Goal: Entertainment & Leisure: Consume media (video, audio)

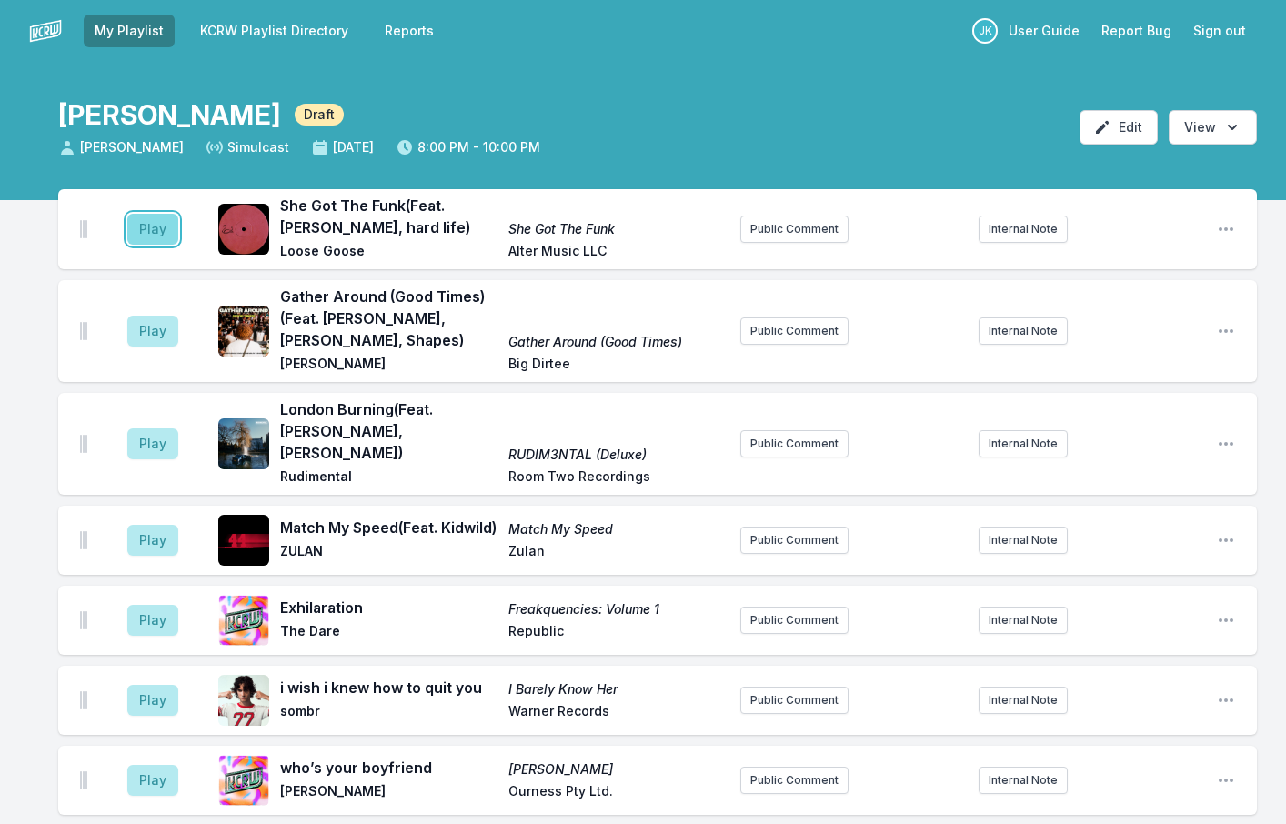
click at [133, 226] on button "Play" at bounding box center [152, 229] width 51 height 31
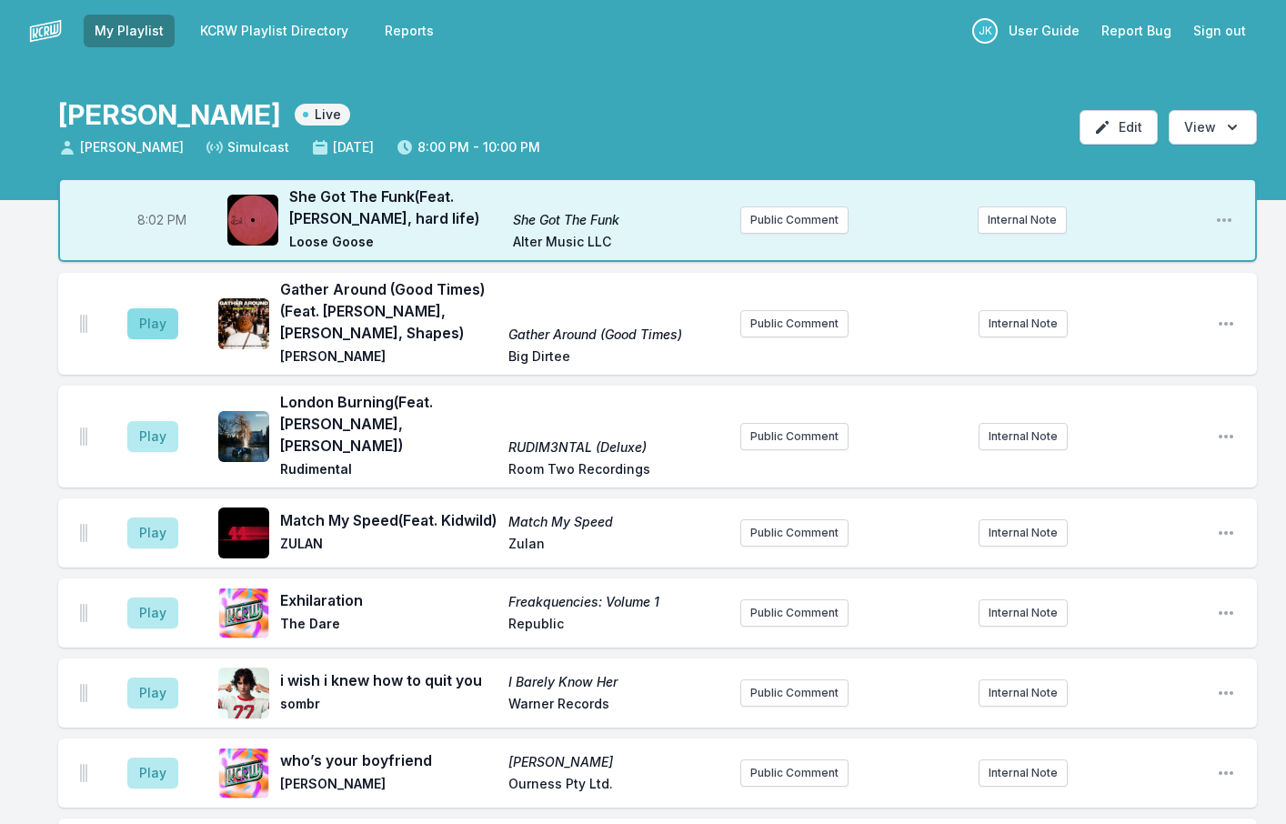
click at [178, 319] on aside "Play" at bounding box center [153, 324] width 102 height 58
click at [158, 322] on button "Play" at bounding box center [152, 323] width 51 height 31
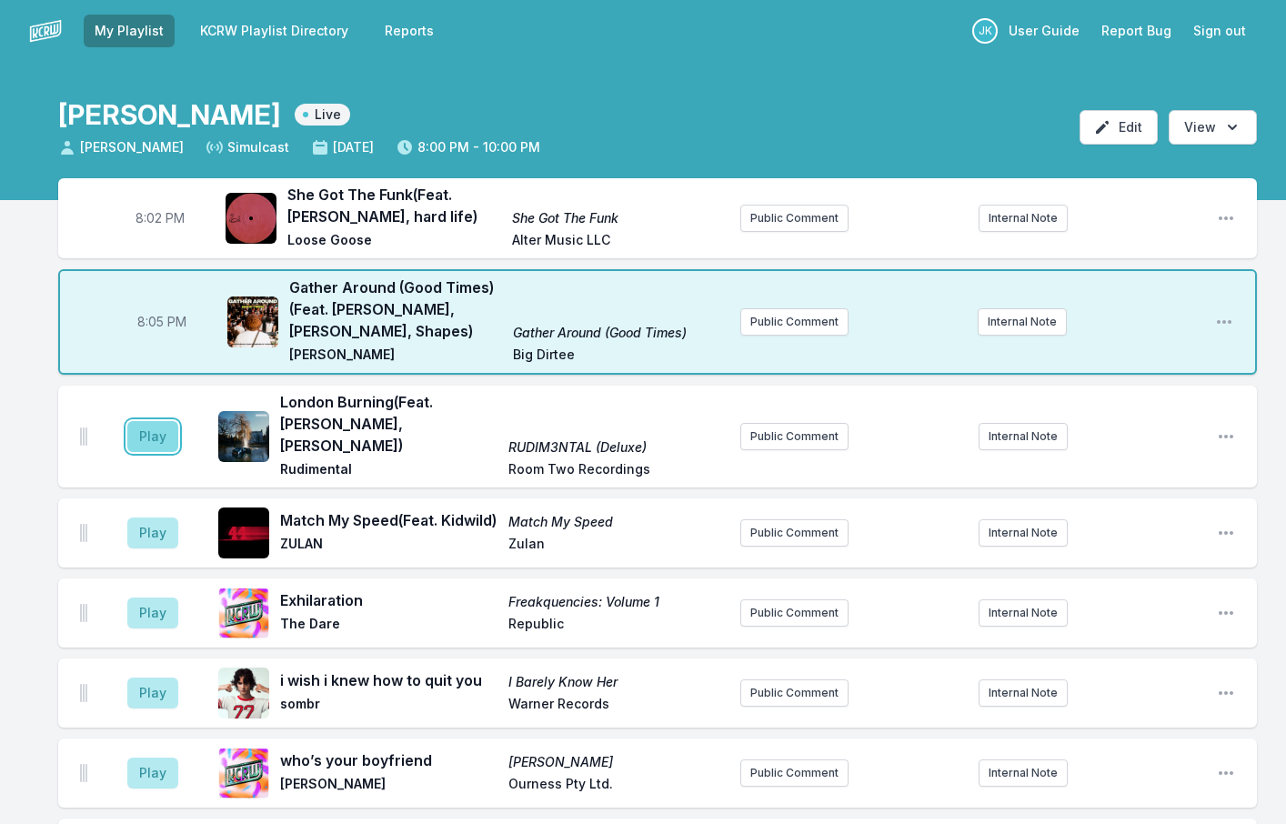
click at [168, 421] on button "Play" at bounding box center [152, 436] width 51 height 31
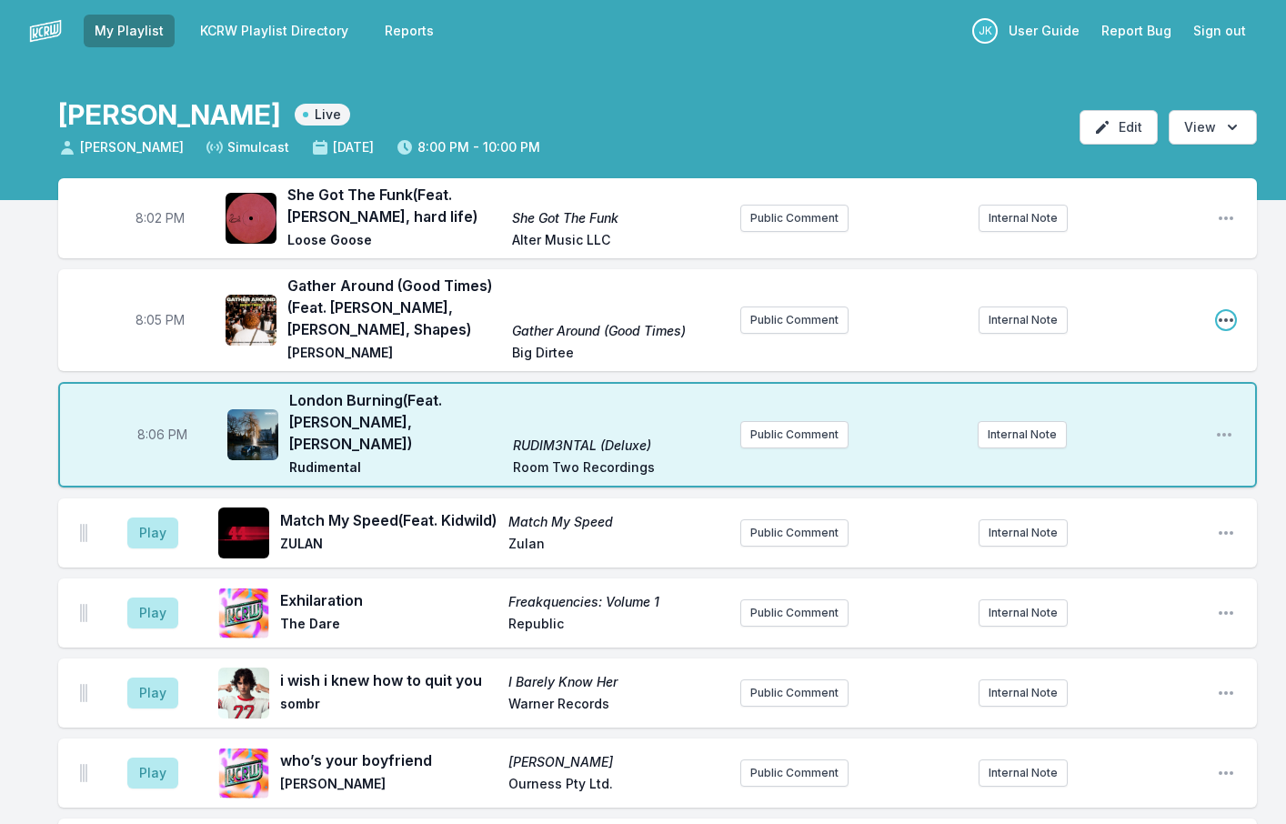
click at [1222, 319] on icon "Open playlist item options" at bounding box center [1226, 320] width 18 height 18
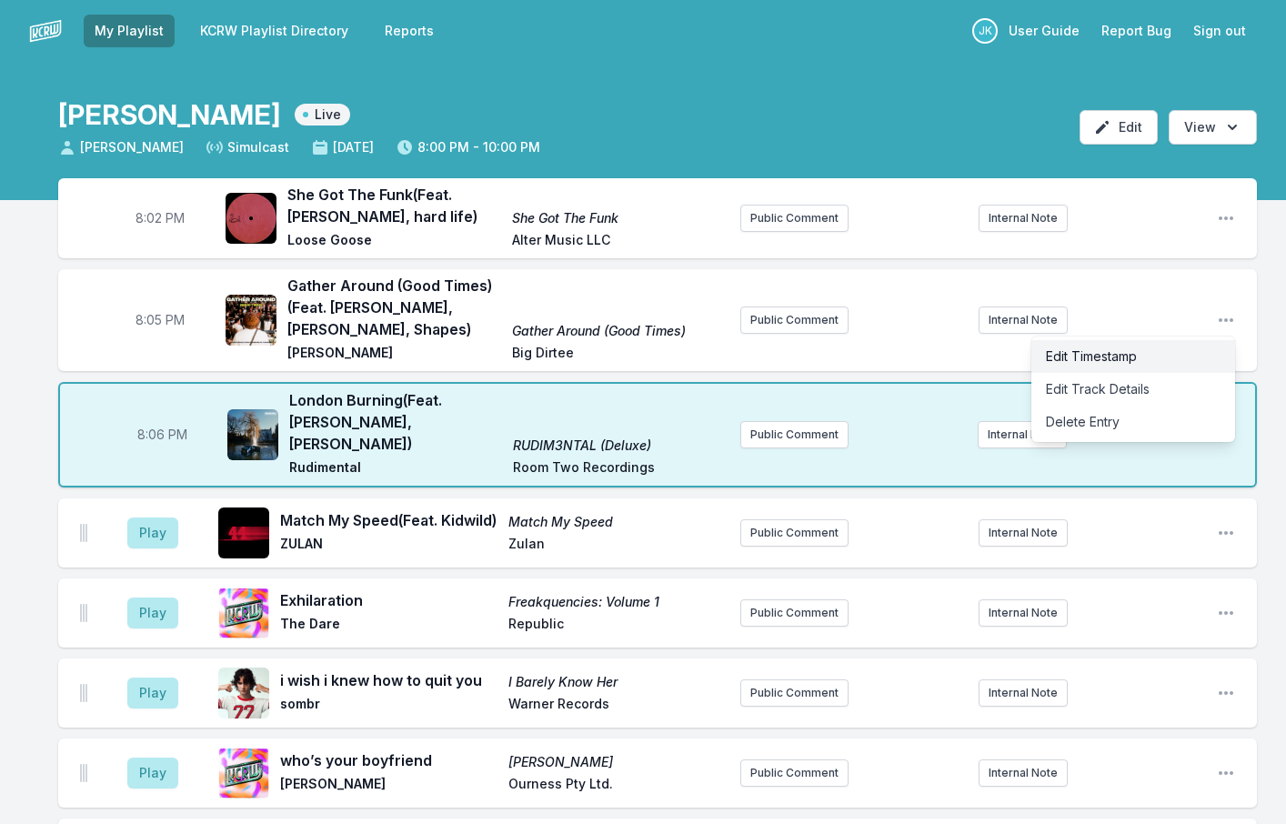
click at [1062, 355] on button "Edit Timestamp" at bounding box center [1133, 356] width 204 height 33
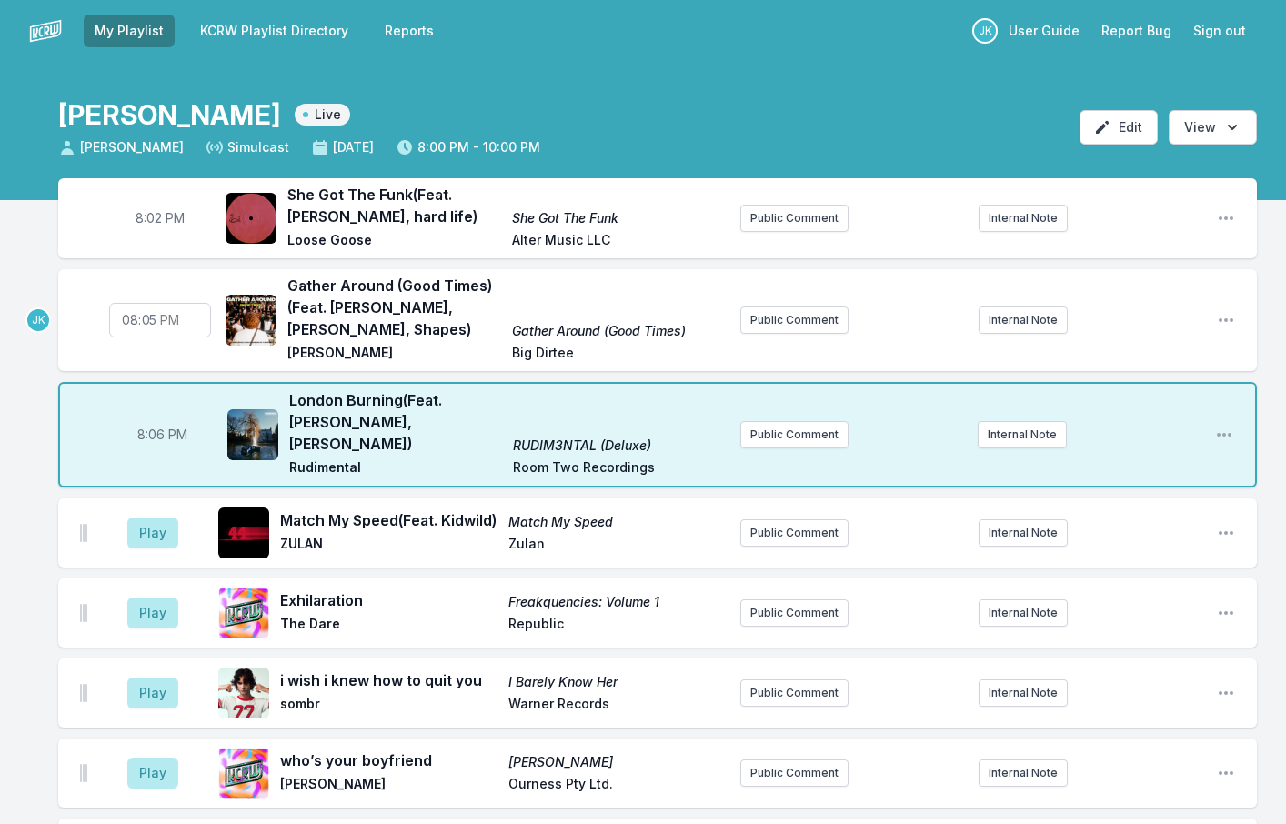
click at [148, 323] on input "20:05" at bounding box center [160, 320] width 102 height 35
type input "20:08"
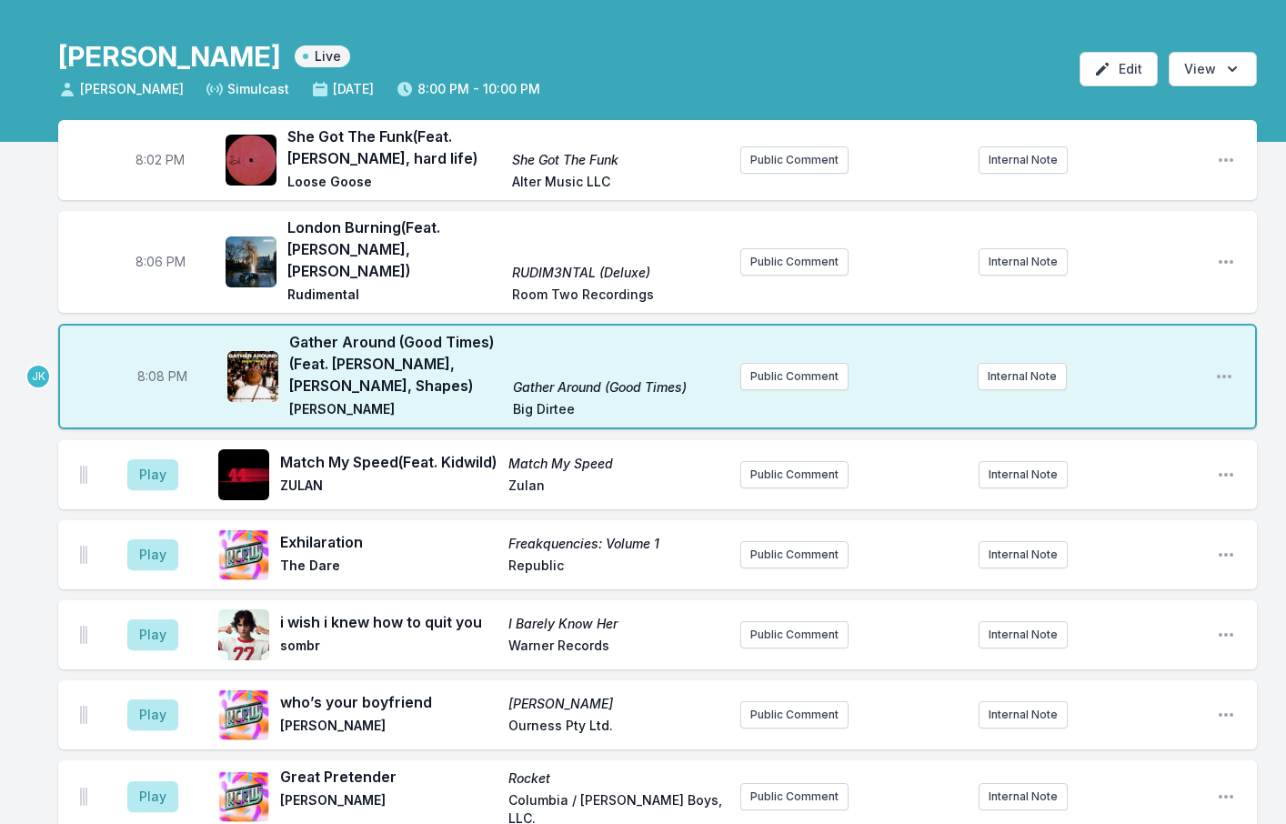
scroll to position [91, 0]
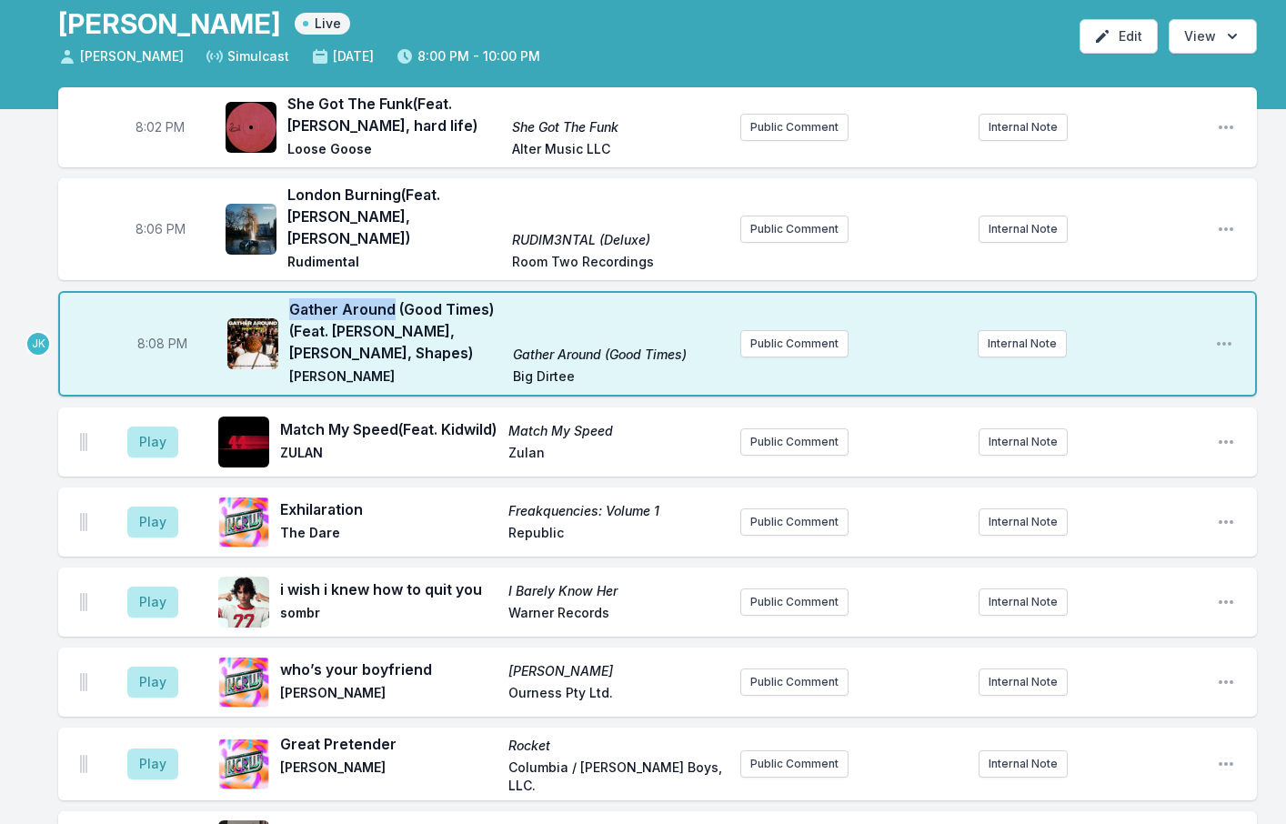
drag, startPoint x: 286, startPoint y: 282, endPoint x: 394, endPoint y: 287, distance: 107.4
click at [394, 298] on div "Gather Around (Good Times) (Feat. [PERSON_NAME], [PERSON_NAME], Shapes) Gather …" at bounding box center [476, 343] width 498 height 91
copy span "Gather Around"
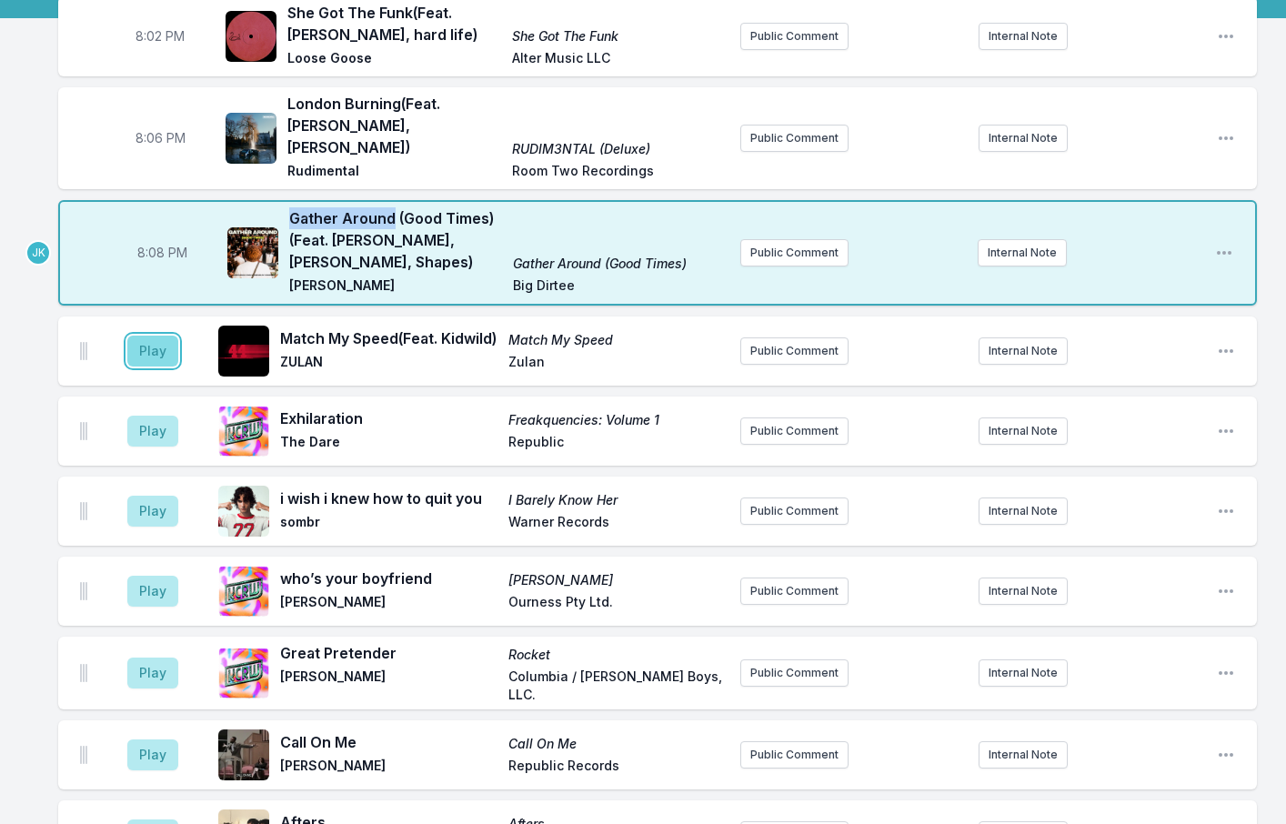
click at [155, 336] on button "Play" at bounding box center [152, 351] width 51 height 31
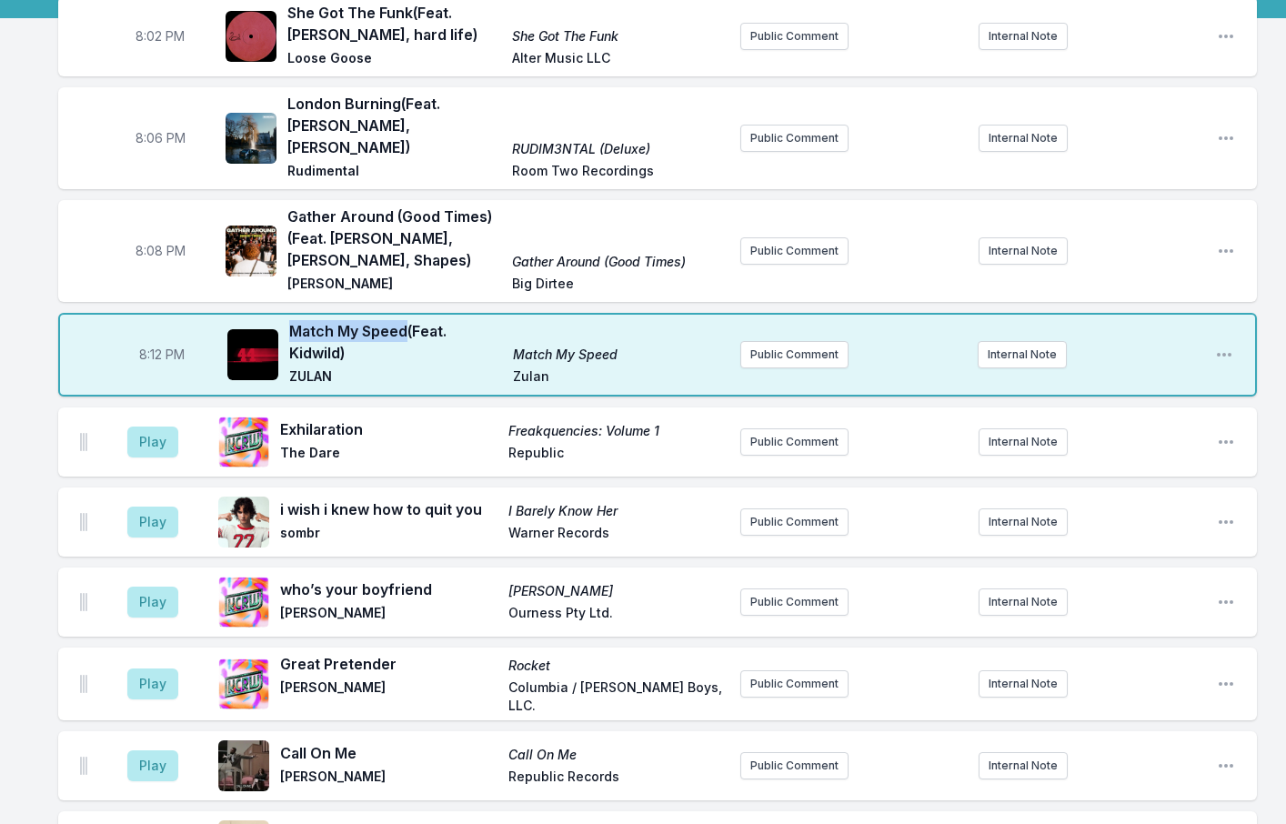
drag, startPoint x: 292, startPoint y: 310, endPoint x: 404, endPoint y: 309, distance: 111.9
click at [404, 320] on span "Match My Speed (Feat. Kidwild)" at bounding box center [395, 342] width 213 height 44
copy span "Match My Speed"
drag, startPoint x: 369, startPoint y: 402, endPoint x: 277, endPoint y: 404, distance: 91.9
click at [277, 413] on div "Exhilaration Freakquencies: Volume 1 The Dare Republic" at bounding box center [471, 442] width 507 height 58
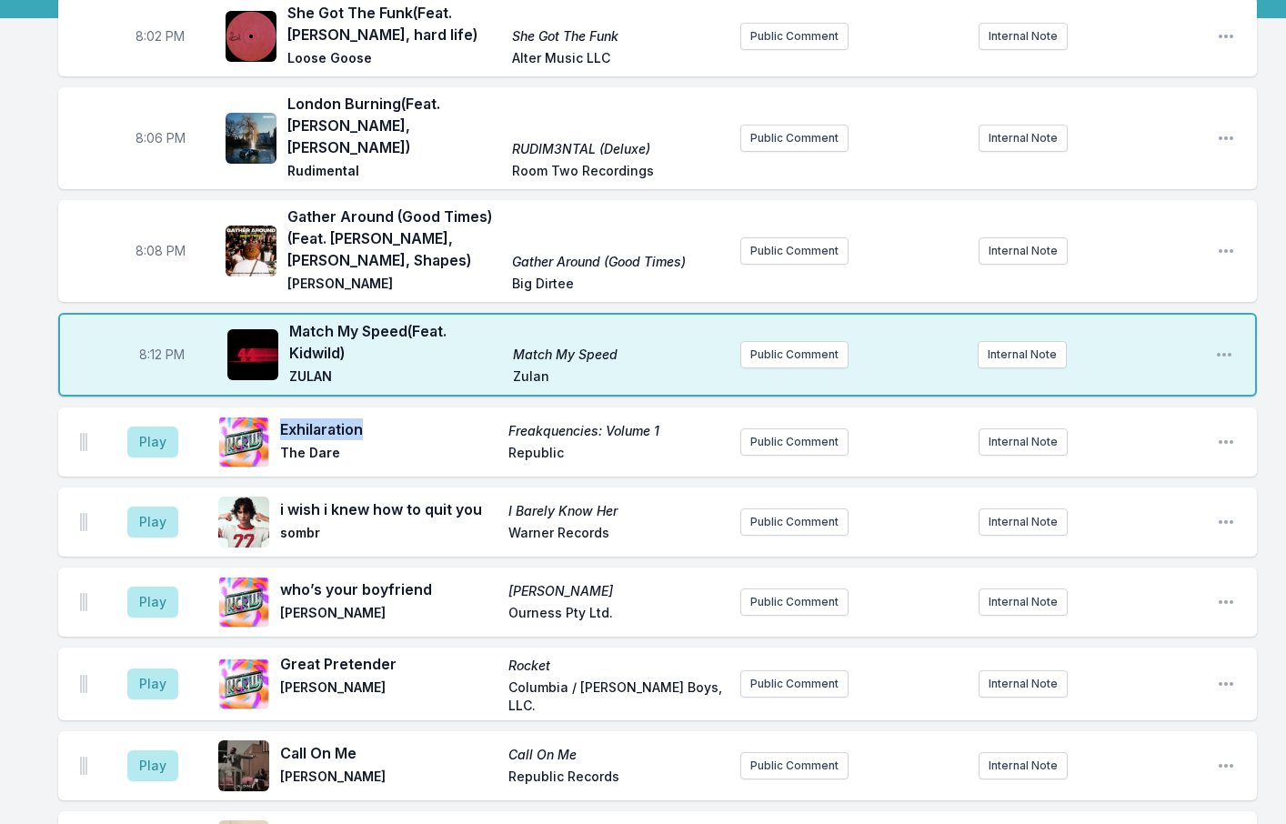
copy span "Exhilaration"
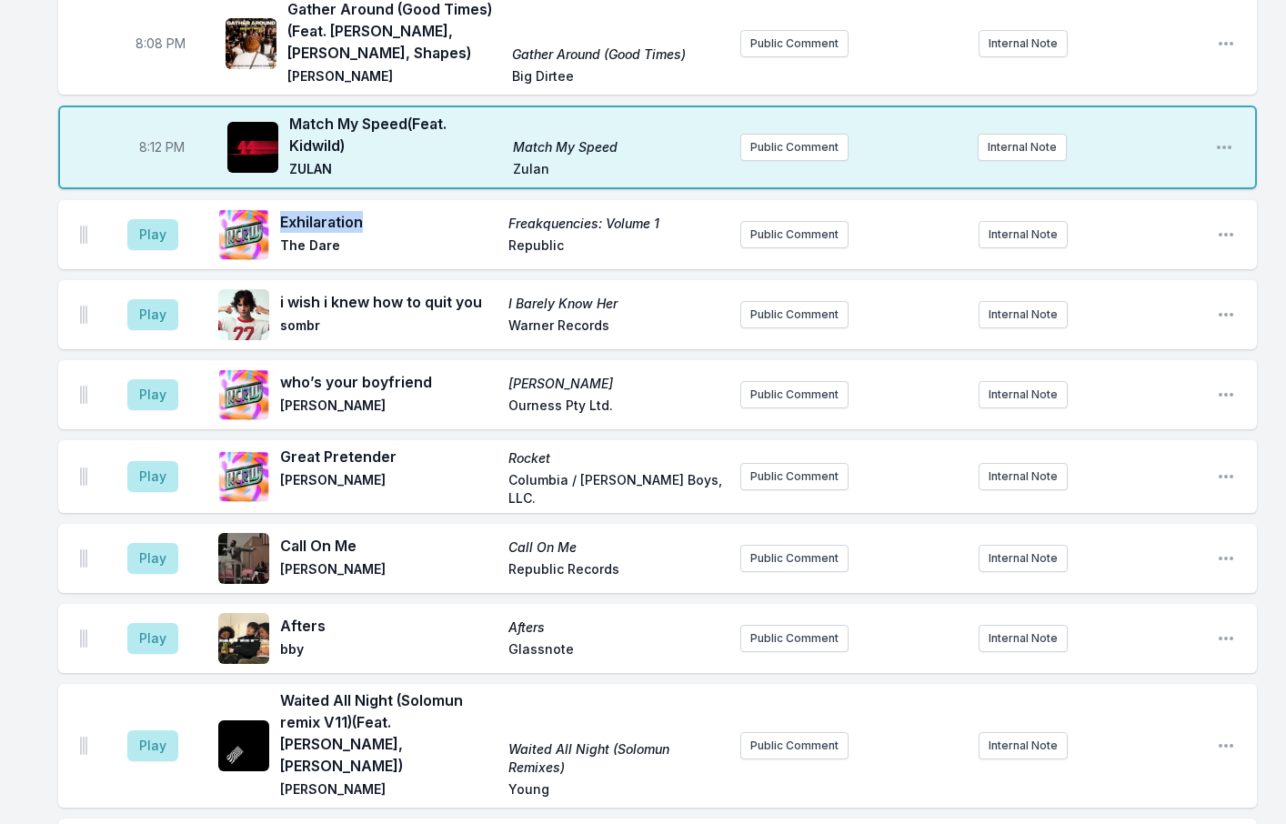
scroll to position [273, 0]
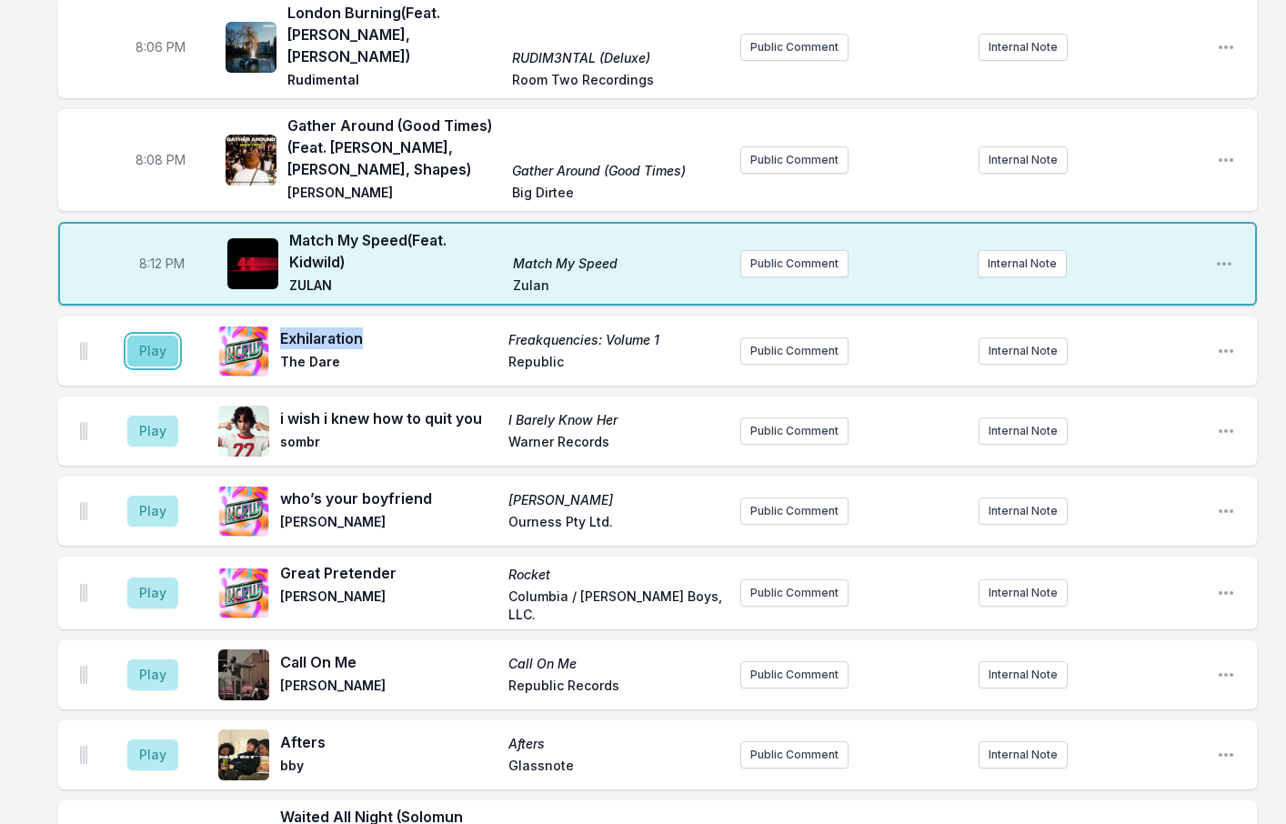
click at [146, 336] on button "Play" at bounding box center [152, 351] width 51 height 31
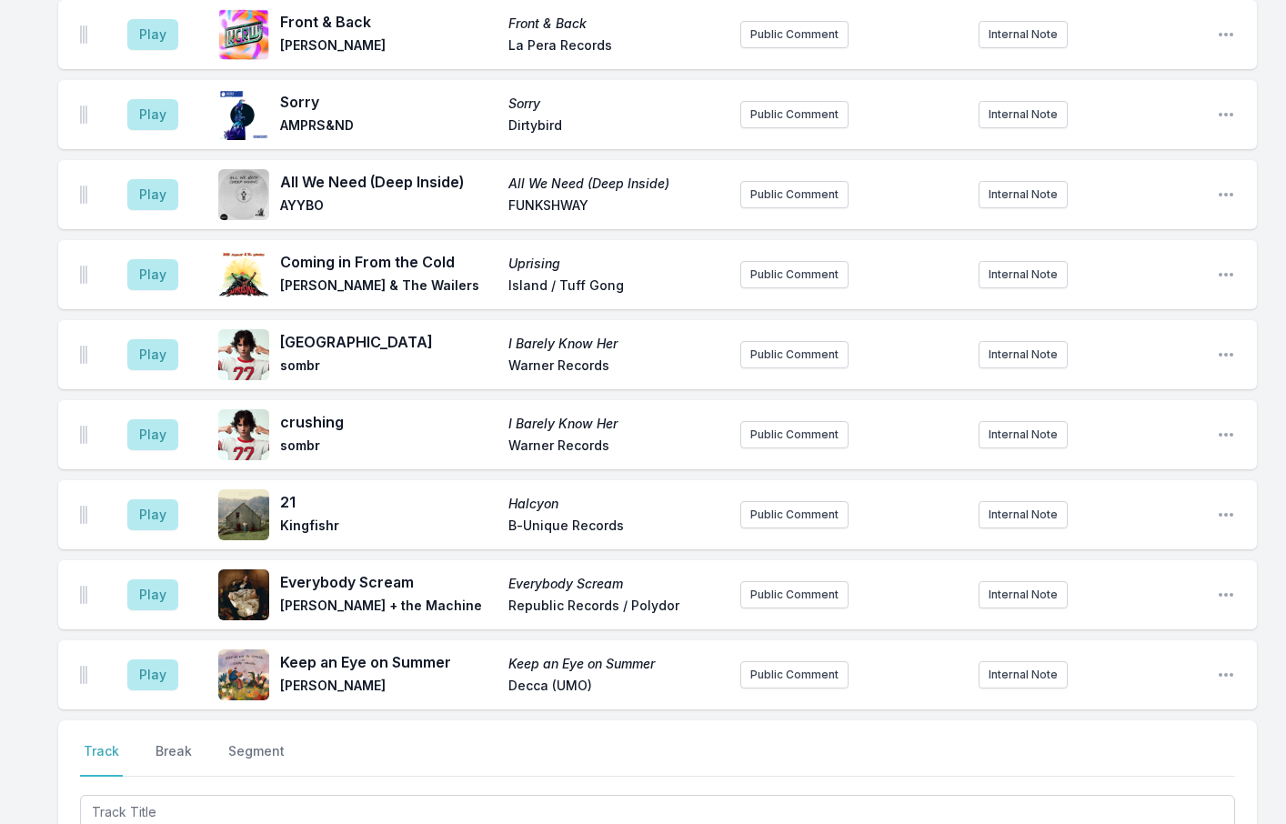
scroll to position [3092, 0]
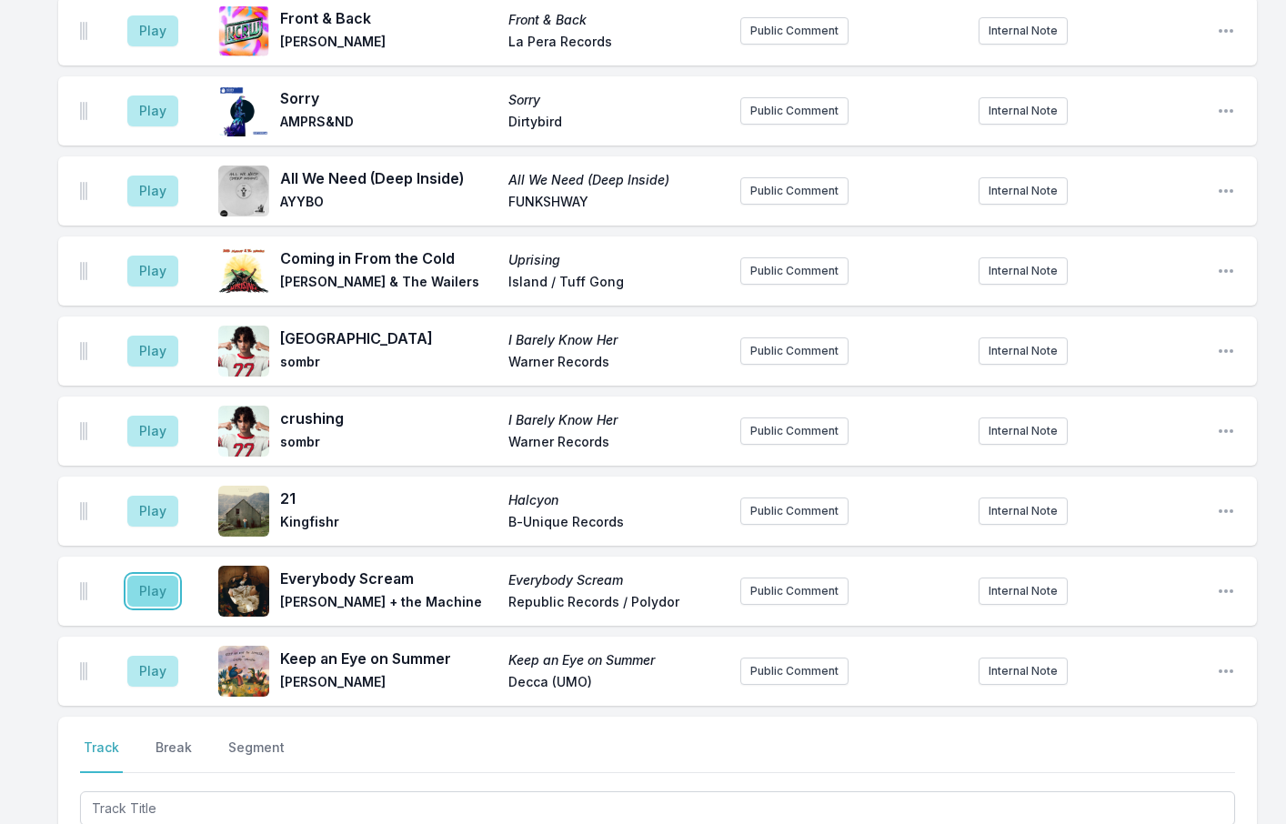
click at [148, 576] on button "Play" at bounding box center [152, 591] width 51 height 31
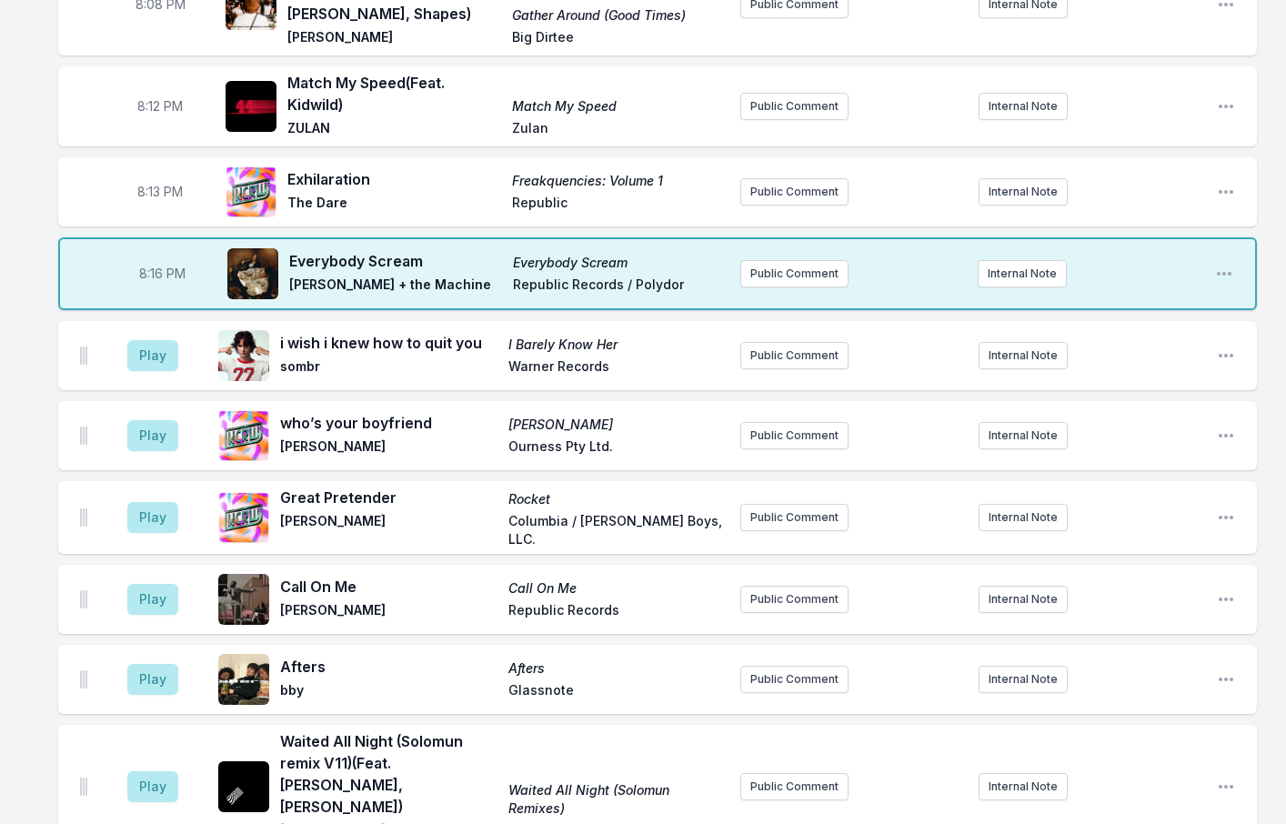
scroll to position [393, 0]
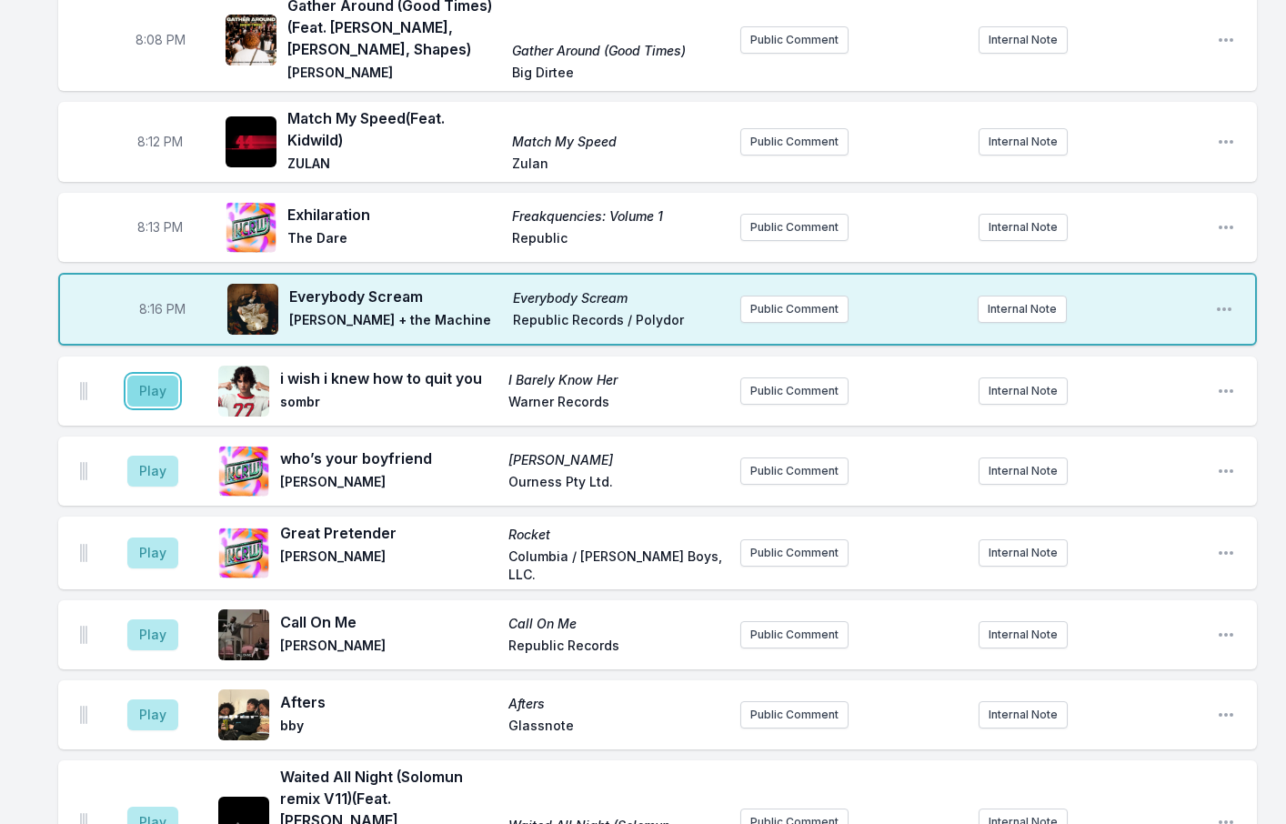
click at [172, 381] on button "Play" at bounding box center [152, 391] width 51 height 31
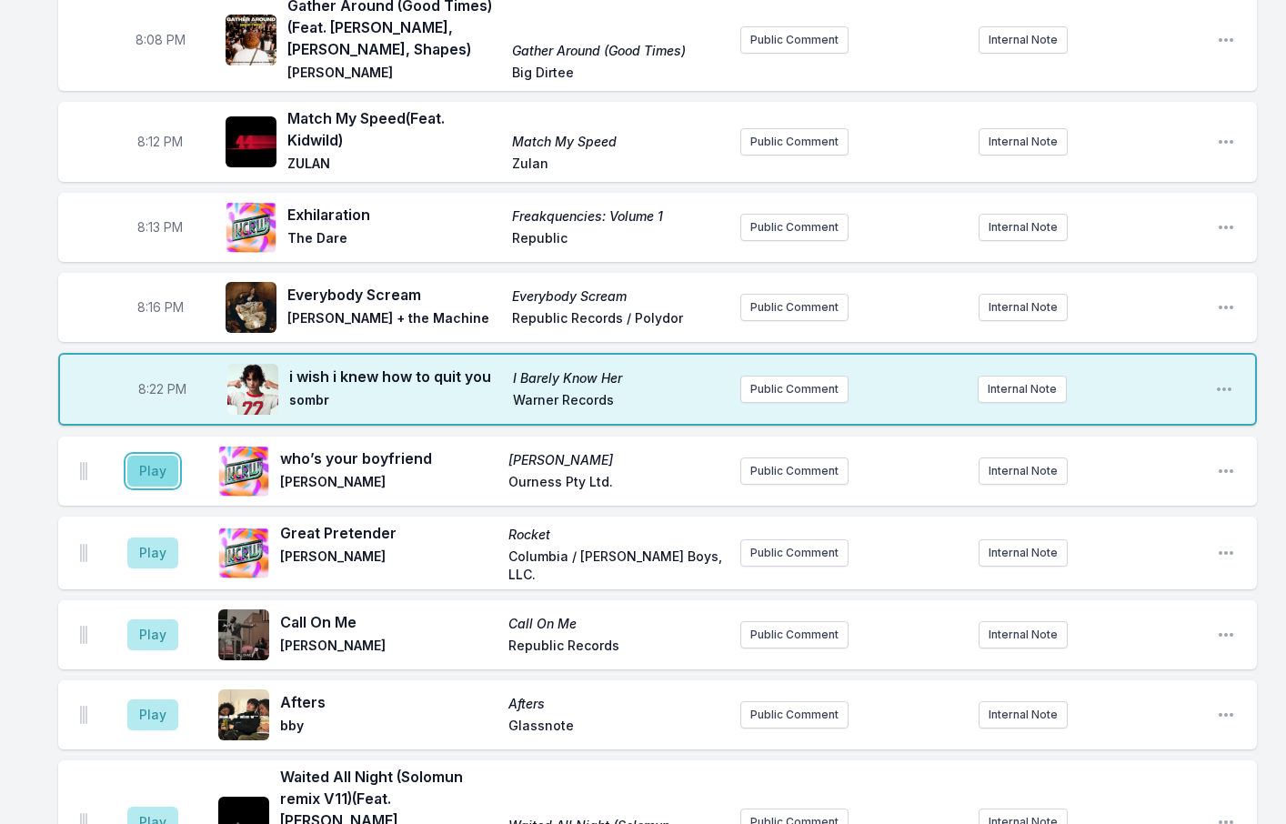
click at [144, 456] on button "Play" at bounding box center [152, 471] width 51 height 31
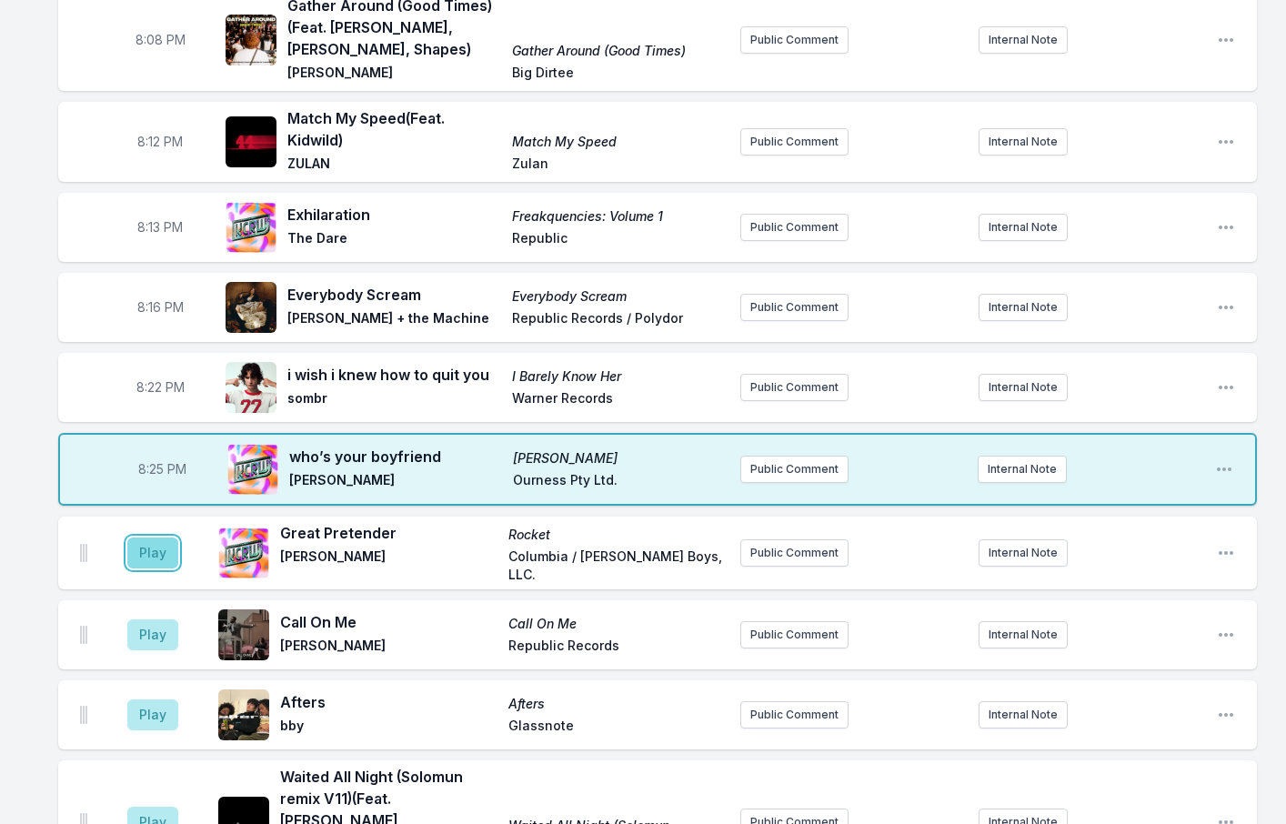
click at [138, 537] on button "Play" at bounding box center [152, 552] width 51 height 31
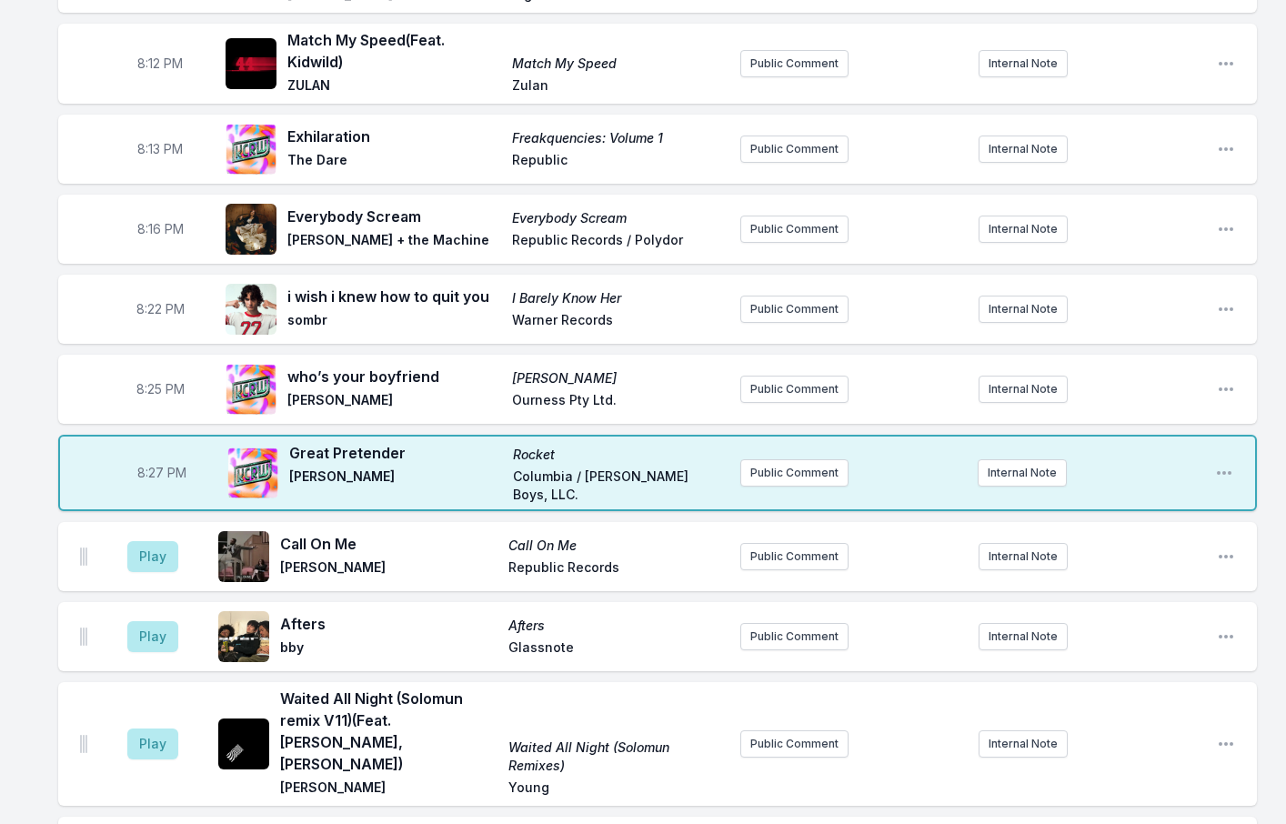
scroll to position [484, 0]
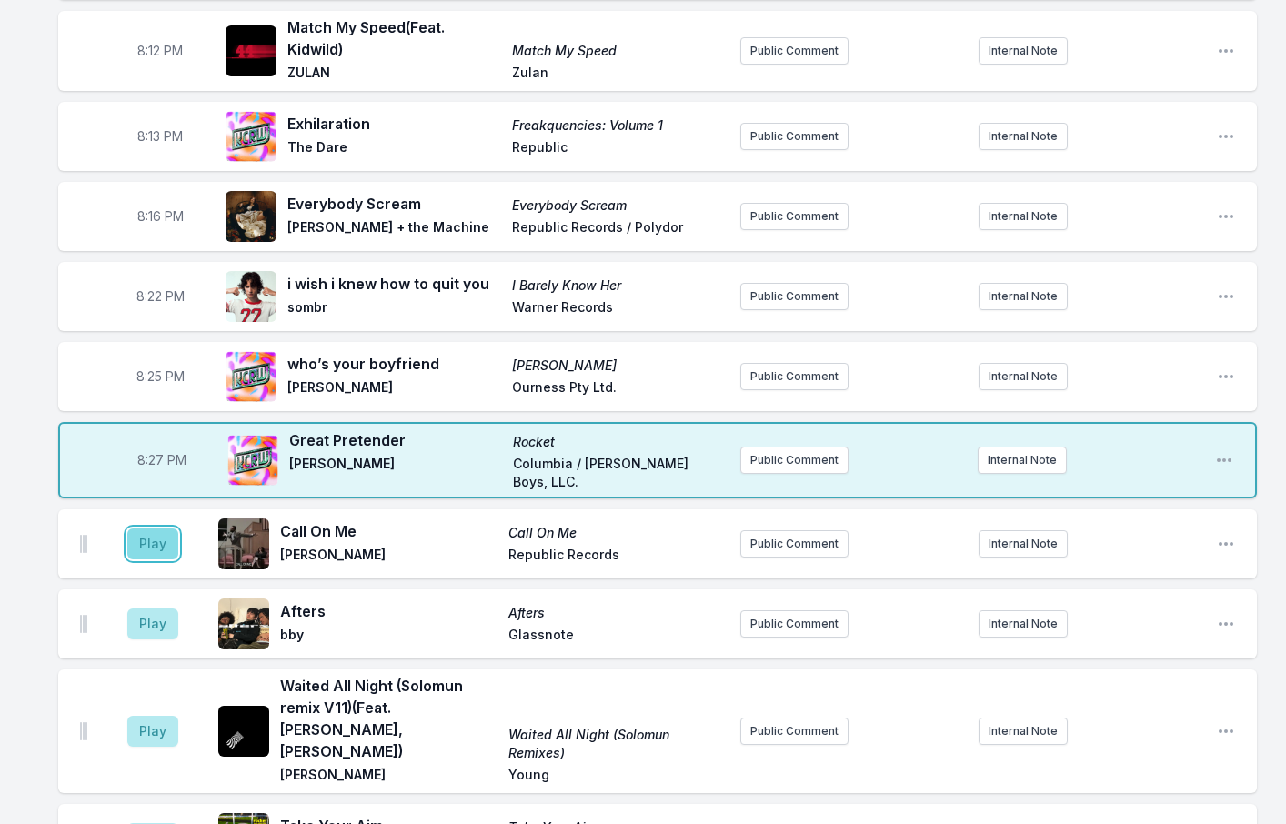
click at [143, 528] on button "Play" at bounding box center [152, 543] width 51 height 31
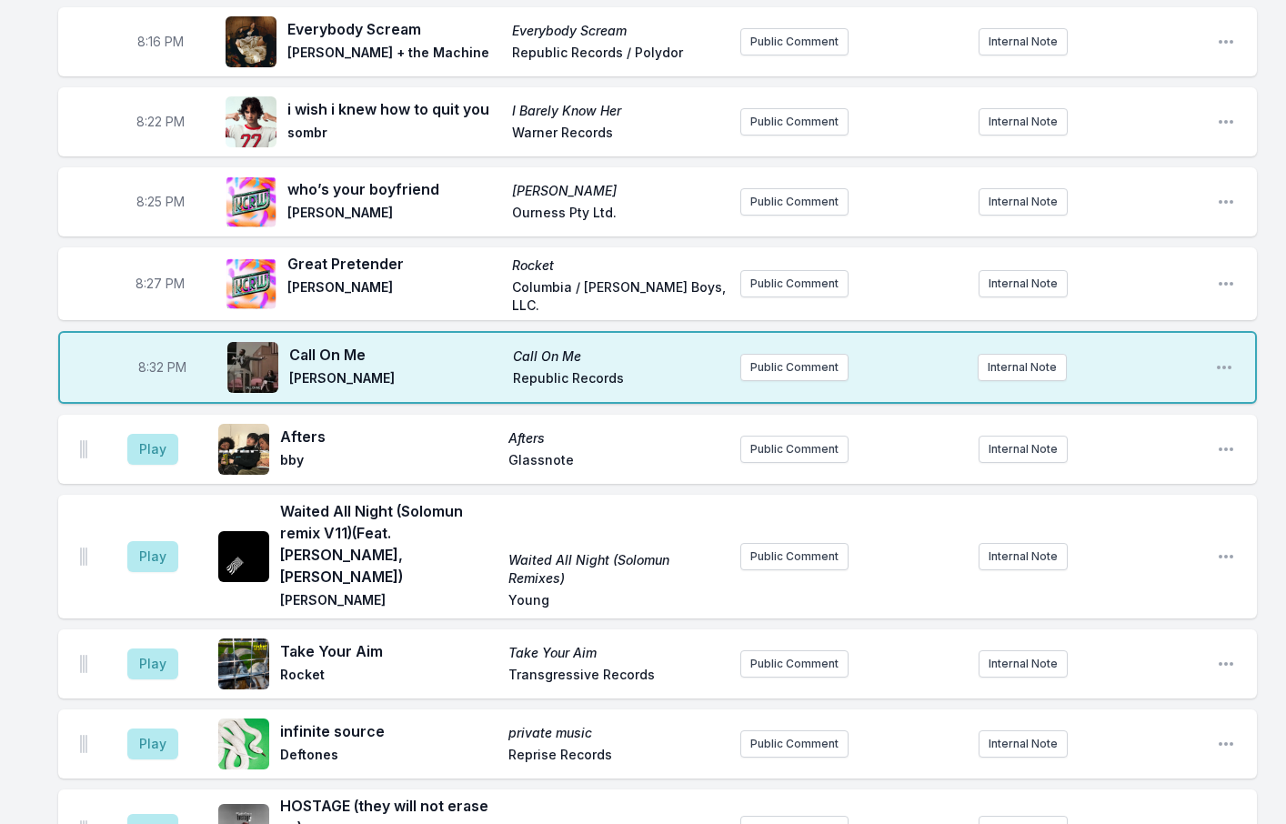
scroll to position [666, 0]
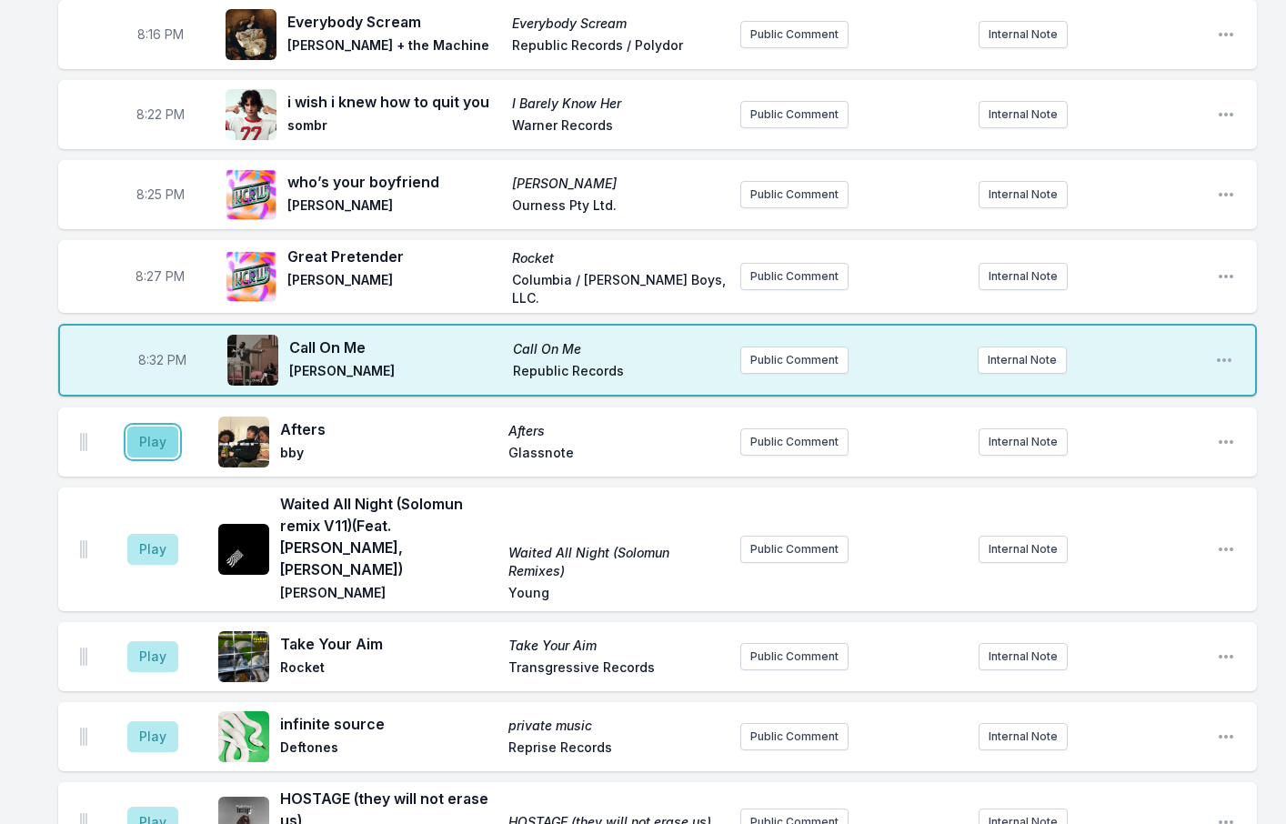
click at [151, 427] on button "Play" at bounding box center [152, 442] width 51 height 31
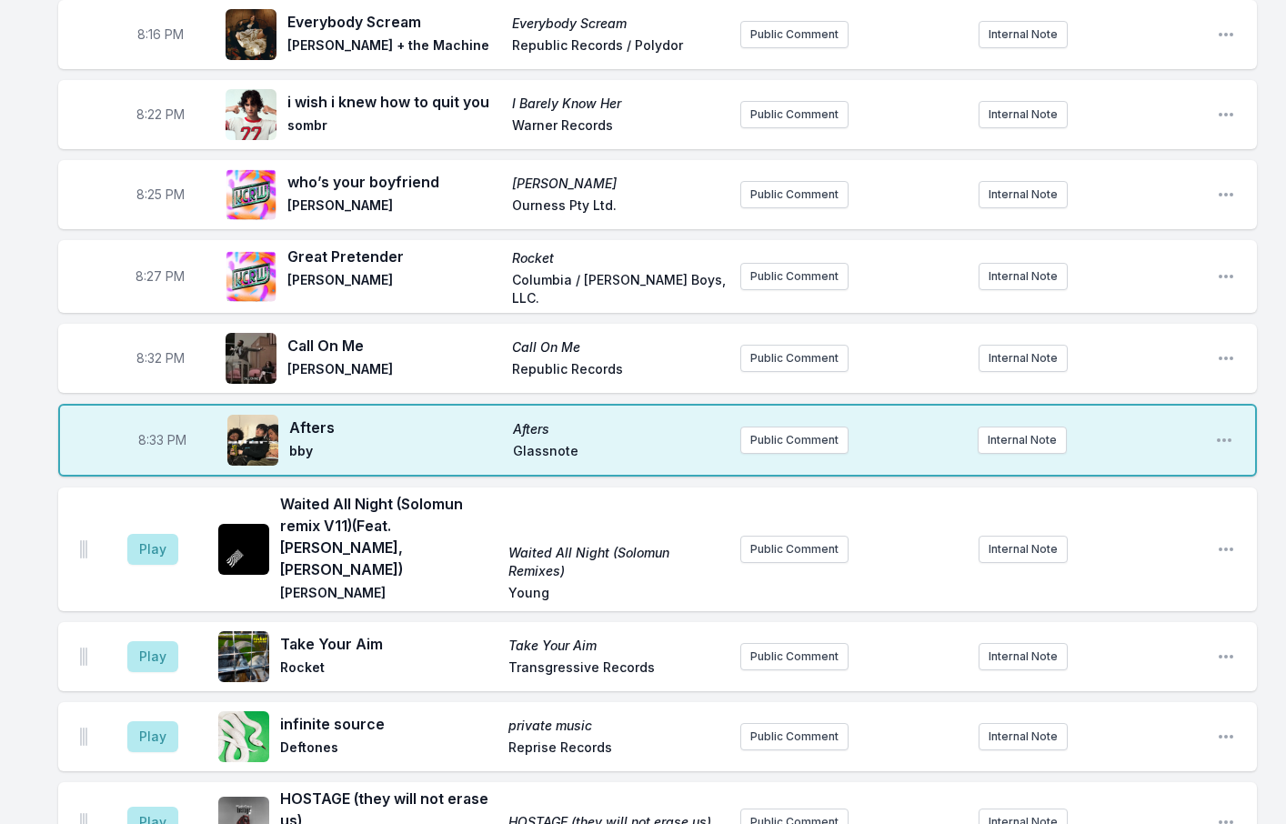
click at [156, 534] on button "Play" at bounding box center [152, 549] width 51 height 31
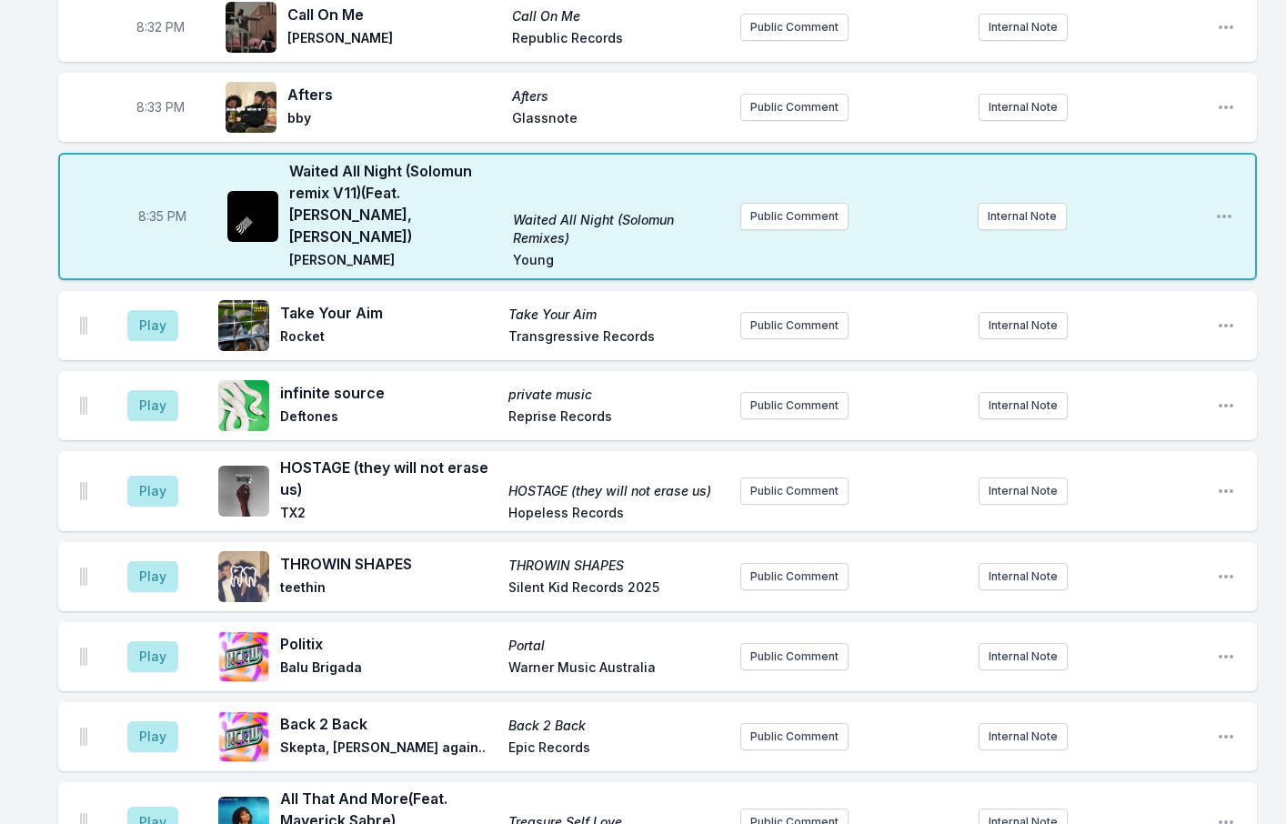
scroll to position [1029, 0]
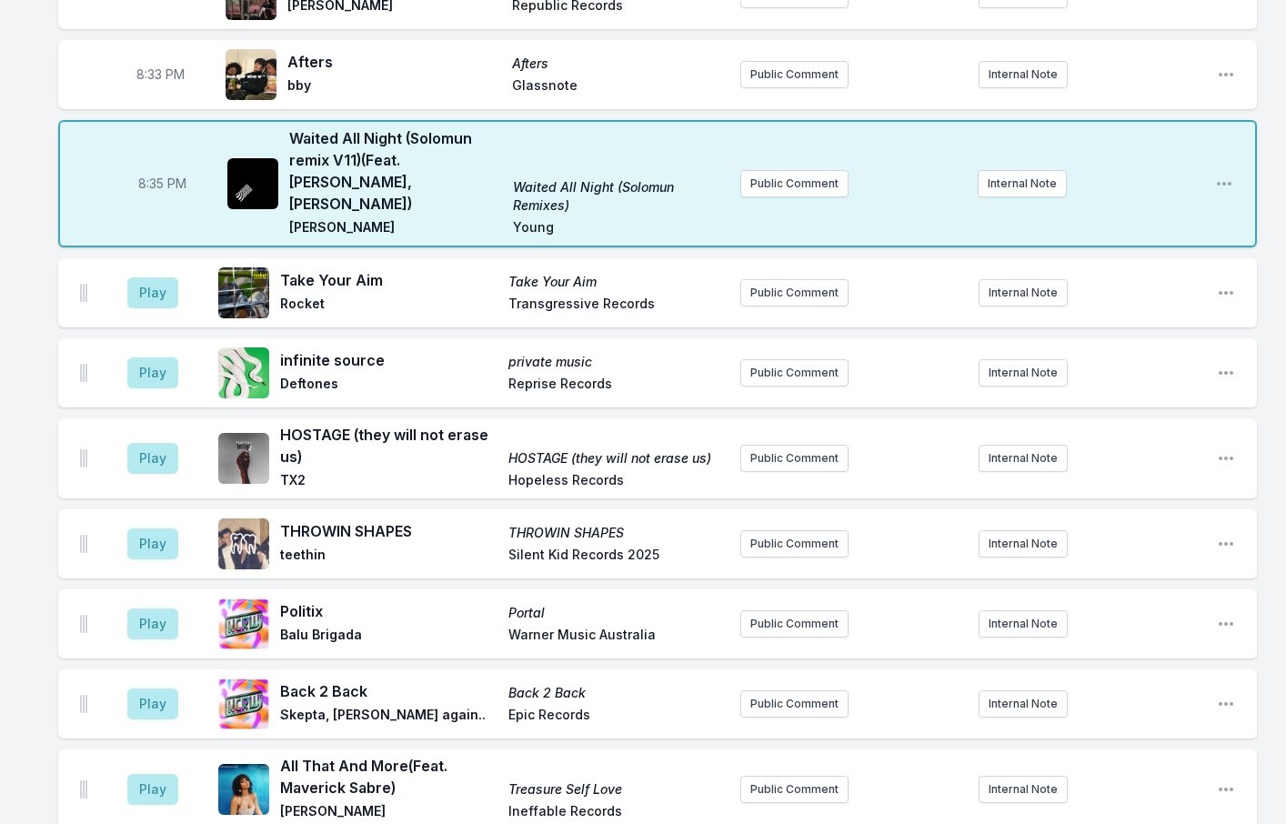
click at [149, 277] on button "Play" at bounding box center [152, 292] width 51 height 31
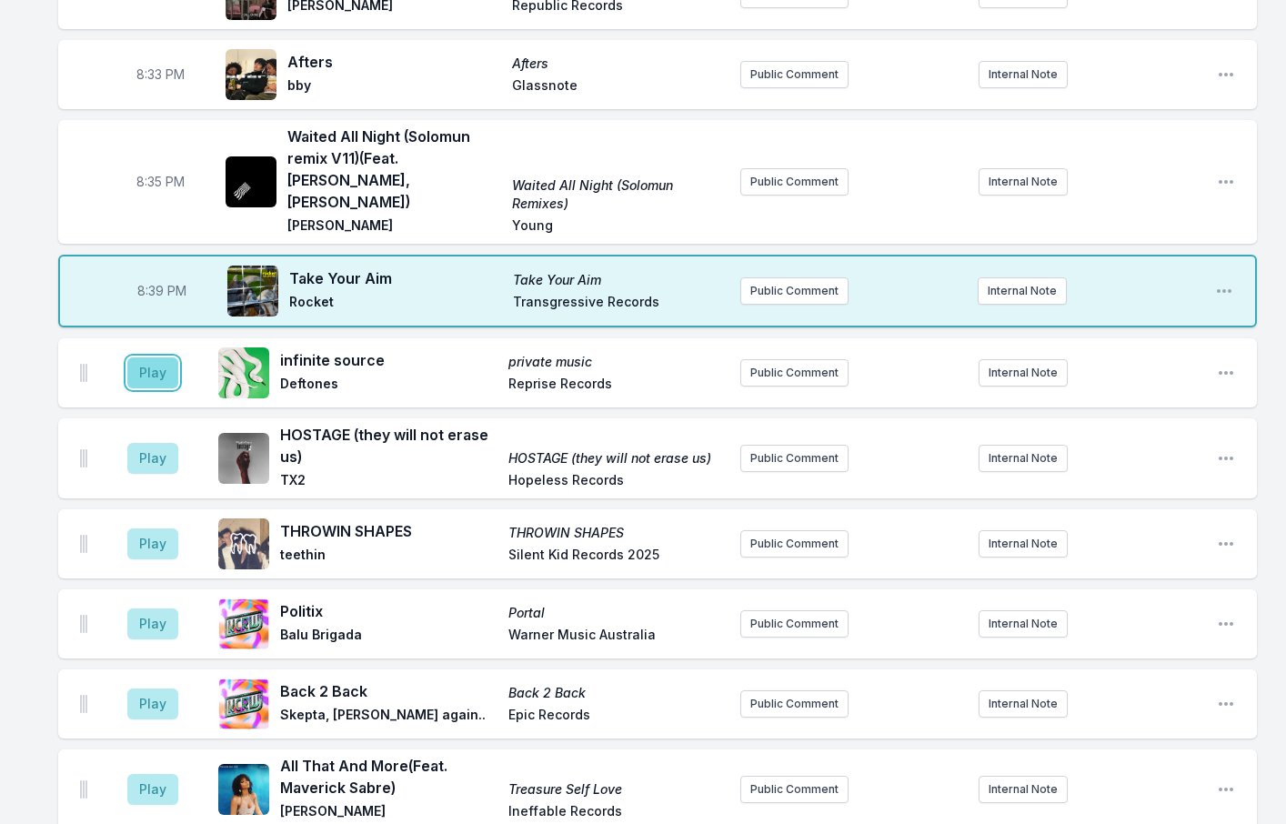
click at [153, 357] on button "Play" at bounding box center [152, 372] width 51 height 31
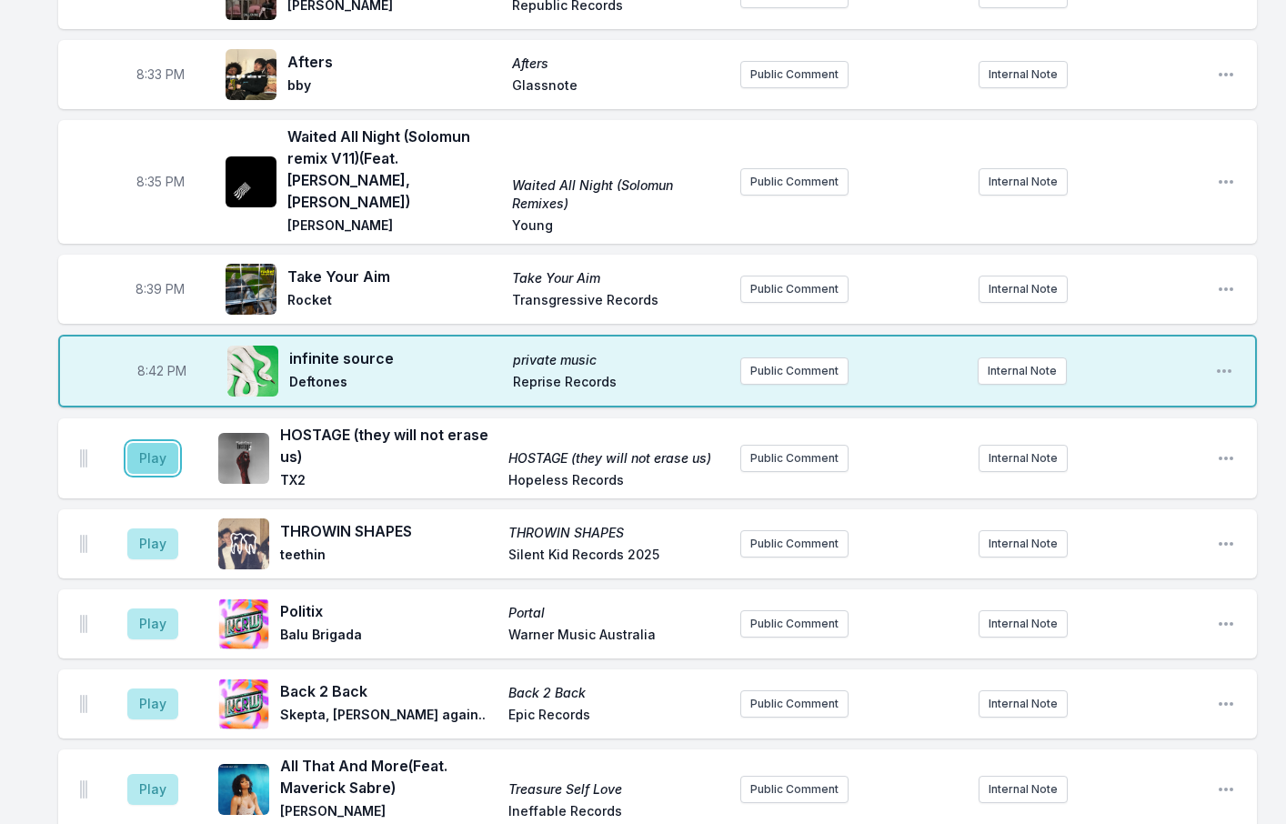
click at [160, 443] on button "Play" at bounding box center [152, 458] width 51 height 31
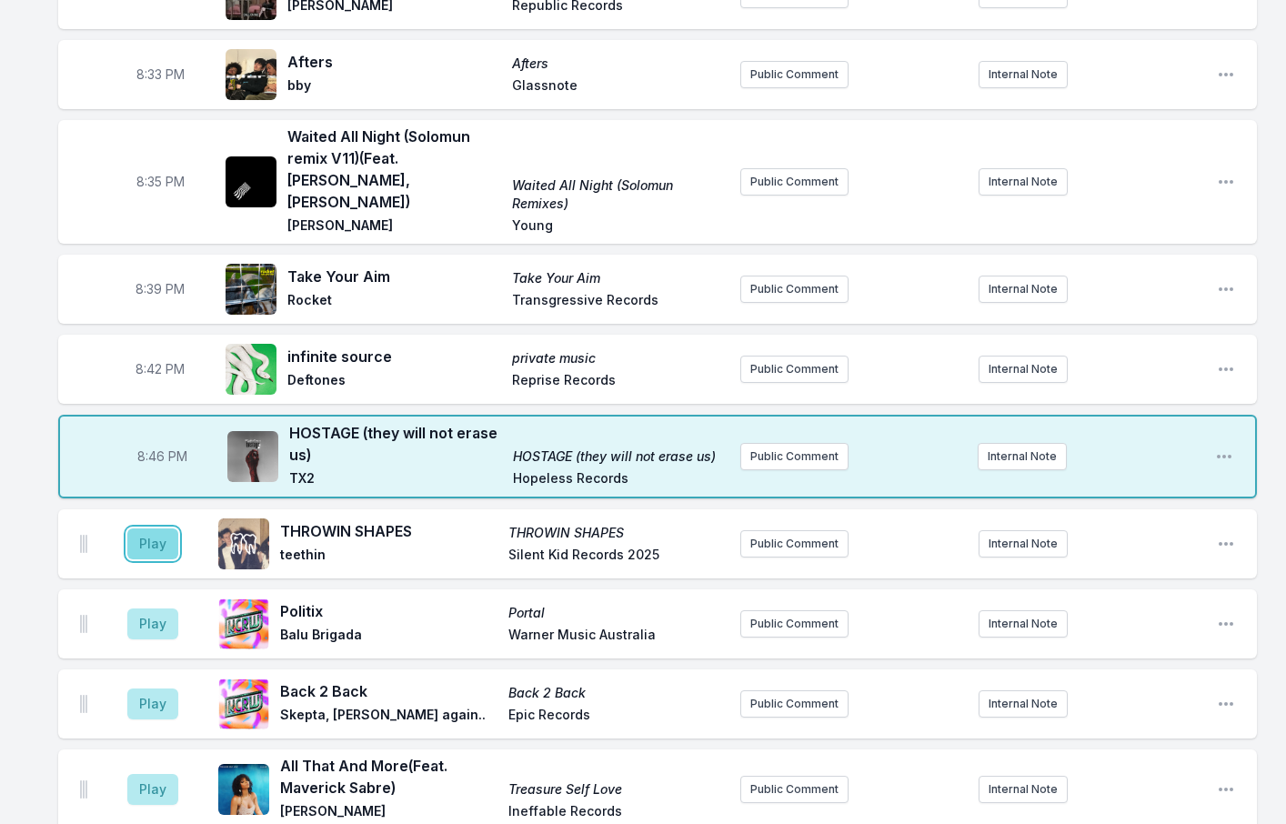
click at [143, 528] on button "Play" at bounding box center [152, 543] width 51 height 31
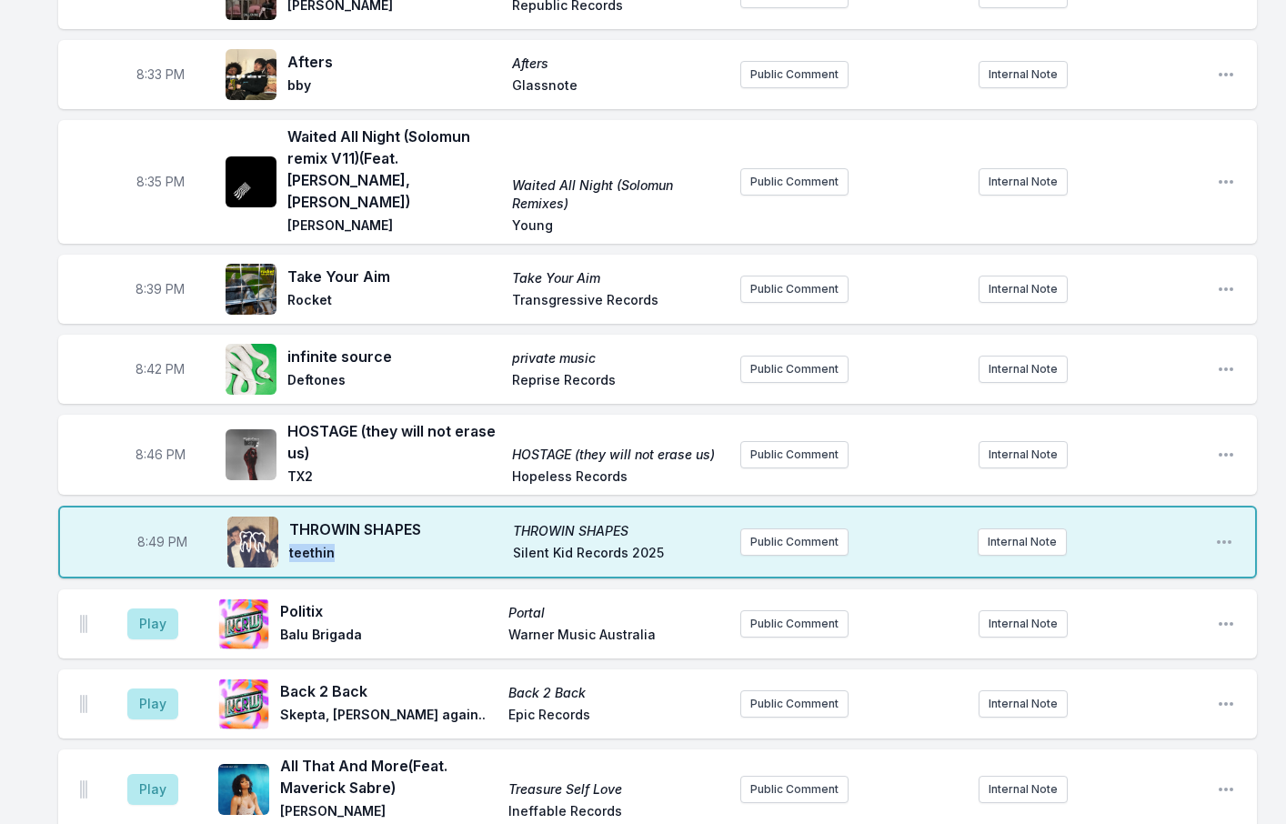
drag, startPoint x: 336, startPoint y: 502, endPoint x: 287, endPoint y: 504, distance: 49.1
click at [287, 513] on div "THROWIN SHAPES THROWIN SHAPES teethin Silent Kid Records 2025" at bounding box center [476, 542] width 498 height 58
copy span "teethin"
drag, startPoint x: 430, startPoint y: 482, endPoint x: 286, endPoint y: 477, distance: 143.8
click at [286, 513] on div "THROWIN SHAPES THROWIN SHAPES teethin Silent Kid Records 2025" at bounding box center [476, 542] width 498 height 58
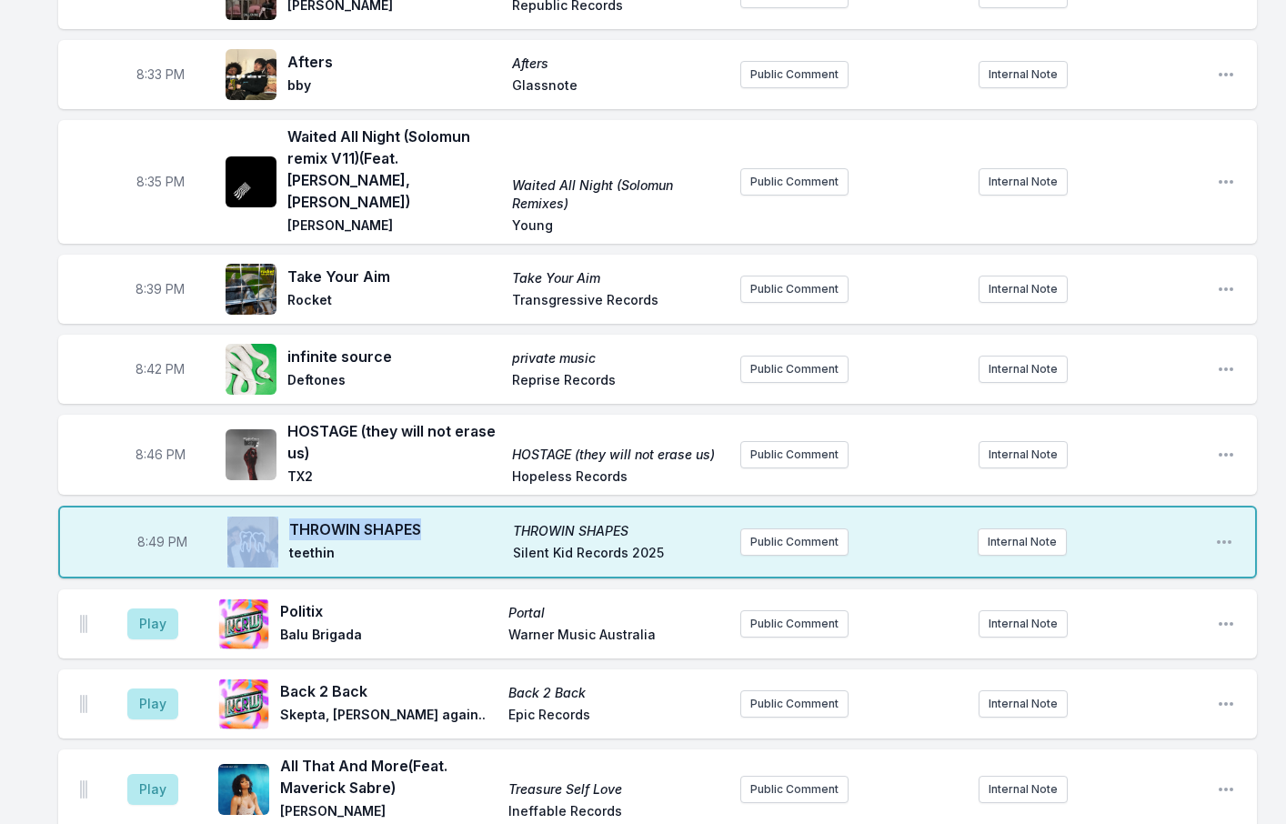
click at [437, 518] on span "THROWIN SHAPES" at bounding box center [395, 529] width 213 height 22
drag, startPoint x: 423, startPoint y: 479, endPoint x: 292, endPoint y: 477, distance: 131.0
click at [292, 518] on span "THROWIN SHAPES" at bounding box center [395, 529] width 213 height 22
copy span "THROWIN SHAPES"
click at [159, 608] on button "Play" at bounding box center [152, 623] width 51 height 31
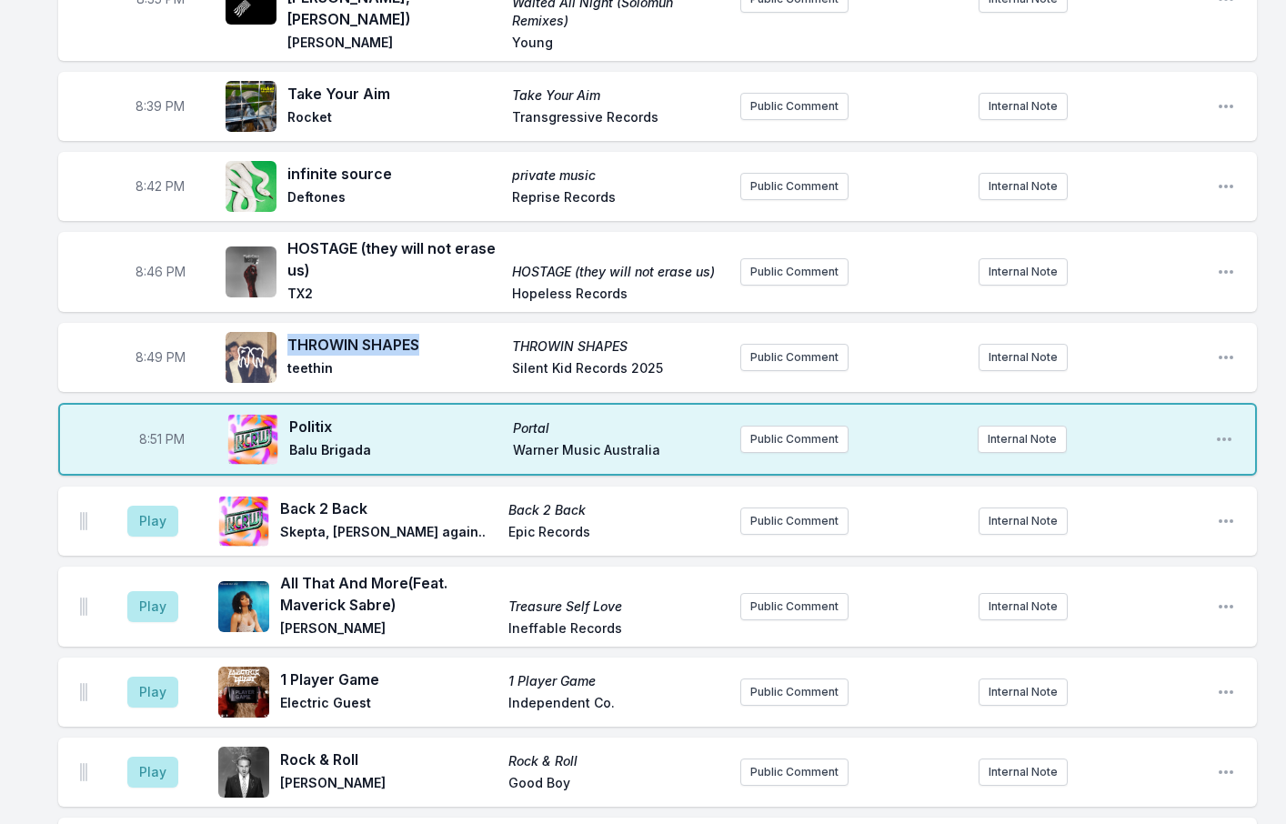
scroll to position [1302, 0]
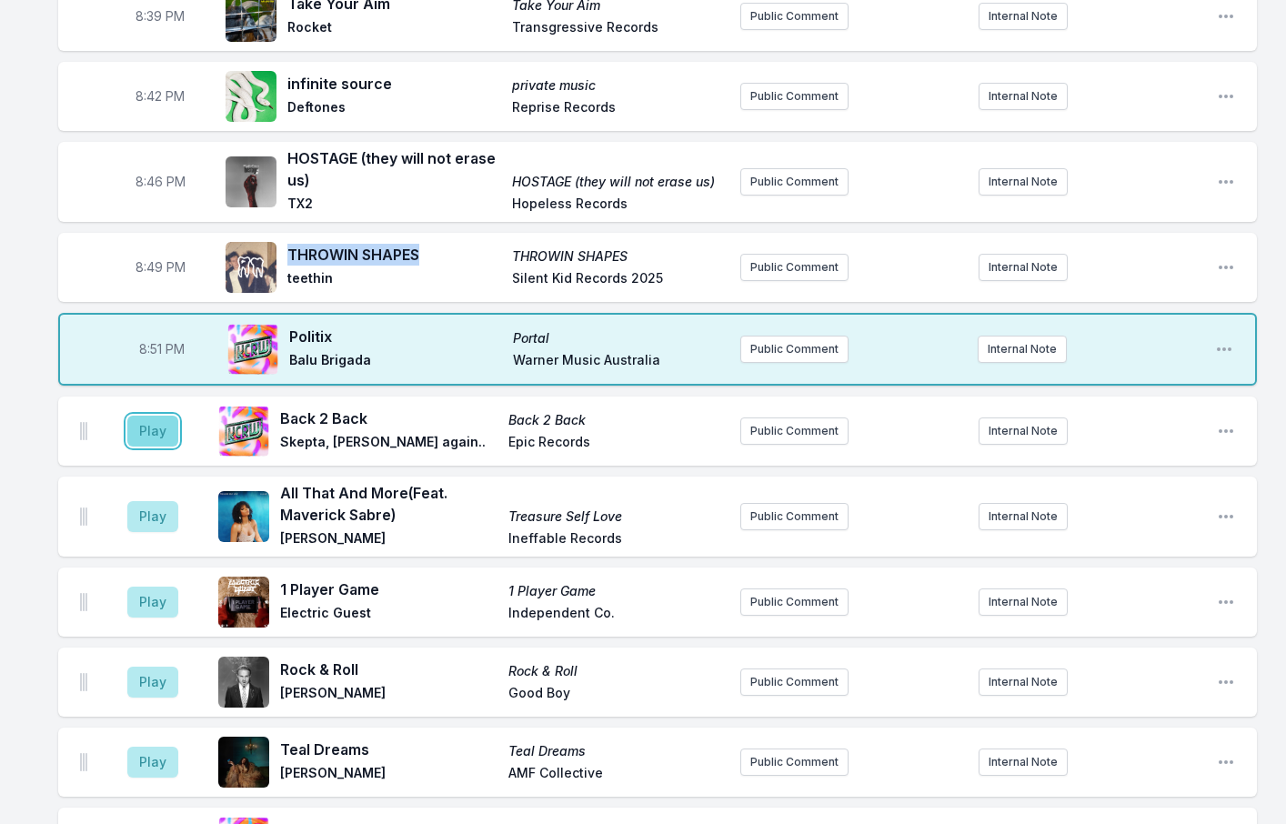
click at [133, 416] on button "Play" at bounding box center [152, 431] width 51 height 31
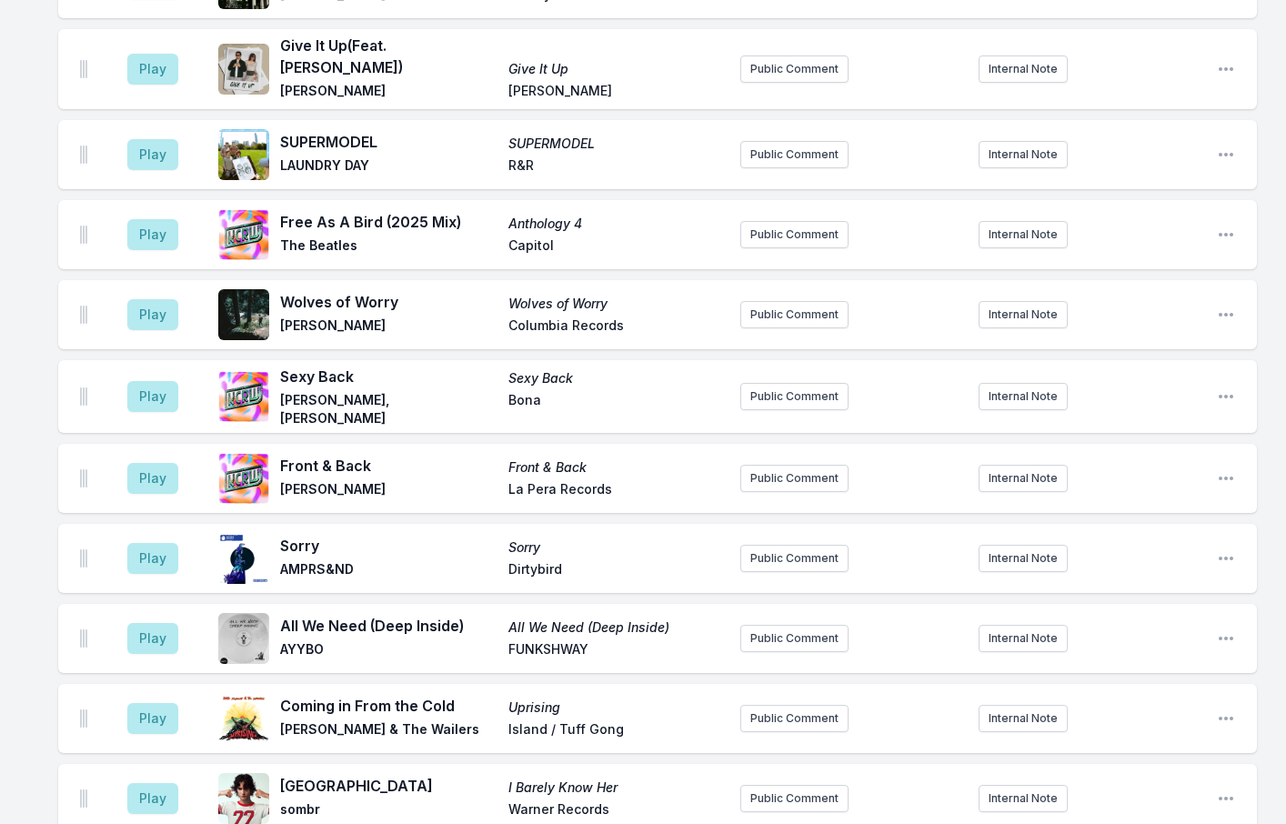
scroll to position [2757, 0]
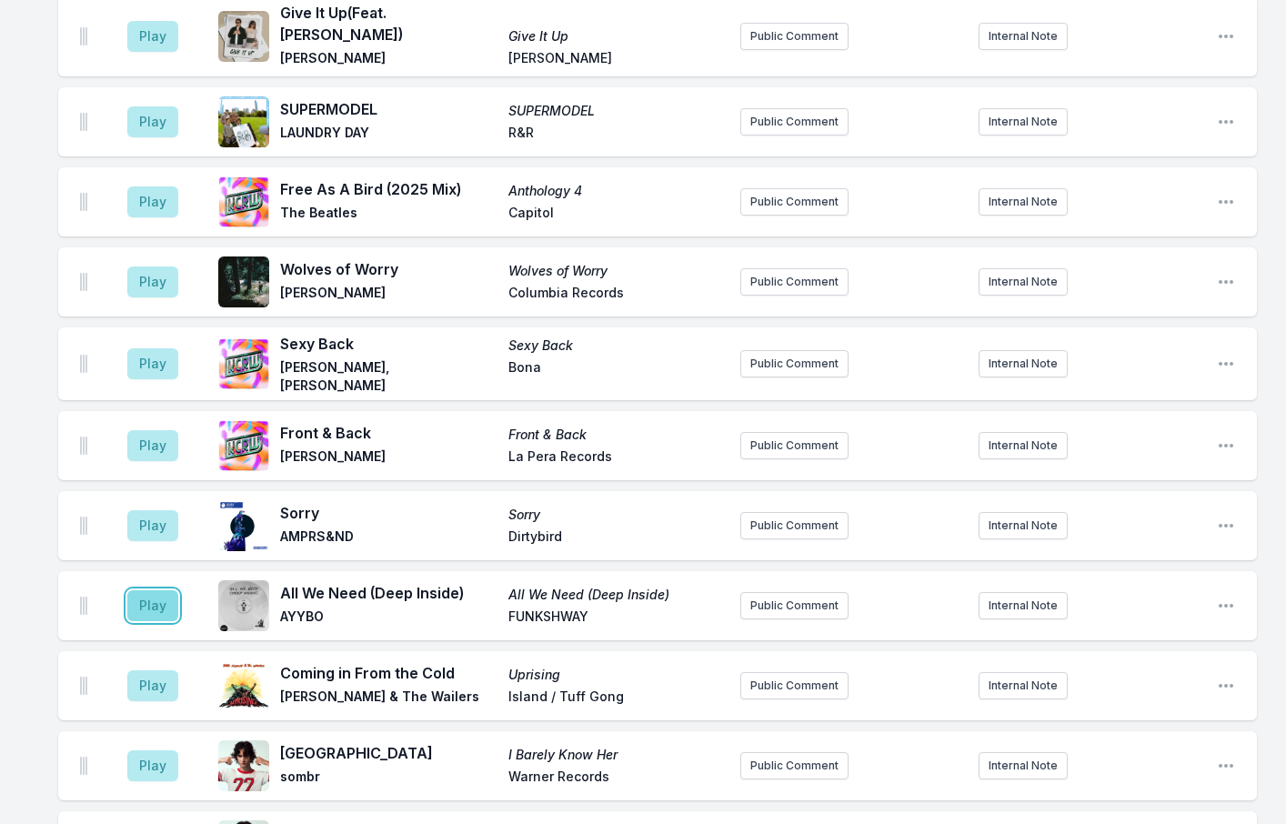
click at [149, 590] on button "Play" at bounding box center [152, 605] width 51 height 31
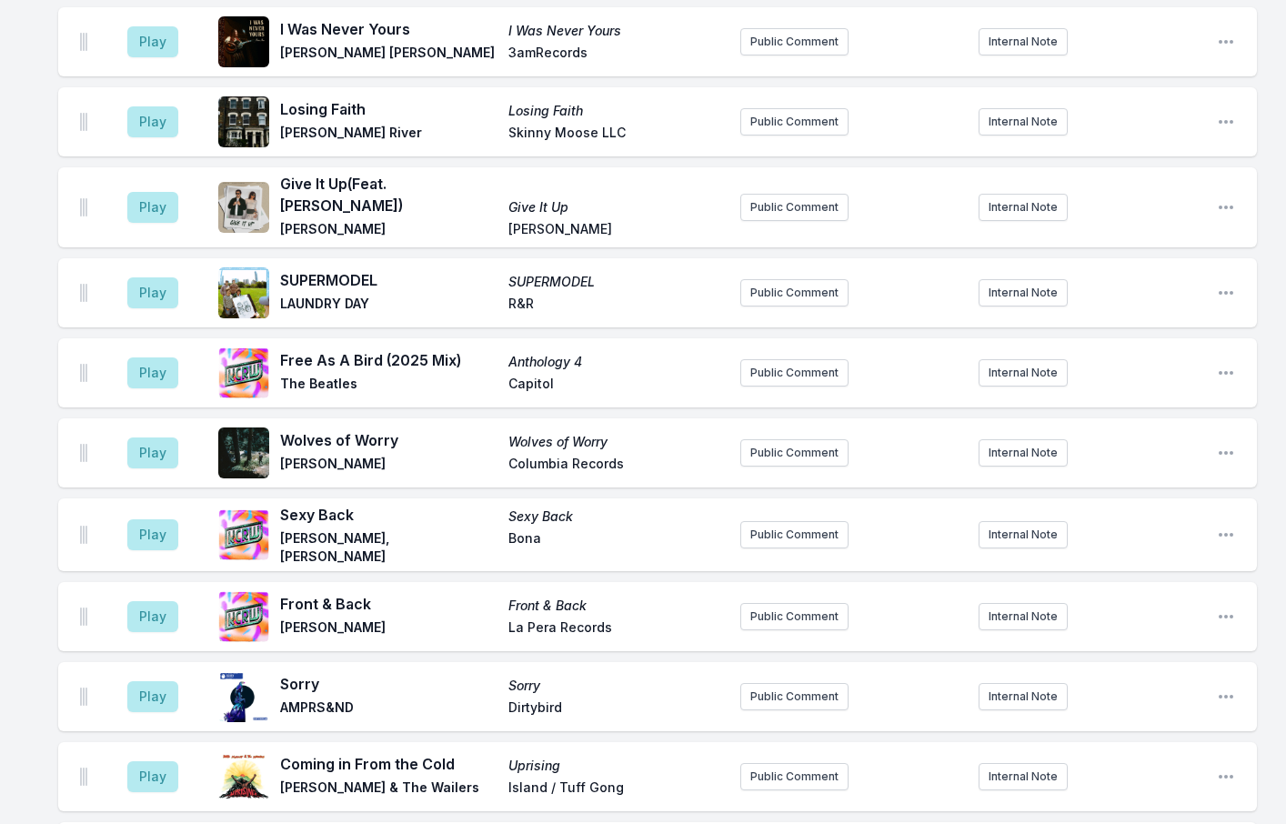
scroll to position [3030, 0]
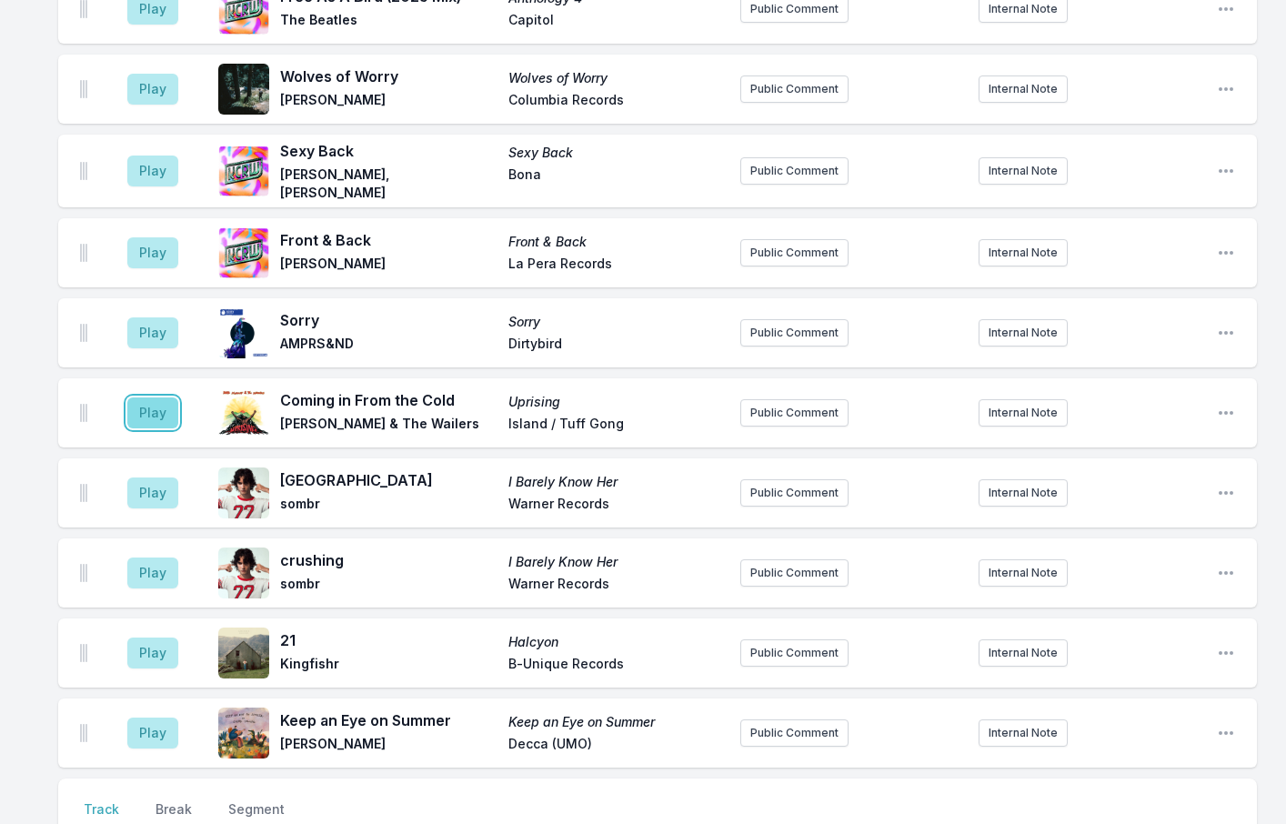
click at [149, 397] on button "Play" at bounding box center [152, 412] width 51 height 31
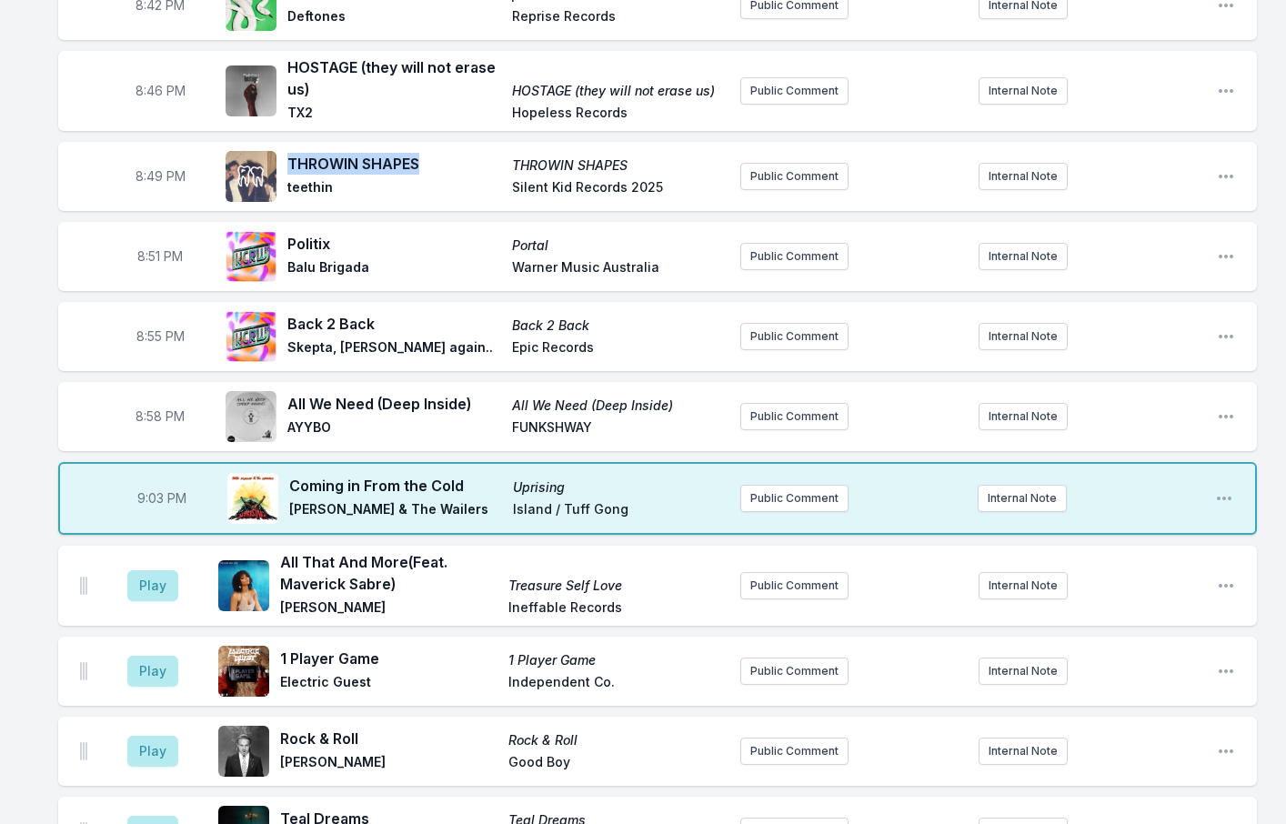
scroll to position [1757, 0]
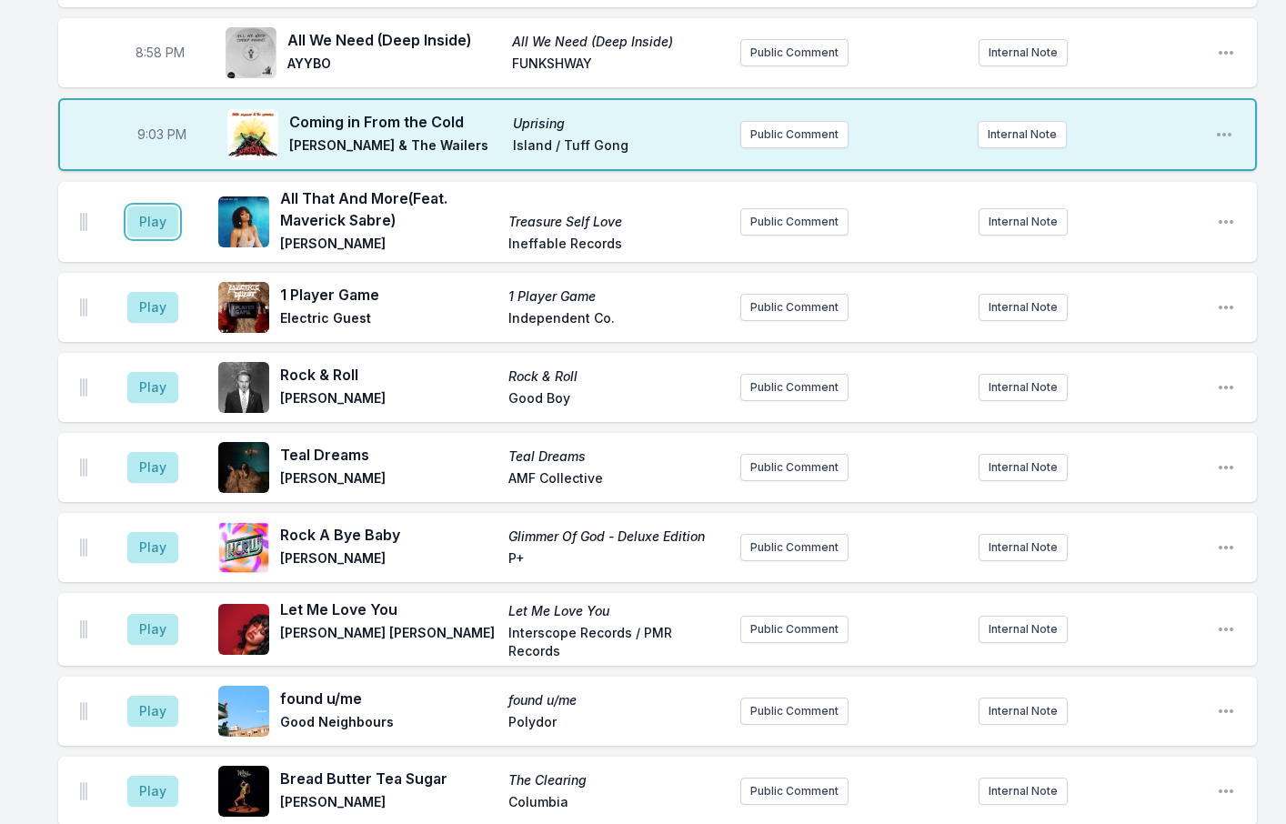
drag, startPoint x: 159, startPoint y: 171, endPoint x: 105, endPoint y: 171, distance: 53.7
click at [159, 206] on button "Play" at bounding box center [152, 221] width 51 height 31
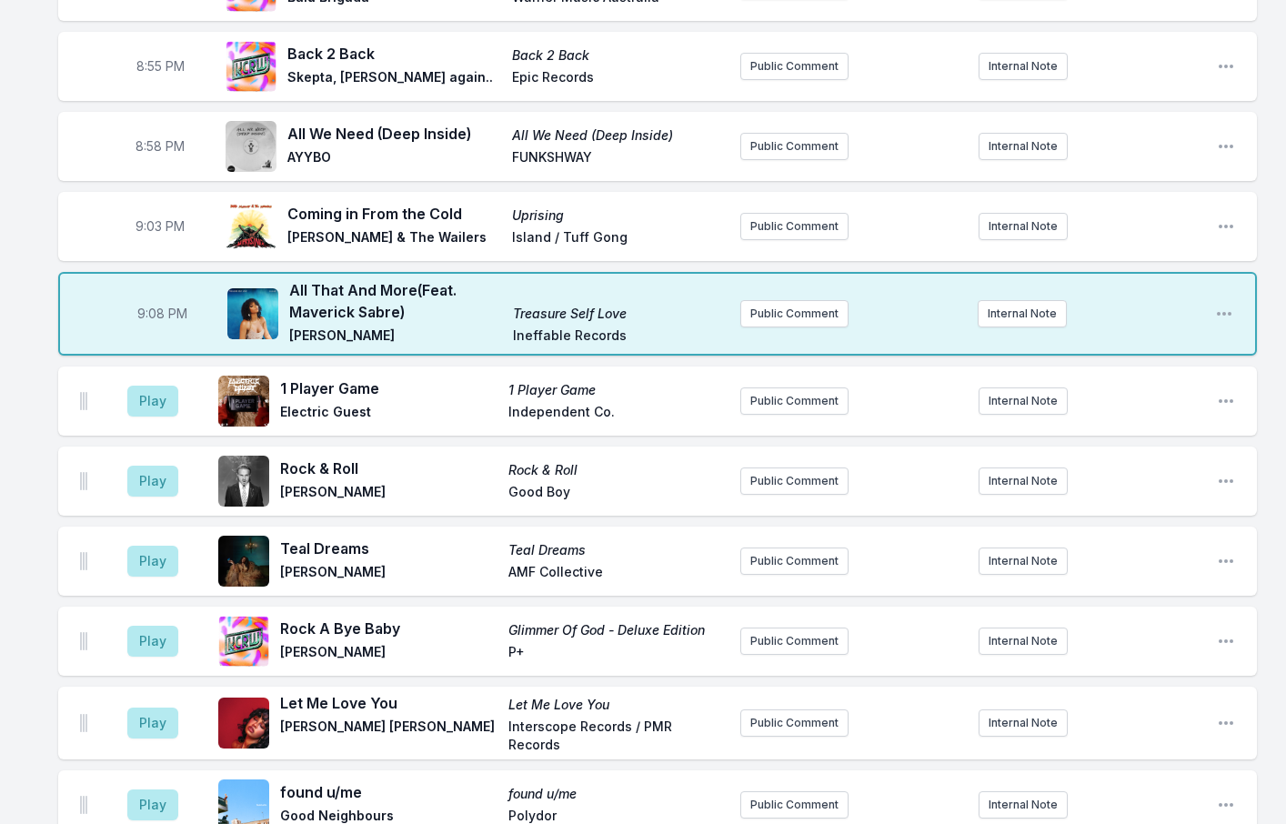
scroll to position [1848, 0]
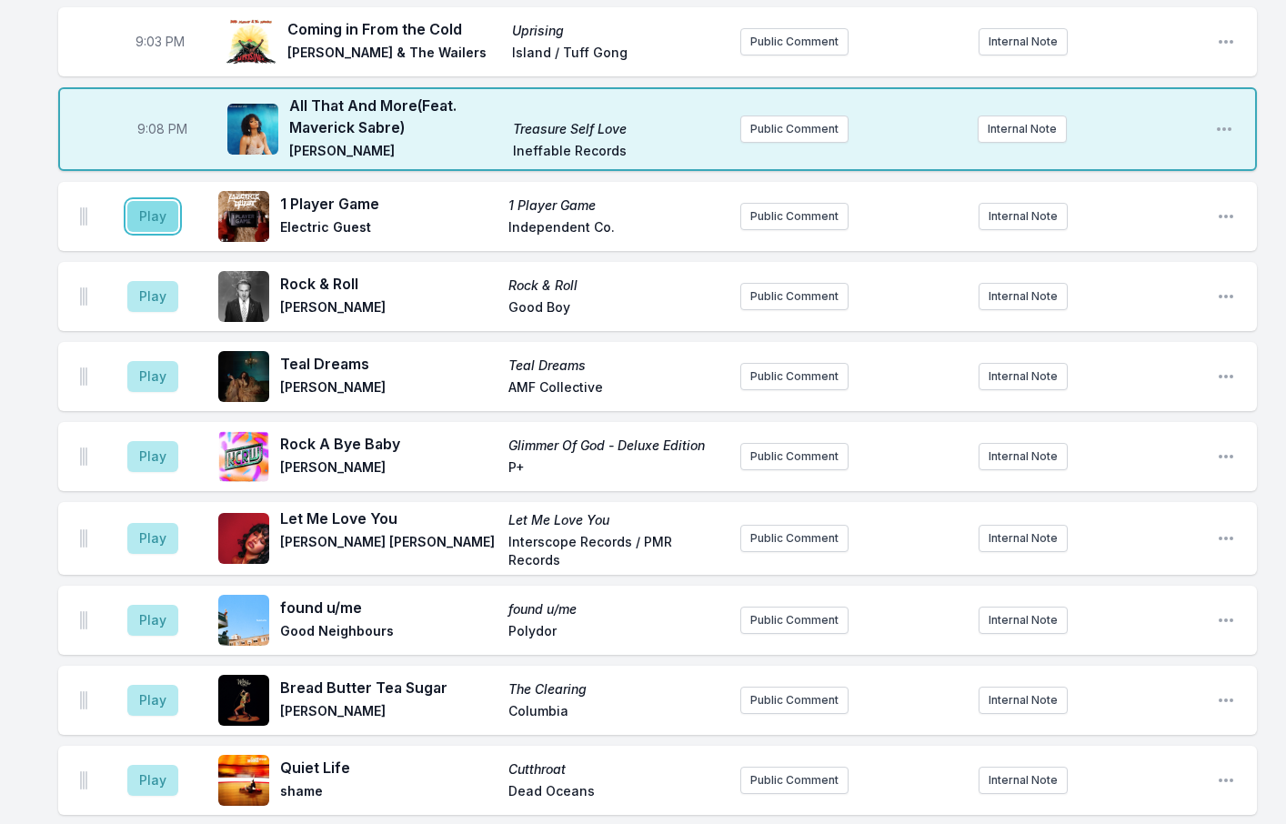
click at [166, 201] on button "Play" at bounding box center [152, 216] width 51 height 31
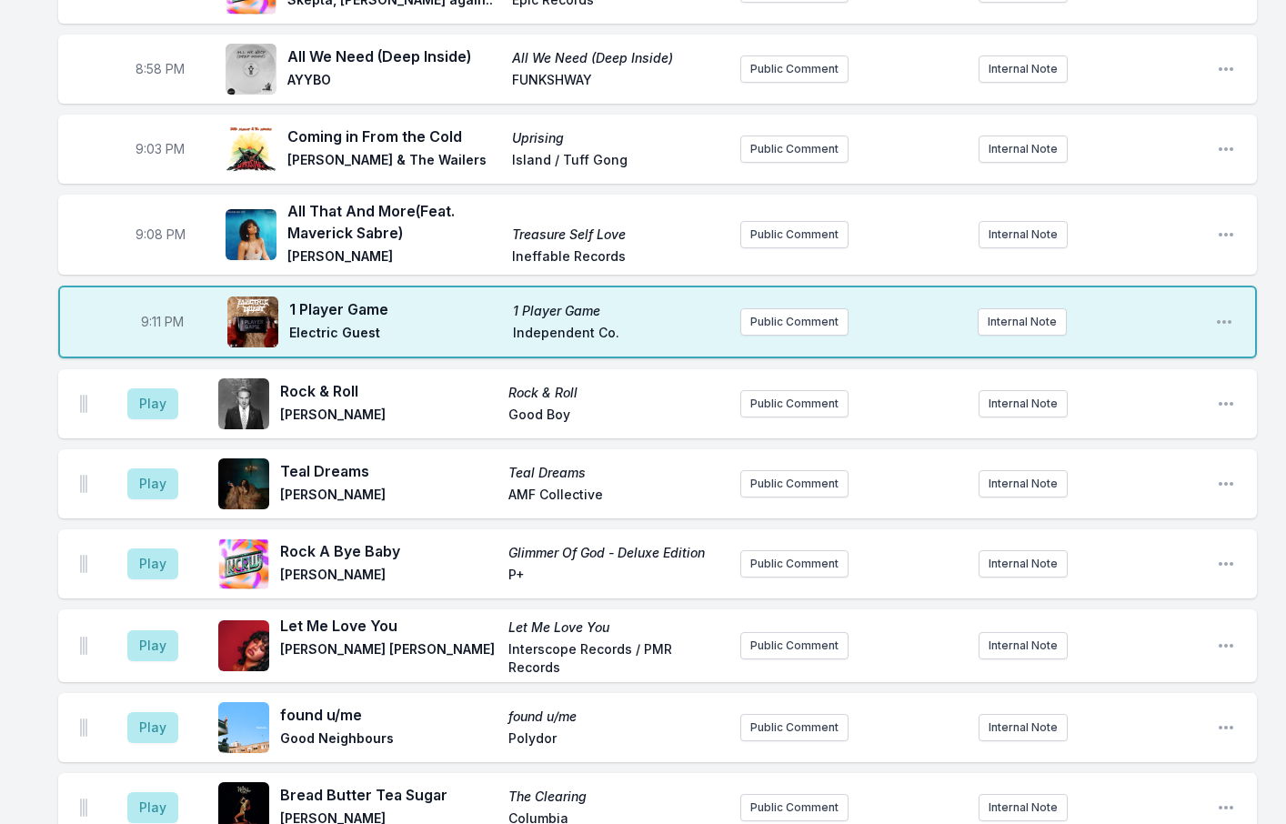
scroll to position [1666, 0]
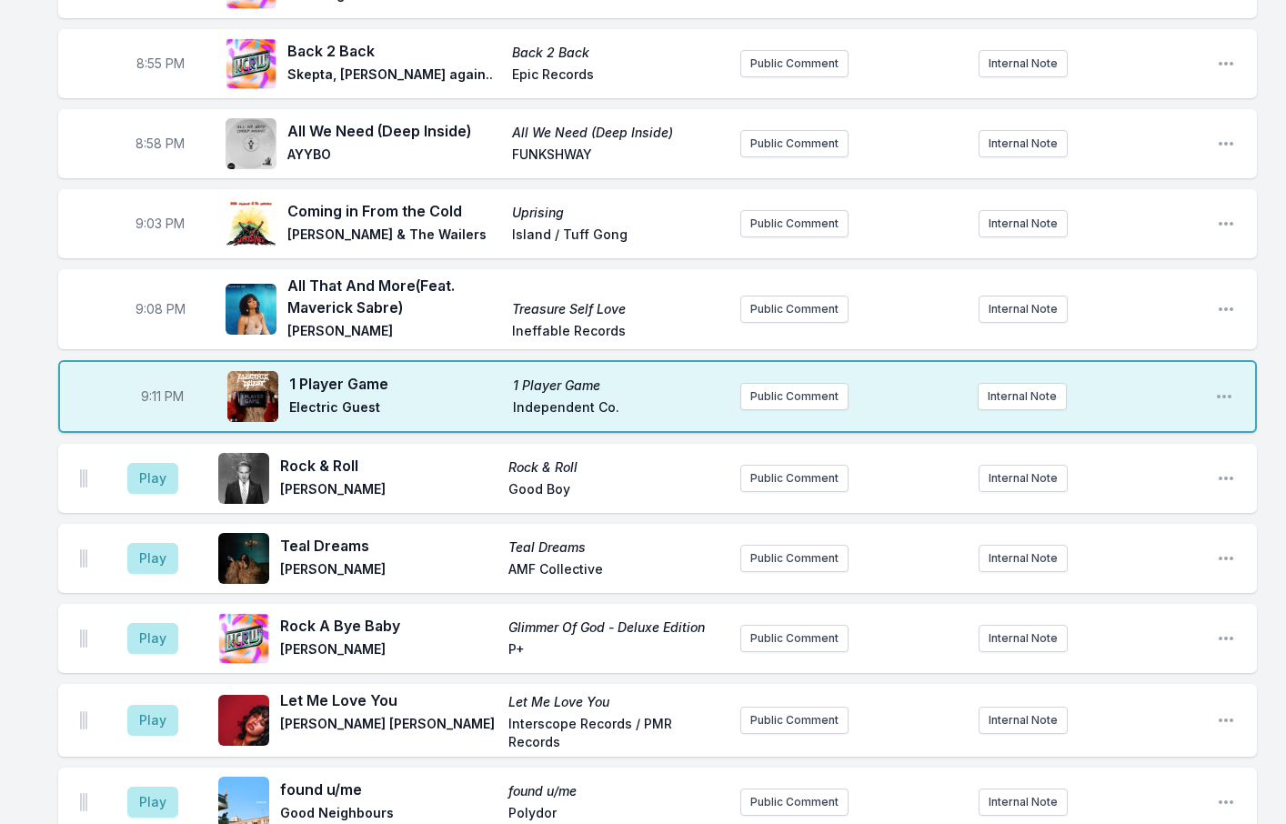
click at [28, 356] on div "8:02 PM She Got The Funk (Feat. [PERSON_NAME], hard life) She Got The Funk Loos…" at bounding box center [643, 561] width 1286 height 4098
click at [156, 463] on button "Play" at bounding box center [152, 478] width 51 height 31
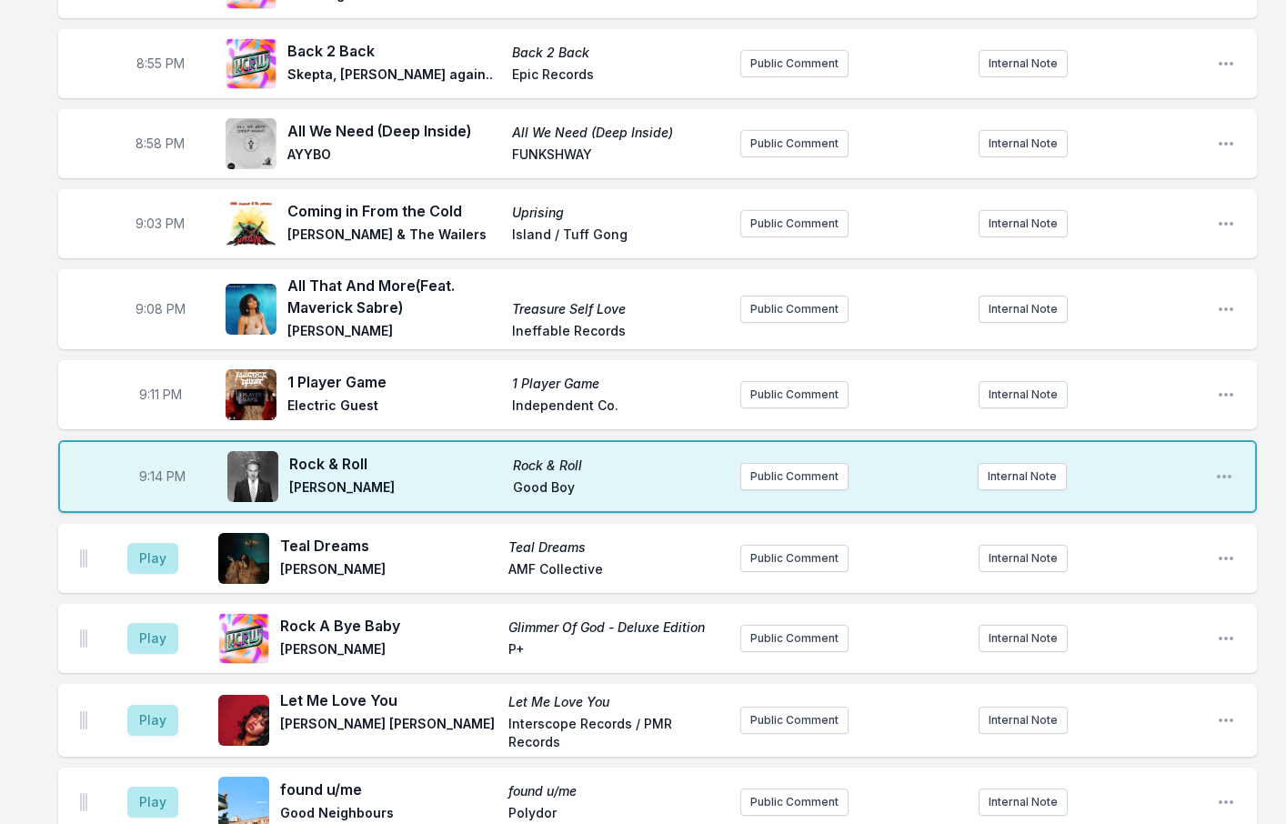
click at [22, 117] on div "8:02 PM She Got The Funk (Feat. [PERSON_NAME], hard life) She Got The Funk Loos…" at bounding box center [643, 561] width 1286 height 4098
click at [163, 543] on button "Play" at bounding box center [152, 558] width 51 height 31
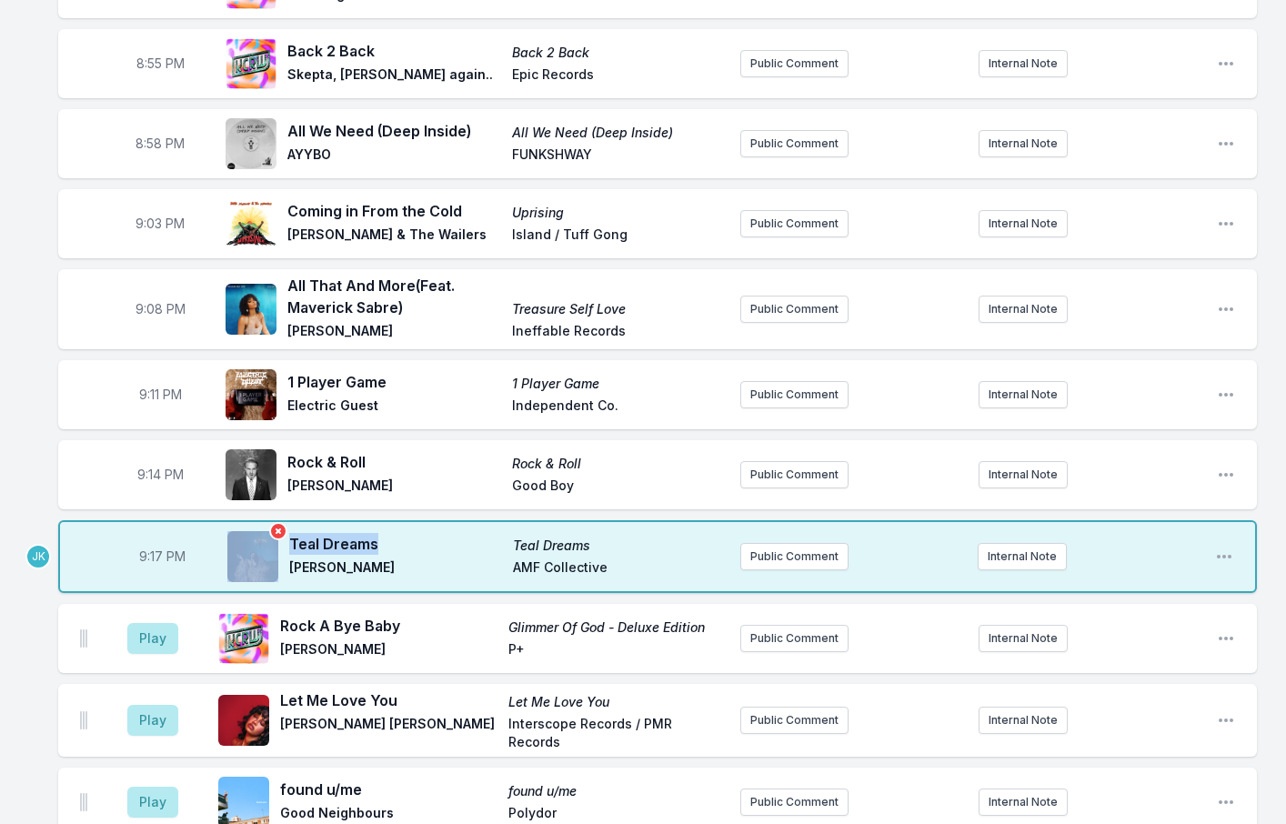
drag, startPoint x: 384, startPoint y: 496, endPoint x: 286, endPoint y: 489, distance: 98.4
click at [286, 527] on div "Teal Dreams Teal Dreams [PERSON_NAME] AMF Collective" at bounding box center [476, 556] width 498 height 58
click at [417, 533] on span "Teal Dreams" at bounding box center [395, 544] width 213 height 22
drag, startPoint x: 137, startPoint y: 591, endPoint x: 115, endPoint y: 565, distance: 34.2
click at [136, 623] on button "Play" at bounding box center [152, 638] width 51 height 31
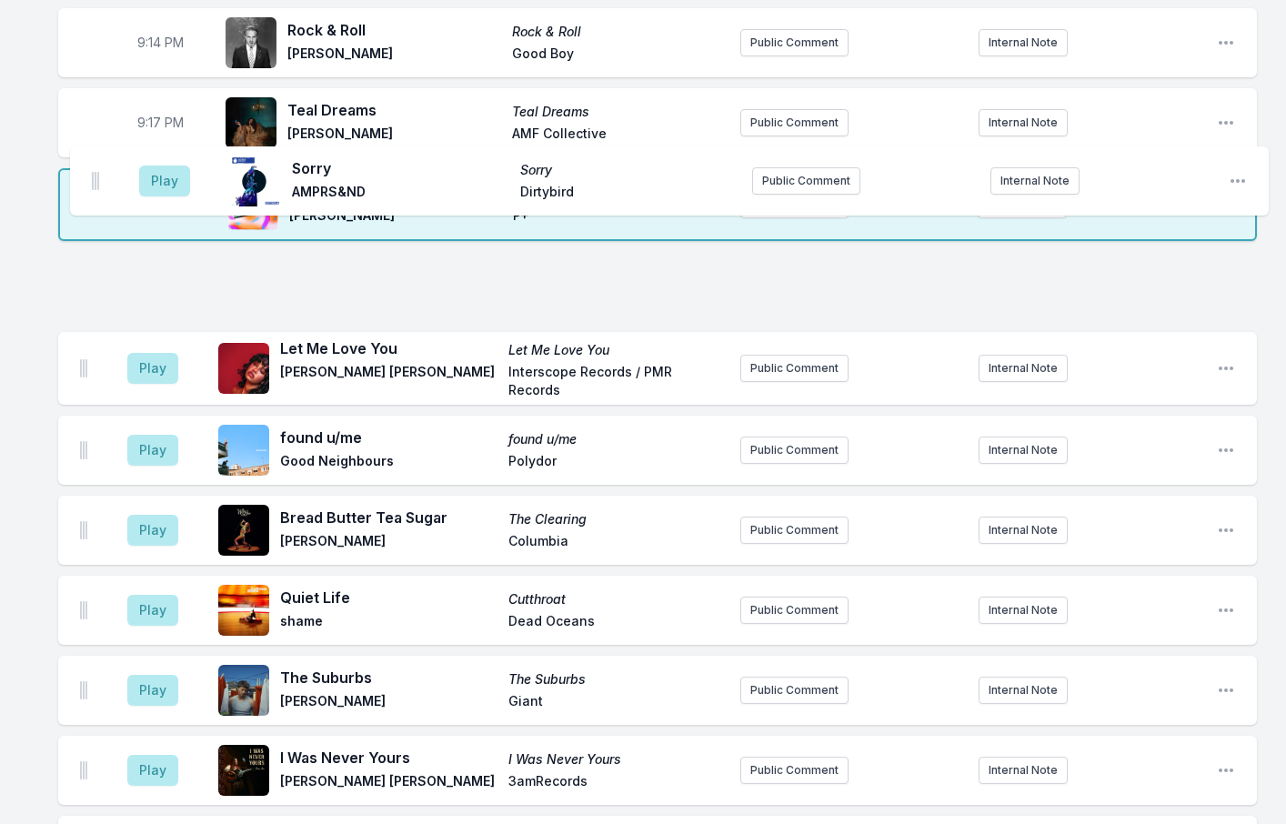
scroll to position [2093, 0]
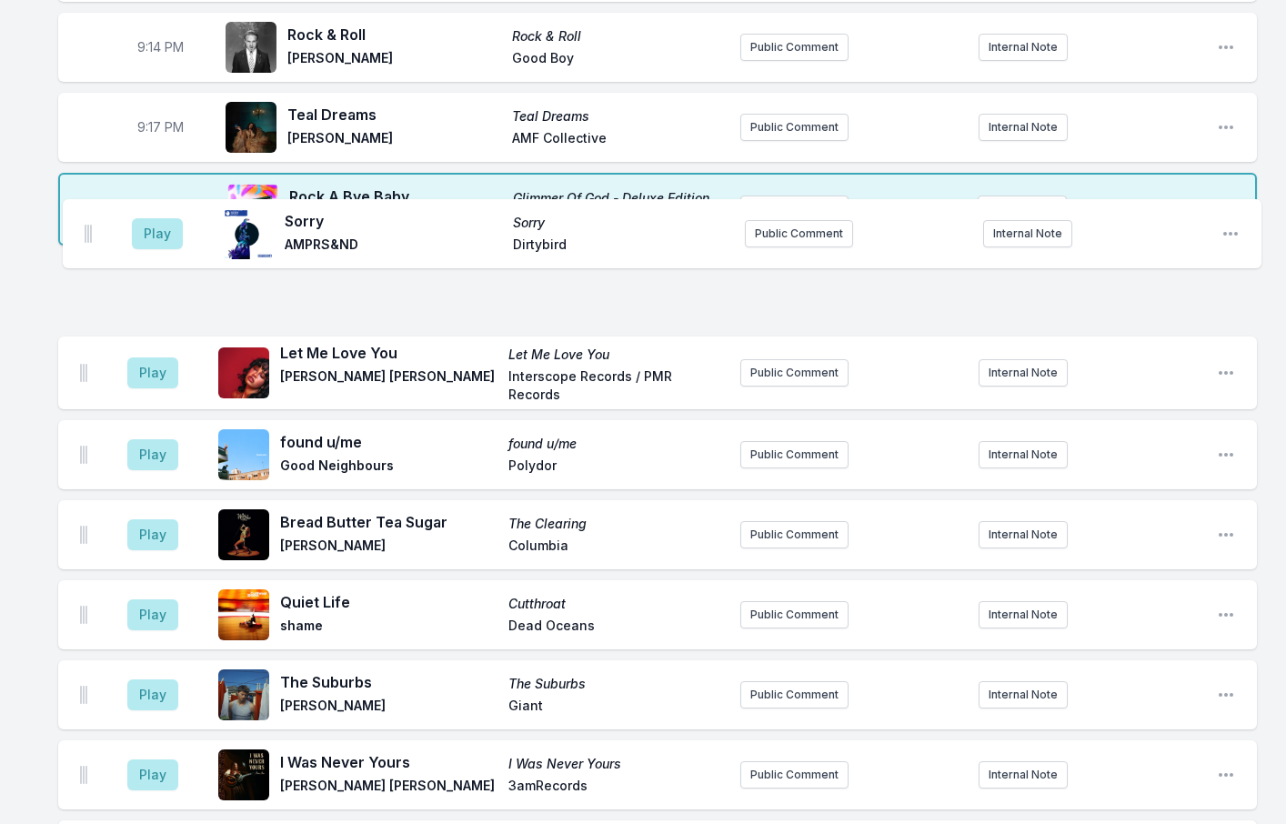
drag, startPoint x: 85, startPoint y: 540, endPoint x: 90, endPoint y: 225, distance: 315.6
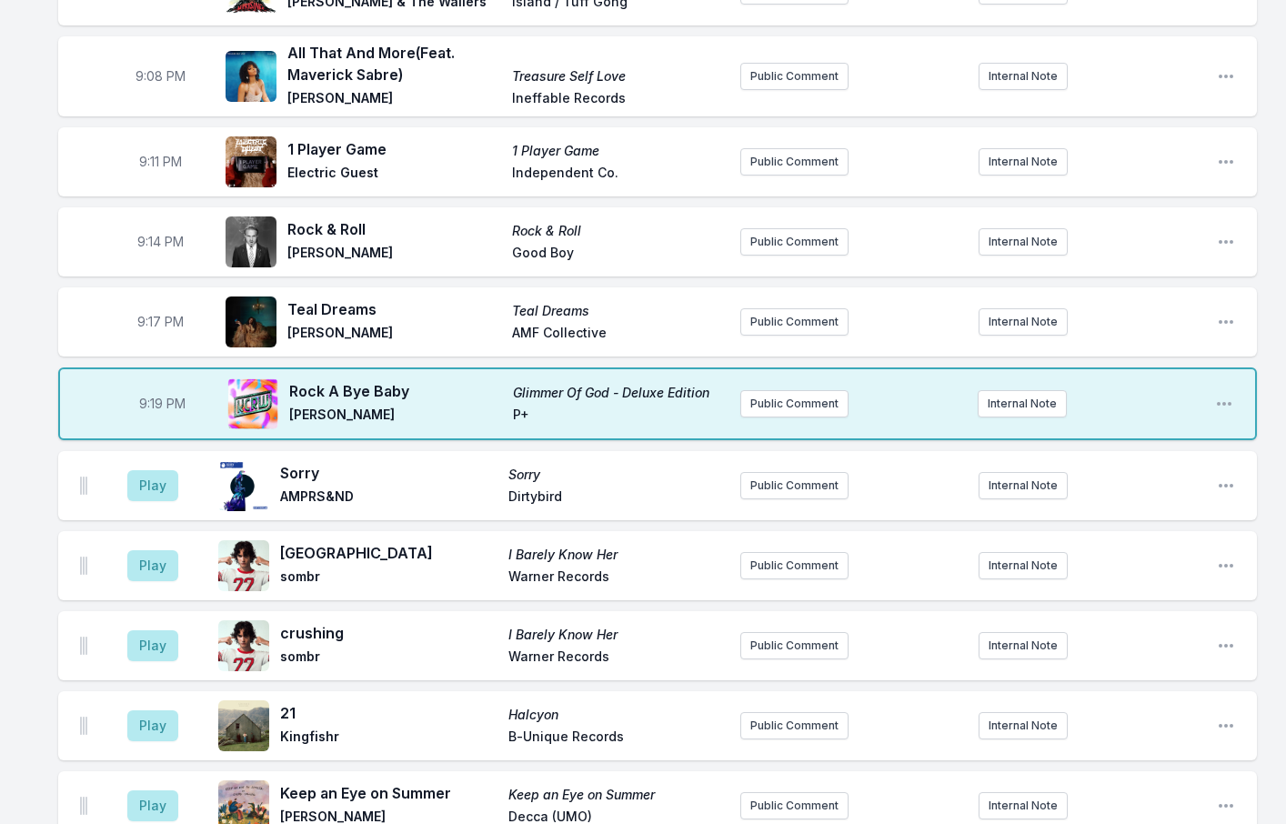
scroll to position [1821, 0]
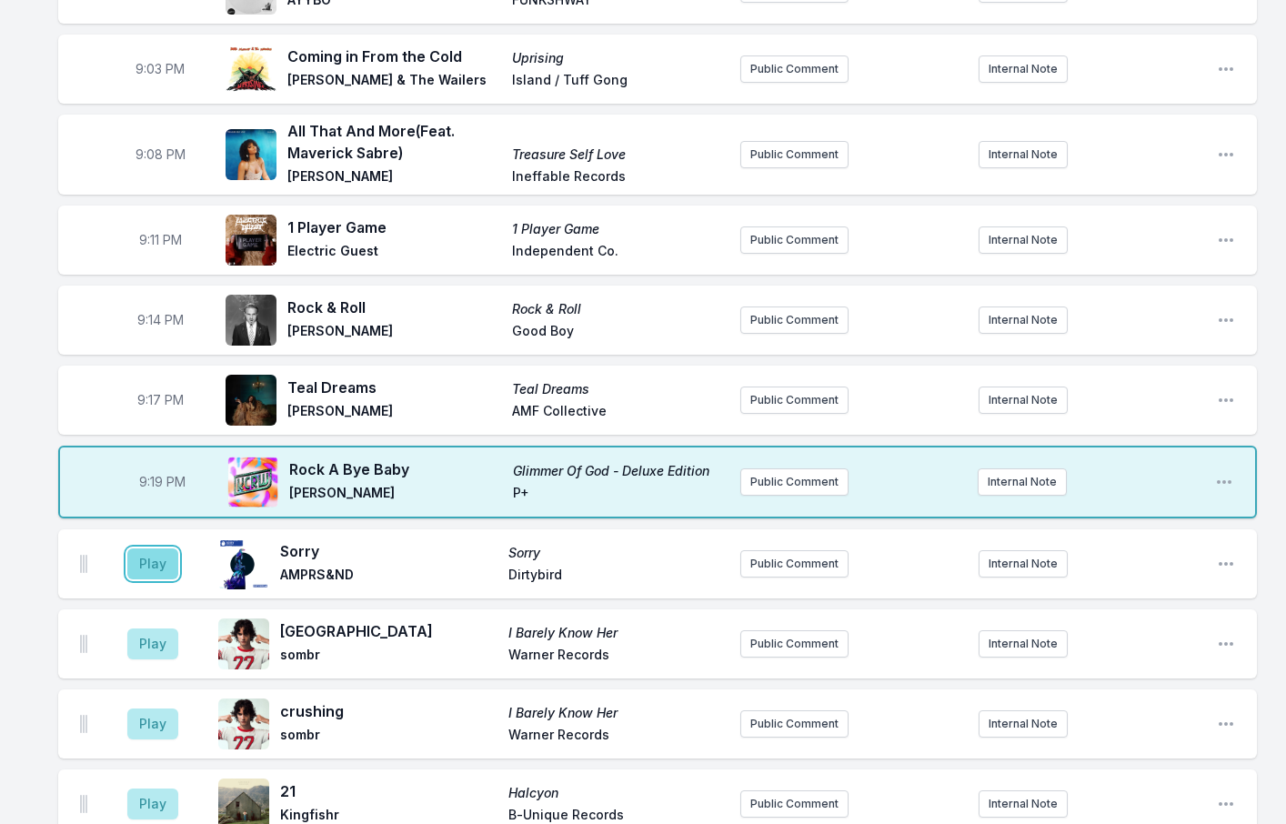
click at [157, 548] on button "Play" at bounding box center [152, 563] width 51 height 31
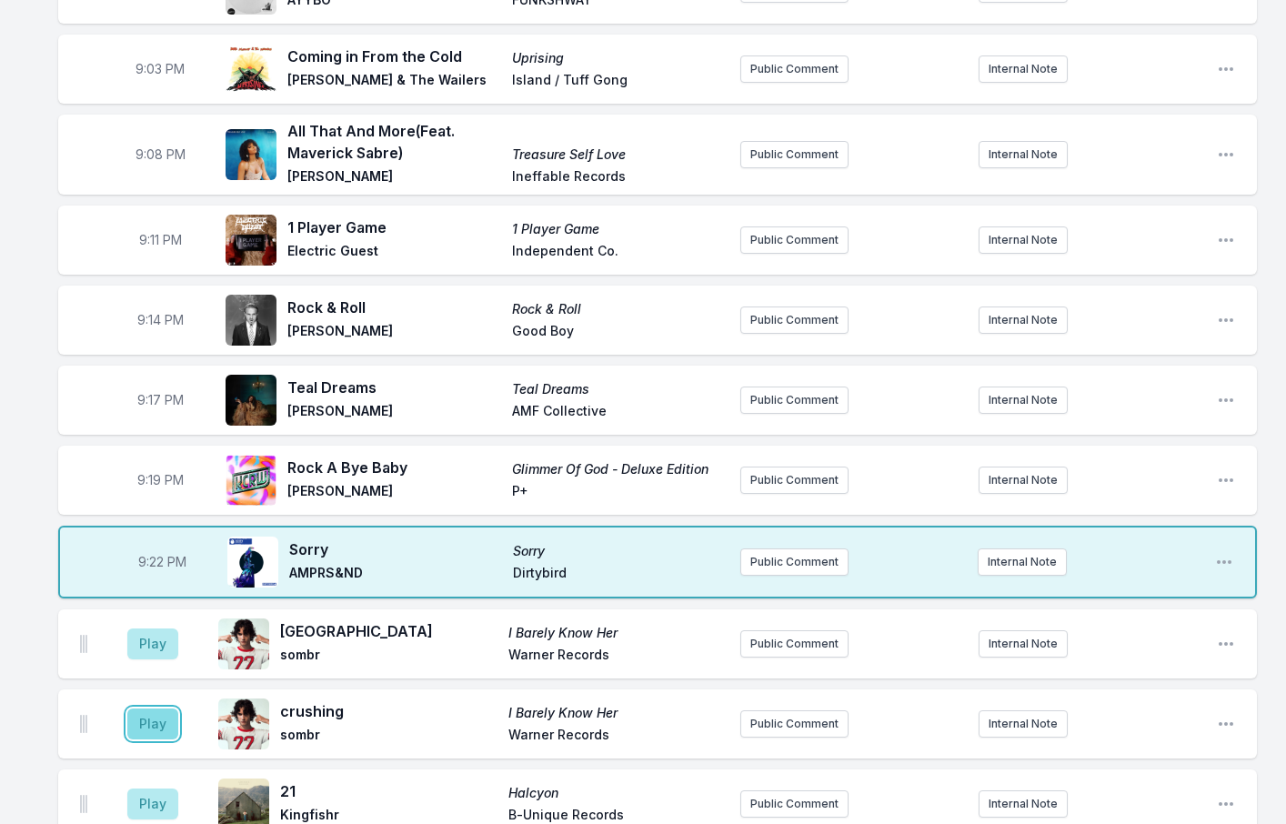
click at [139, 708] on button "Play" at bounding box center [152, 723] width 51 height 31
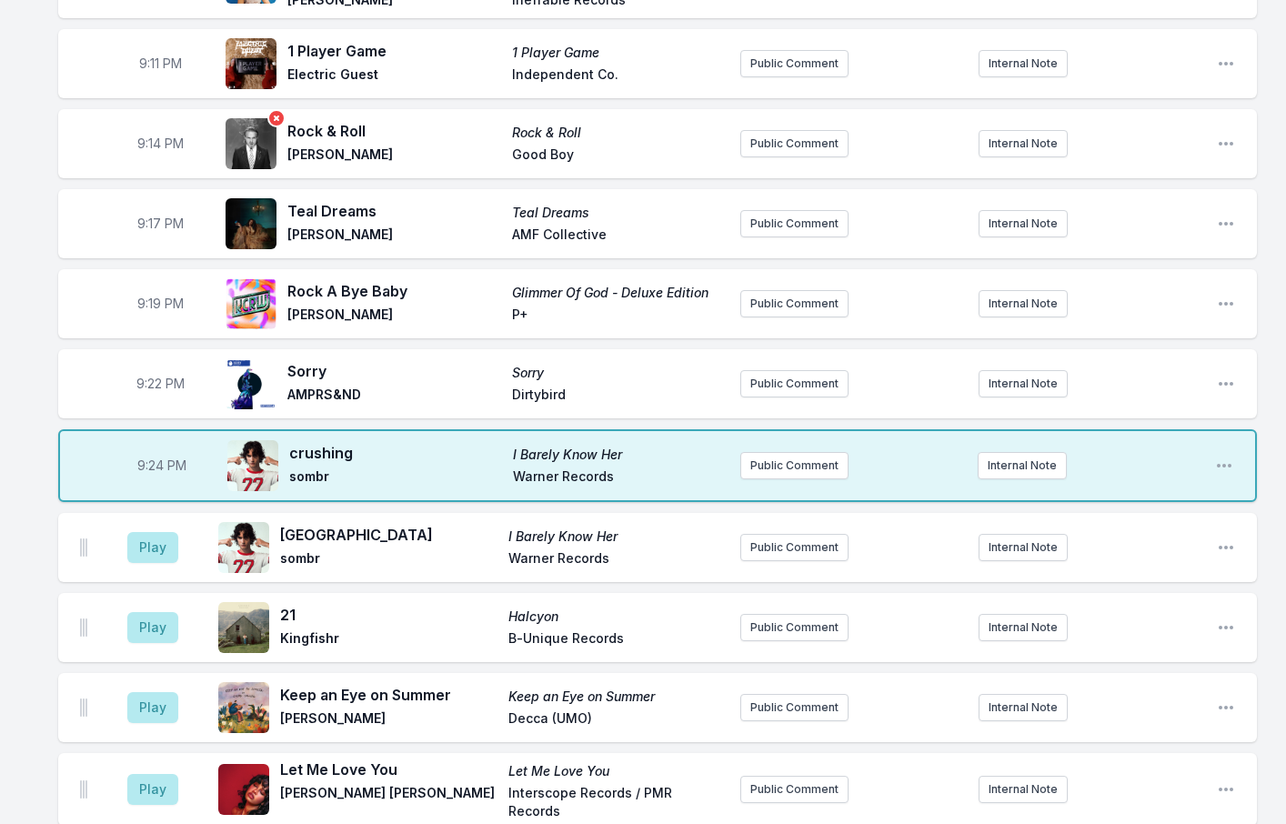
scroll to position [2002, 0]
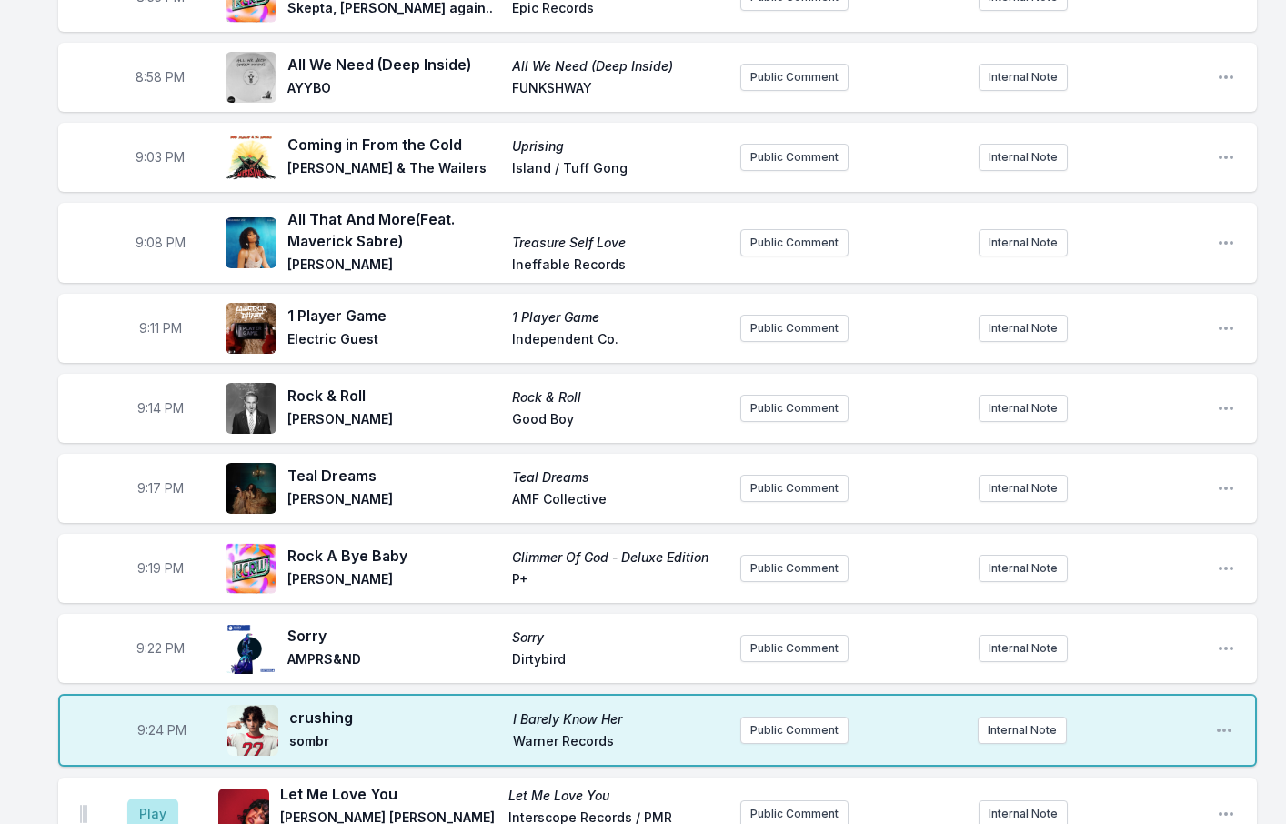
scroll to position [1910, 0]
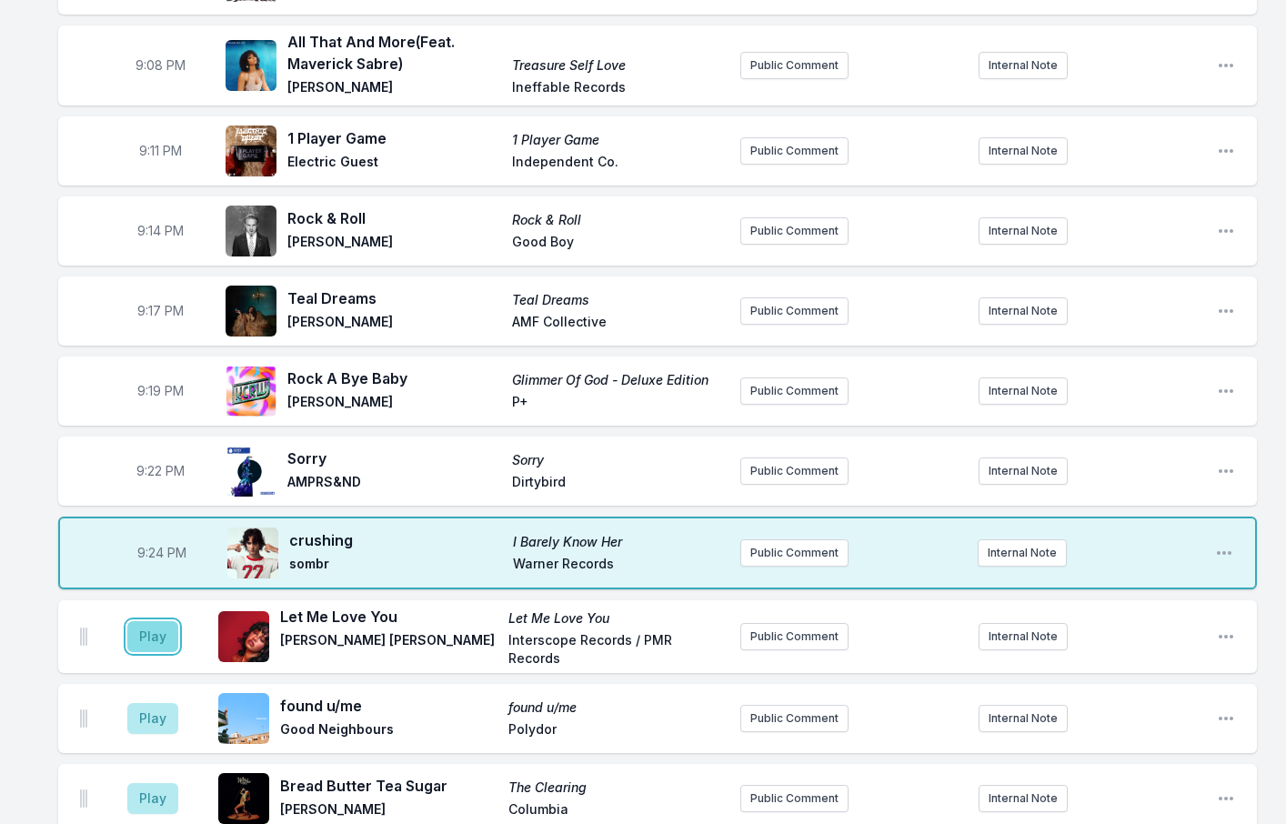
click at [161, 621] on button "Play" at bounding box center [152, 636] width 51 height 31
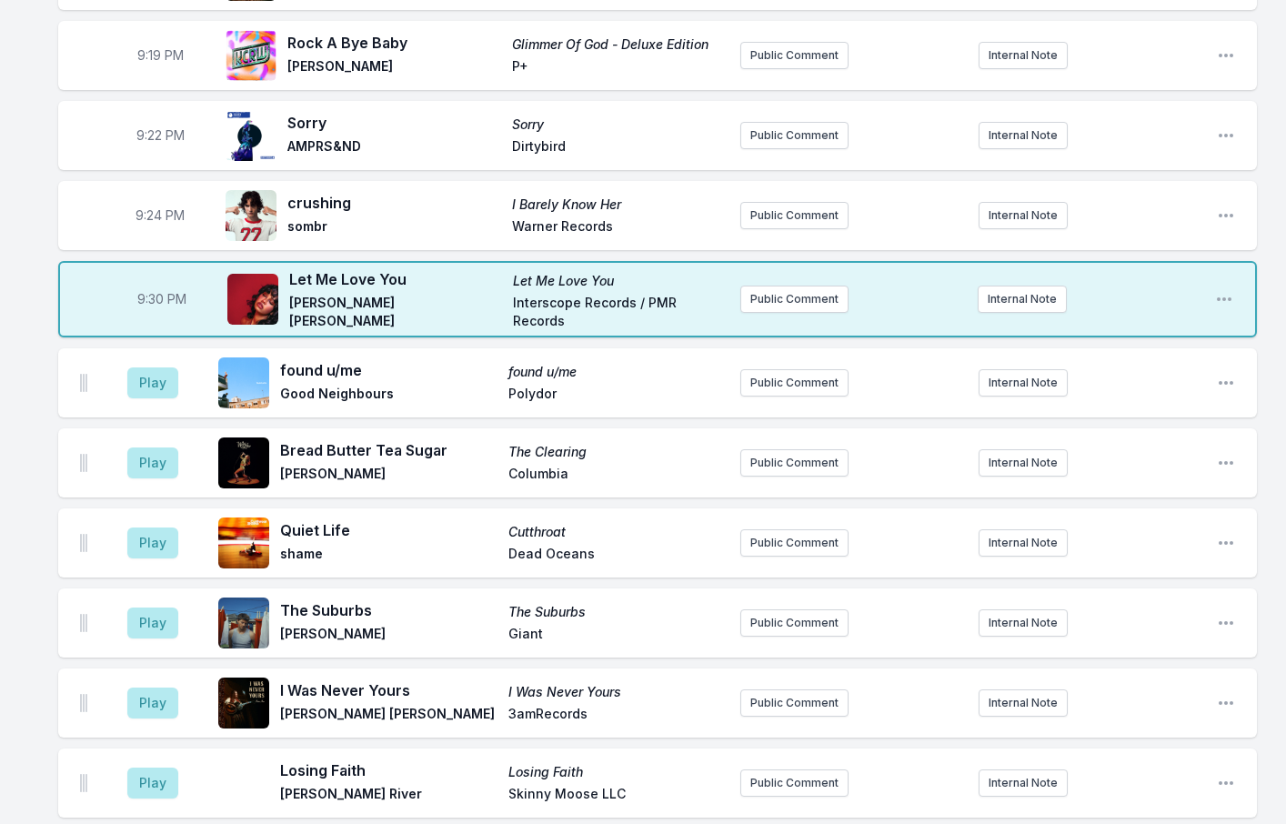
scroll to position [2273, 0]
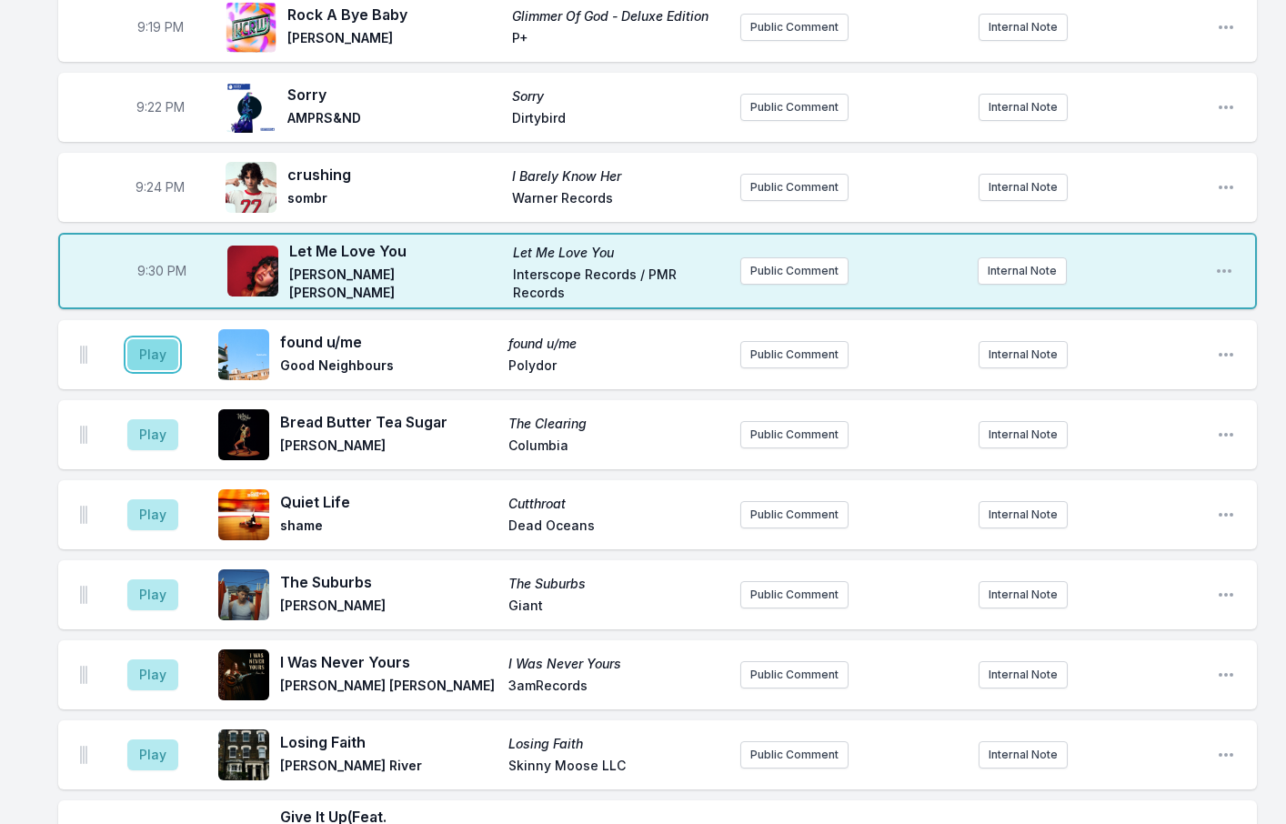
click at [161, 339] on button "Play" at bounding box center [152, 354] width 51 height 31
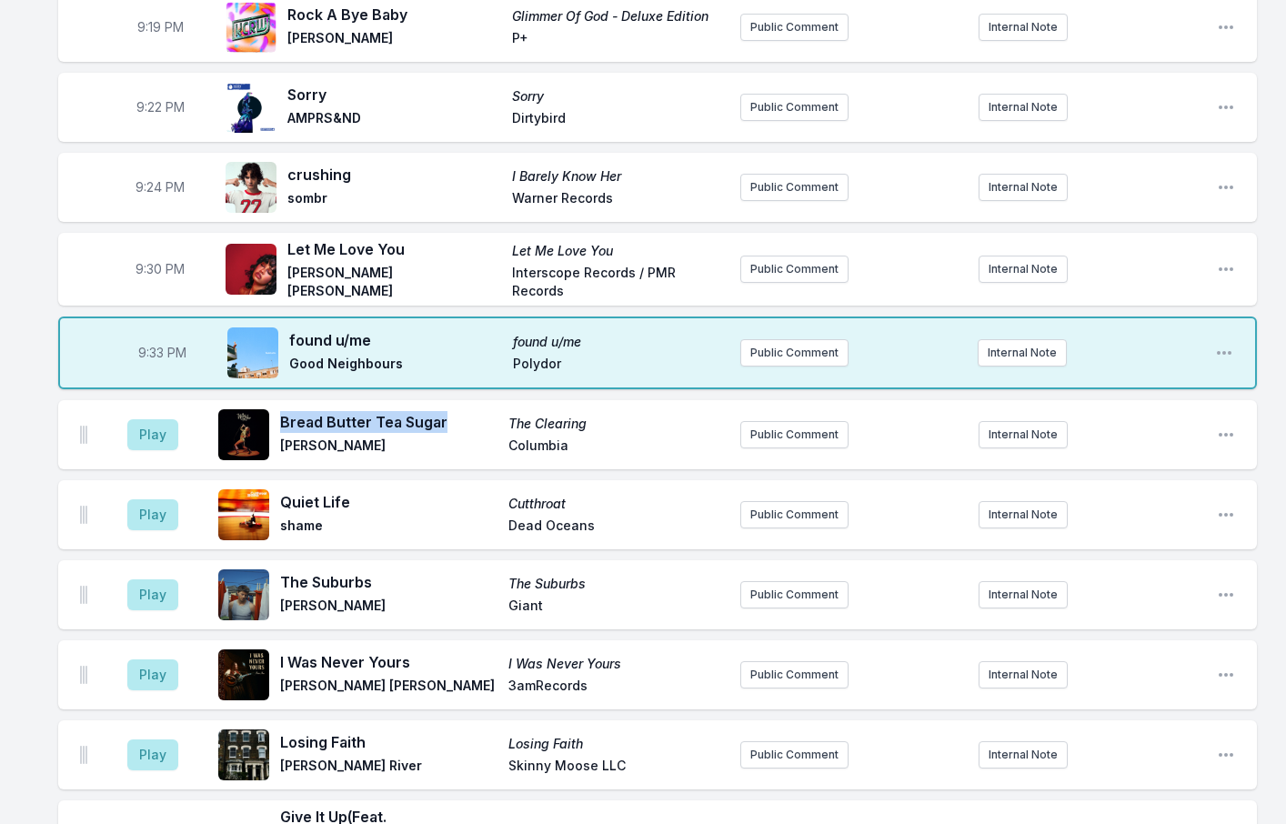
drag, startPoint x: 444, startPoint y: 370, endPoint x: 280, endPoint y: 374, distance: 163.7
click at [280, 411] on span "Bread Butter Tea Sugar" at bounding box center [388, 422] width 217 height 22
copy span "Bread Butter Tea Sugar"
click at [156, 419] on button "Play" at bounding box center [152, 434] width 51 height 31
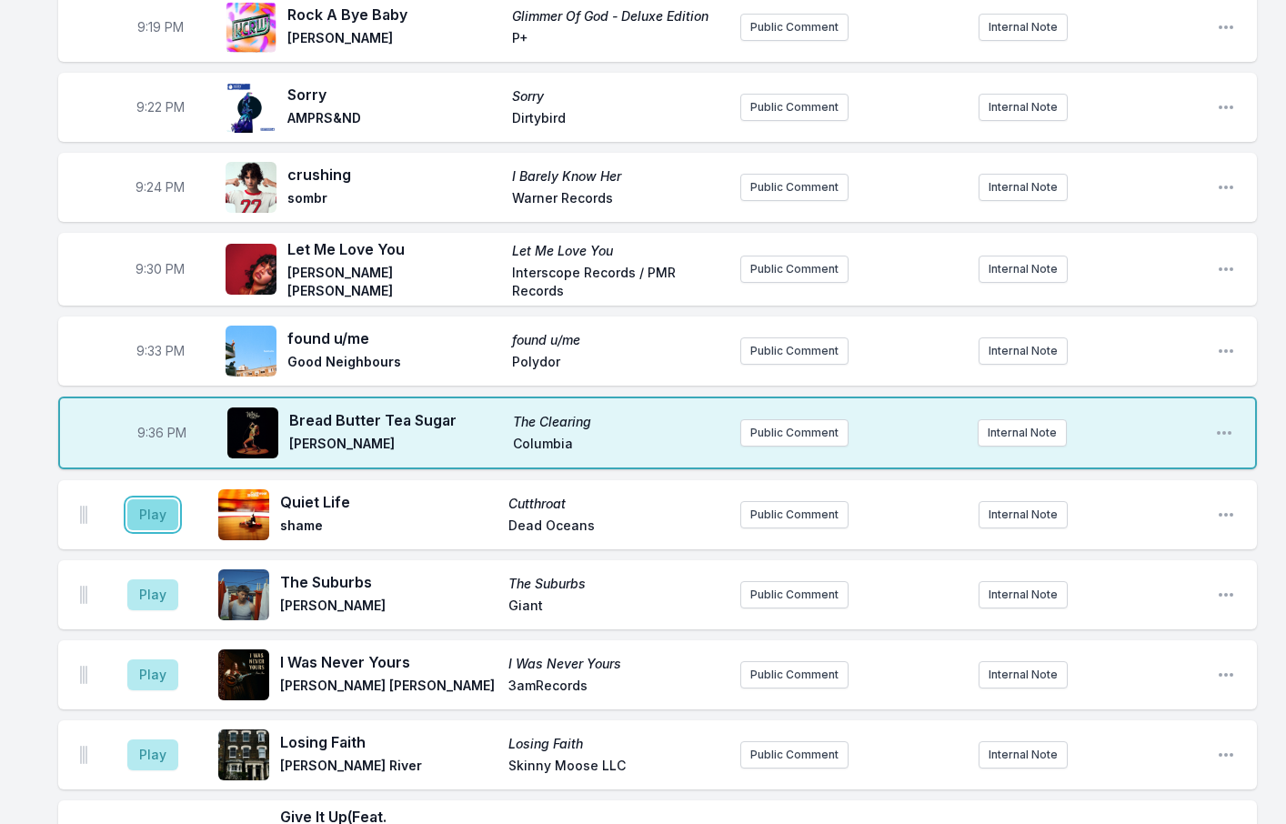
click at [140, 499] on button "Play" at bounding box center [152, 514] width 51 height 31
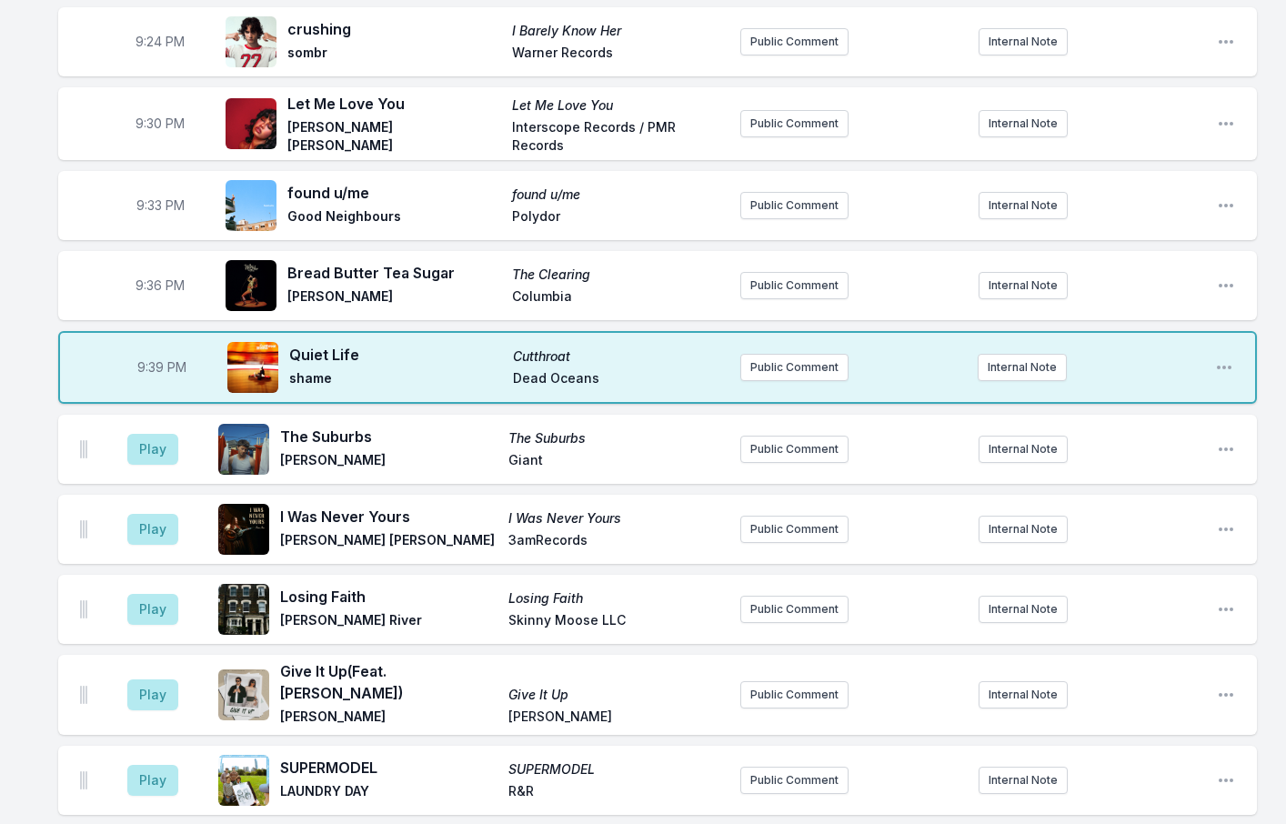
scroll to position [2455, 0]
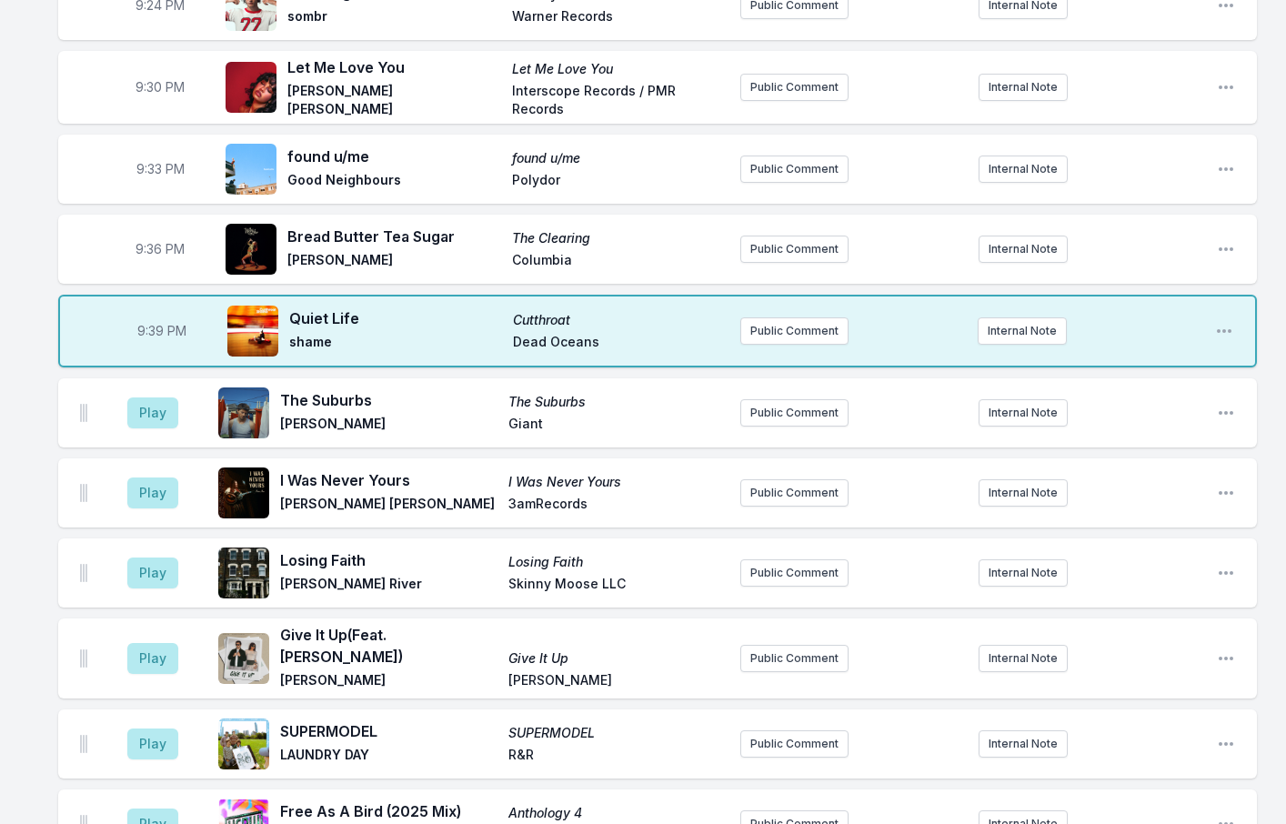
click at [145, 397] on button "Play" at bounding box center [152, 412] width 51 height 31
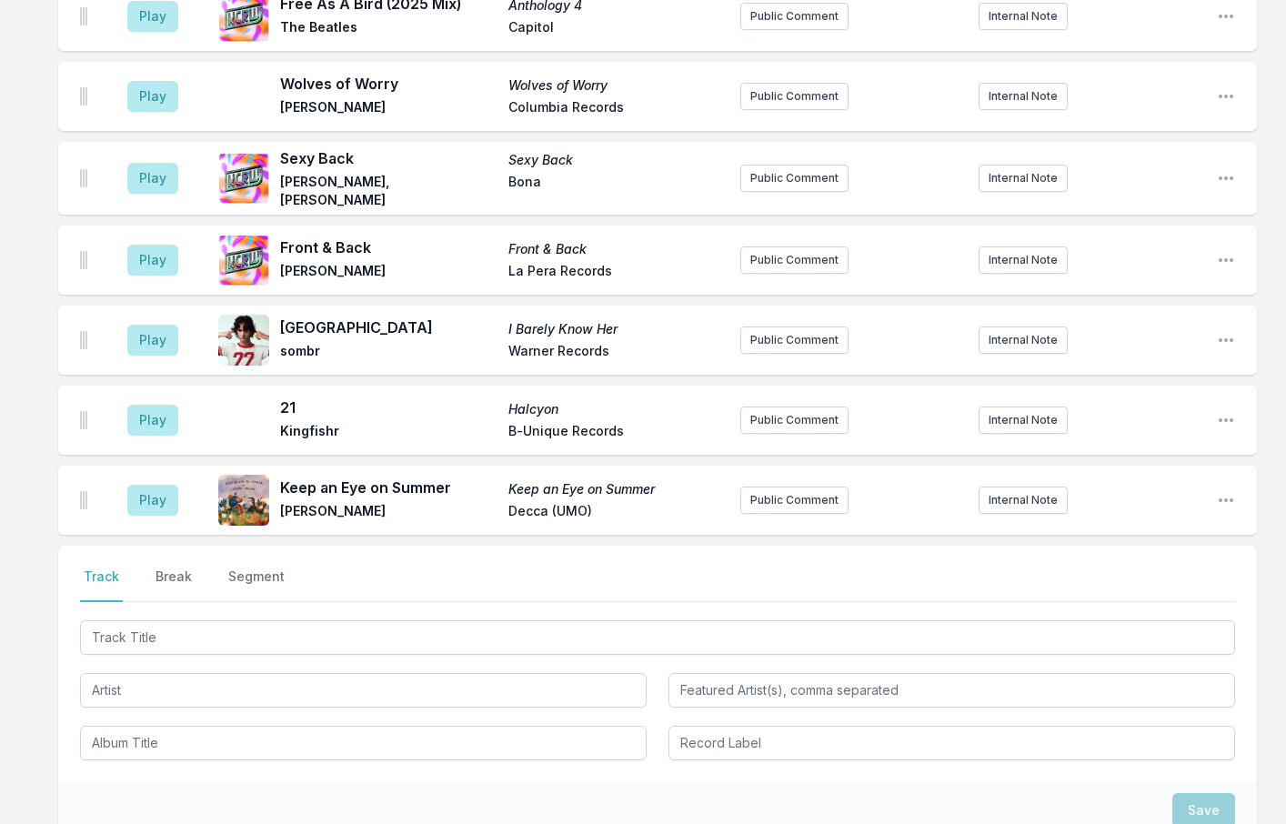
scroll to position [3365, 0]
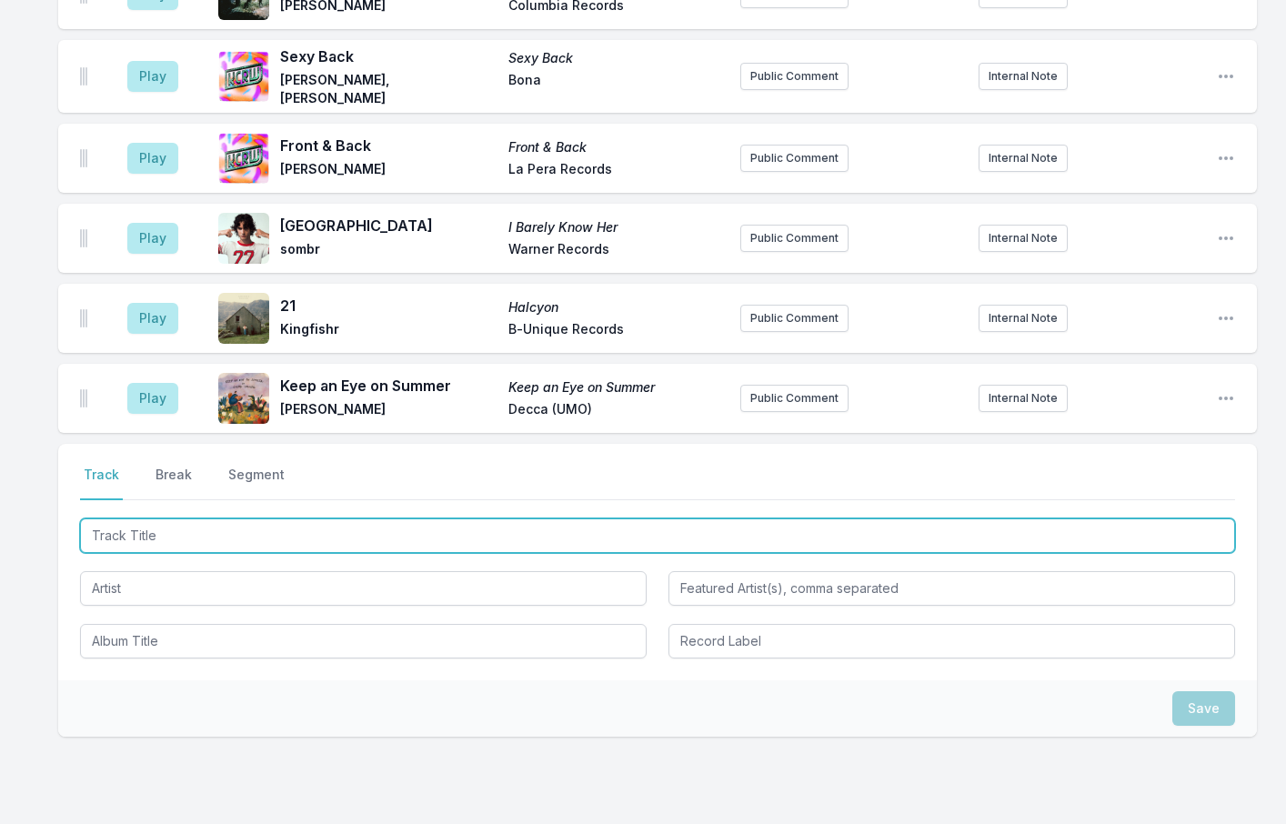
click at [135, 518] on input "Track Title" at bounding box center [657, 535] width 1155 height 35
type input "I used to live"
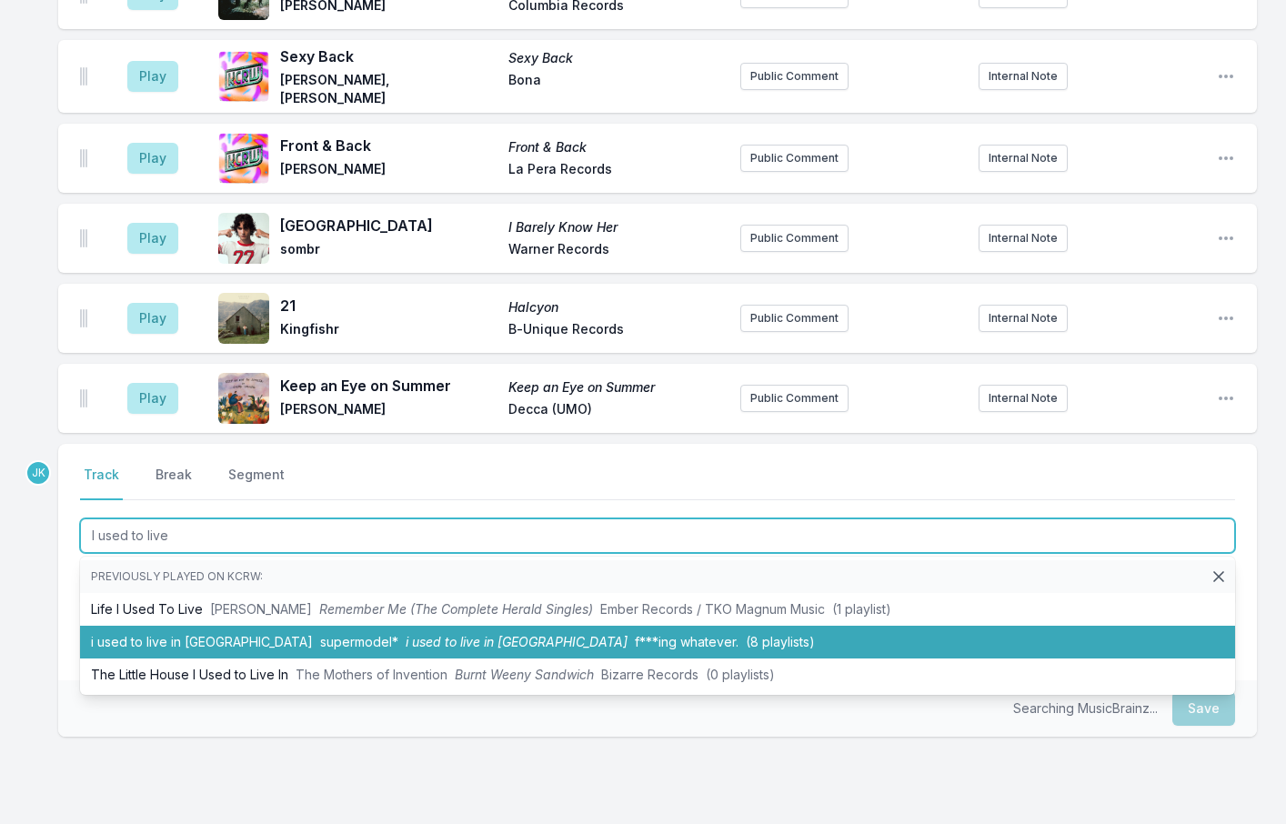
click at [166, 626] on li "i used to live in england supermodel* i used to live in england f***ing whateve…" at bounding box center [657, 642] width 1155 height 33
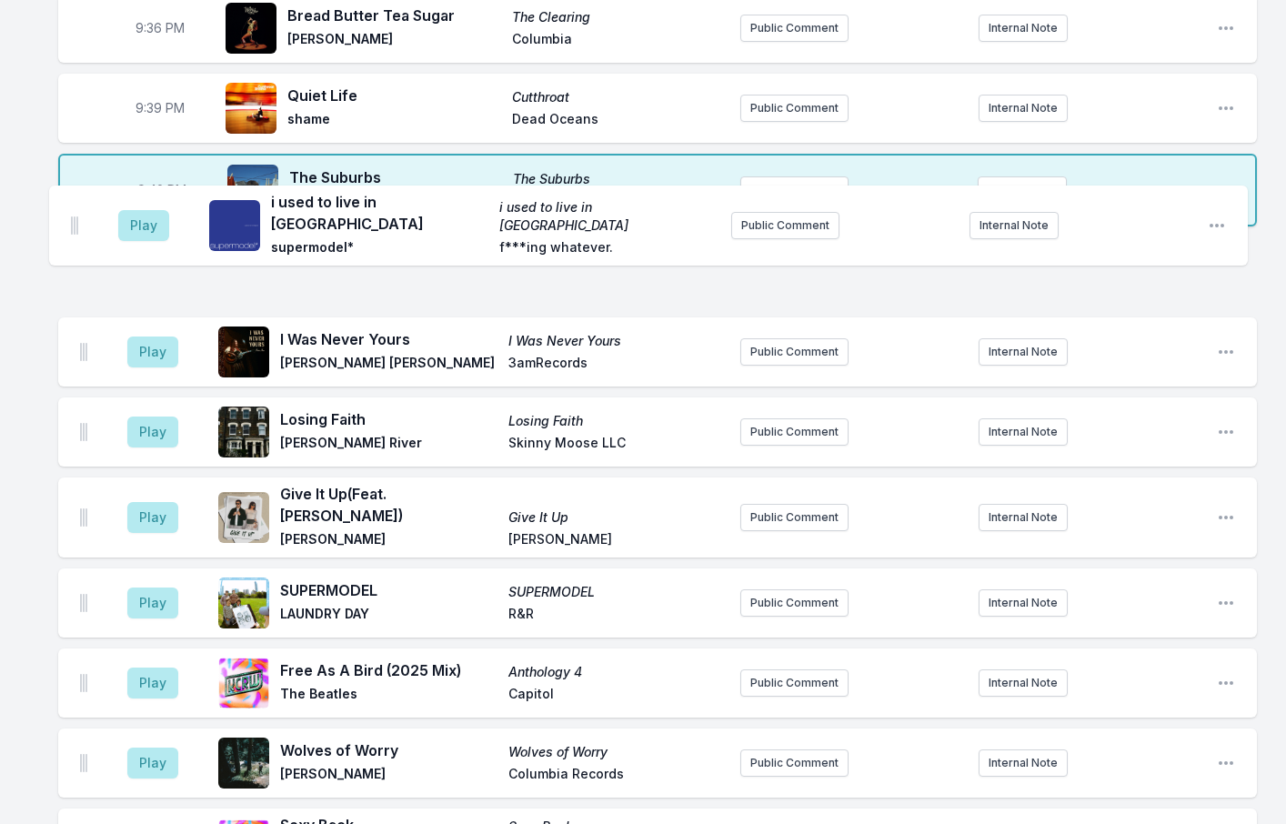
scroll to position [2674, 0]
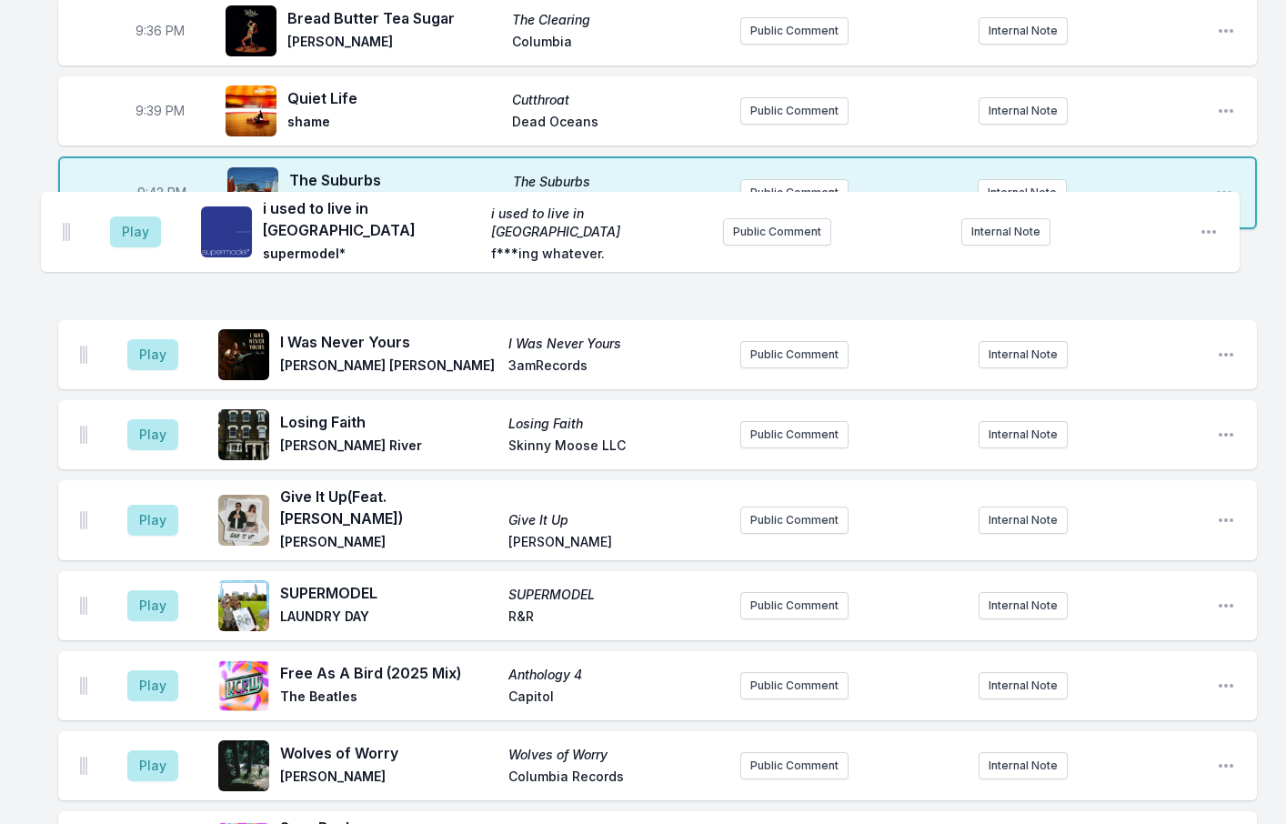
drag, startPoint x: 85, startPoint y: 532, endPoint x: 67, endPoint y: 219, distance: 313.3
click at [67, 240] on ul "Play I Was Never Yours I Was Never Yours Karin Ann 3amRecords Public Comment In…" at bounding box center [657, 722] width 1199 height 964
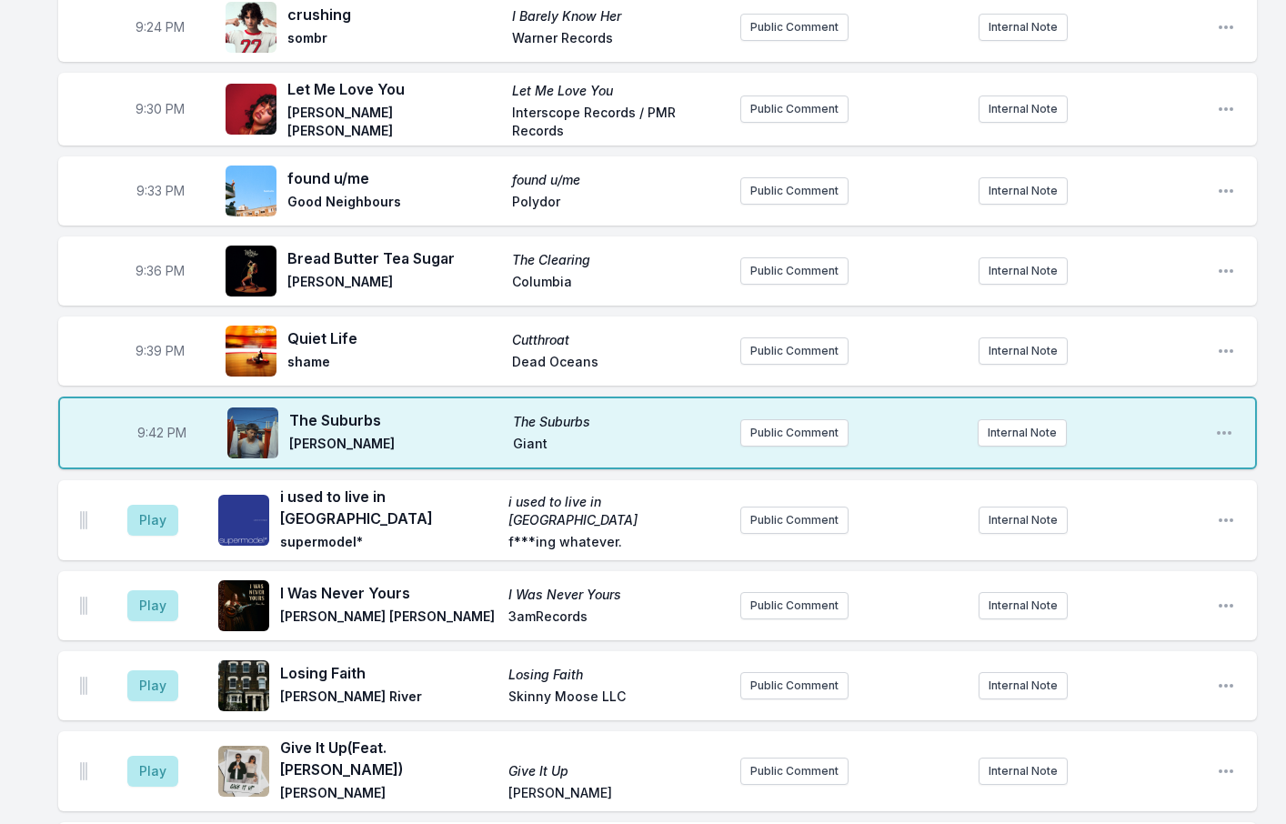
scroll to position [2401, 0]
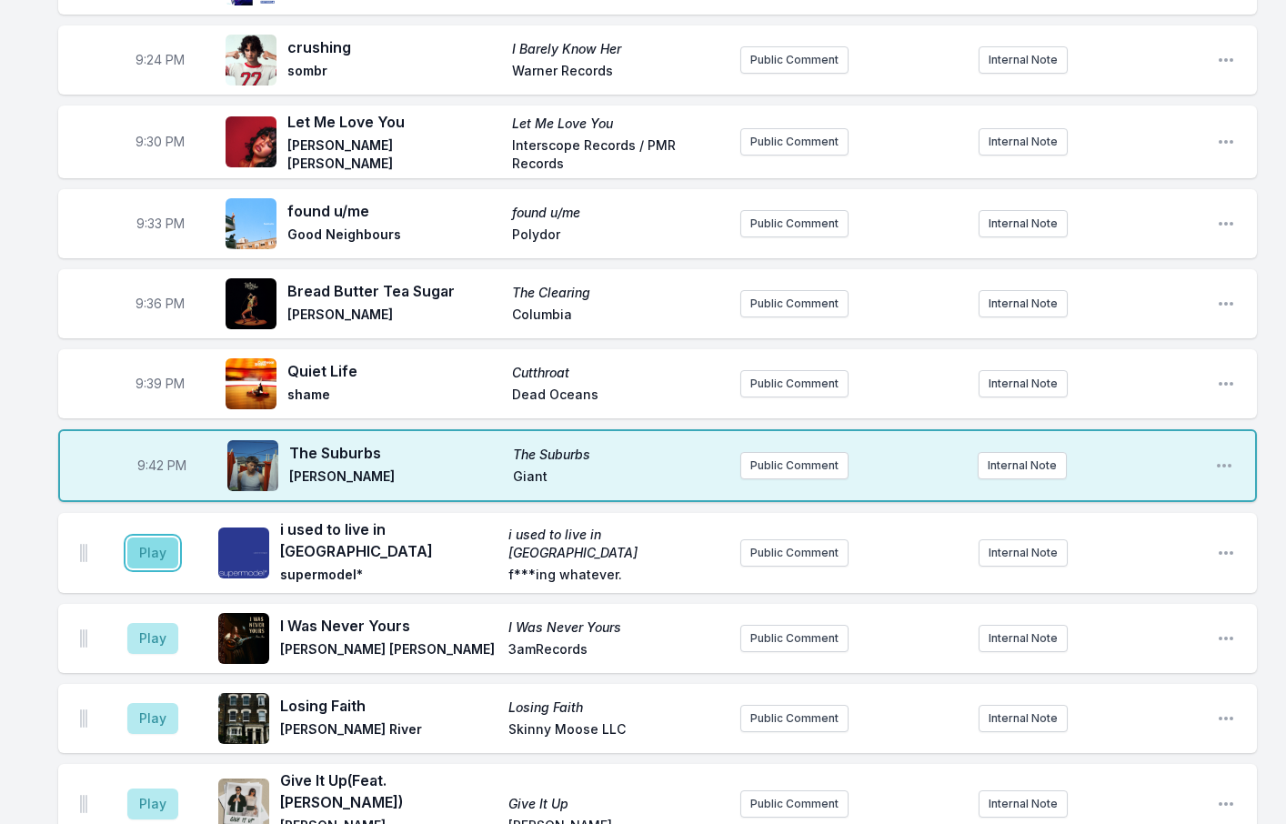
click at [175, 537] on button "Play" at bounding box center [152, 552] width 51 height 31
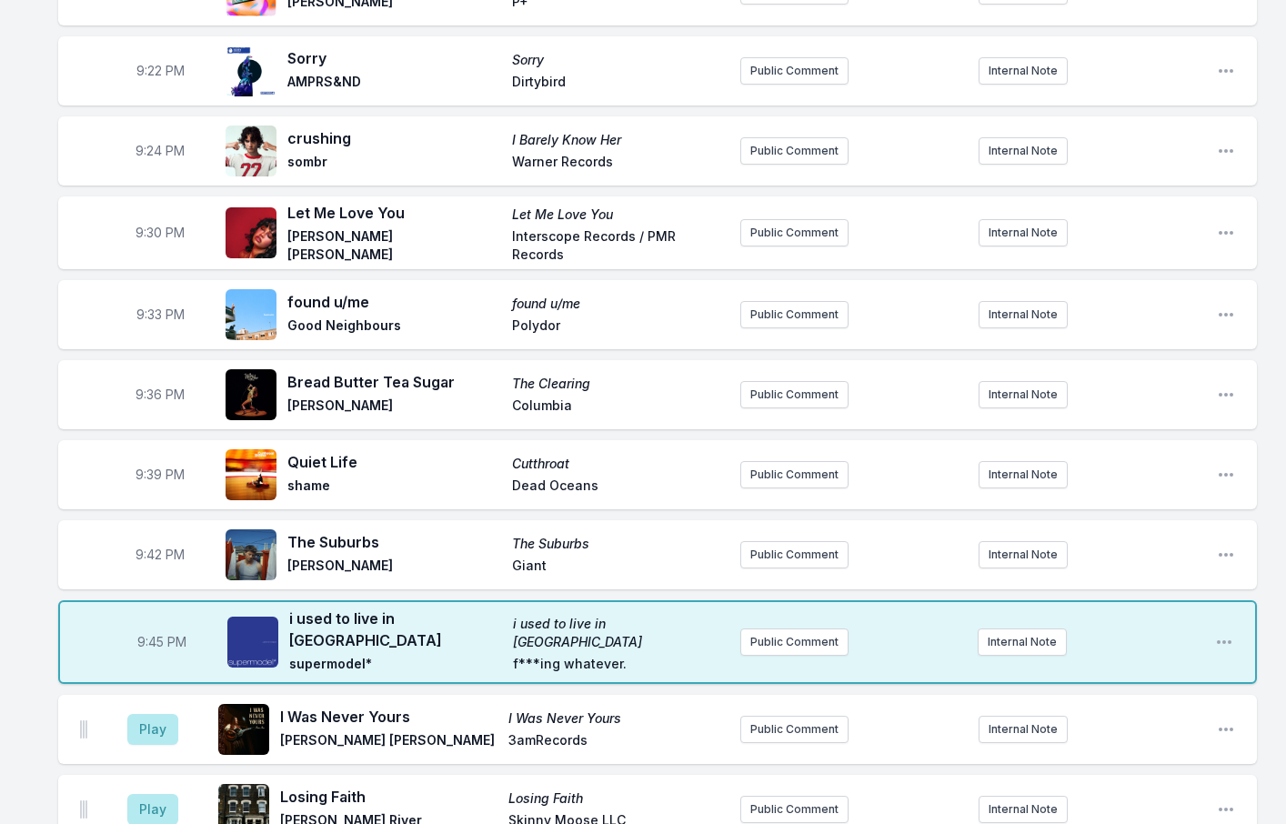
scroll to position [2492, 0]
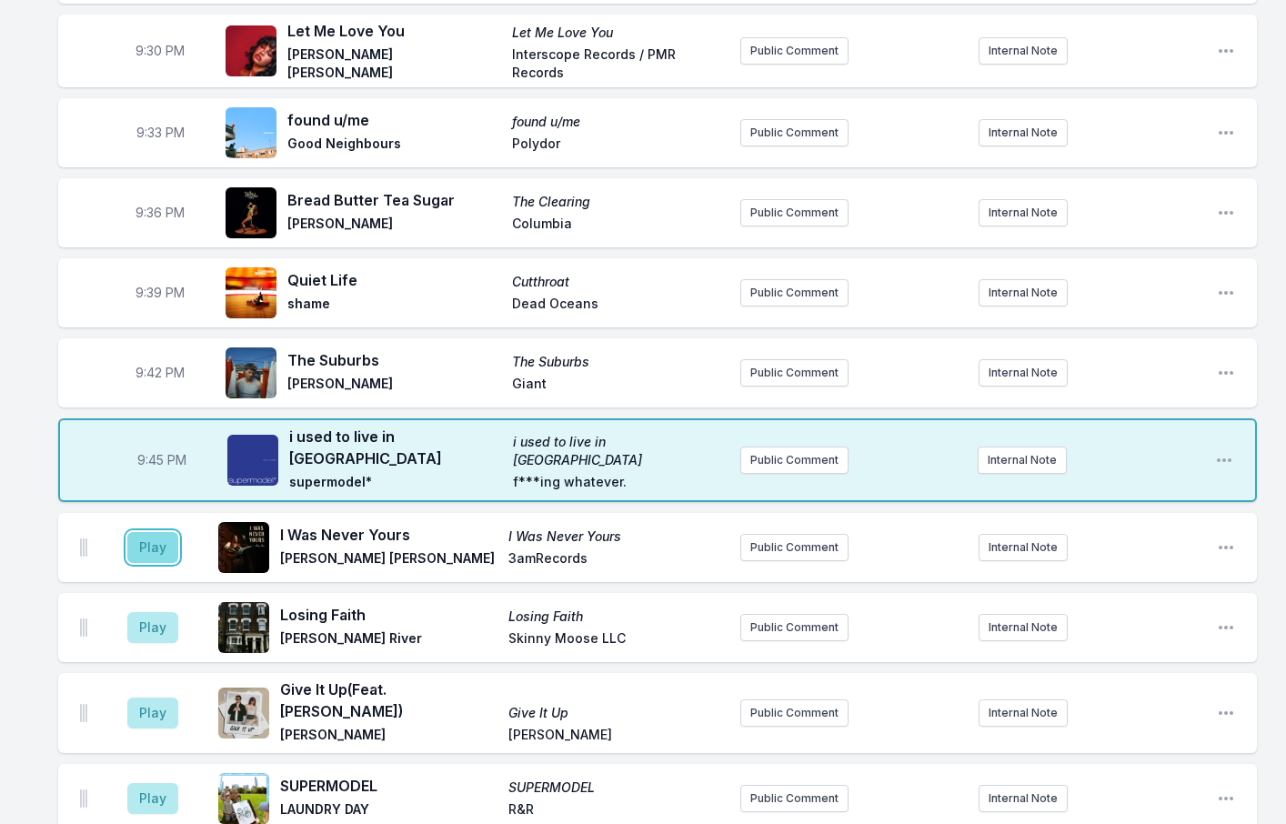
click at [140, 532] on button "Play" at bounding box center [152, 547] width 51 height 31
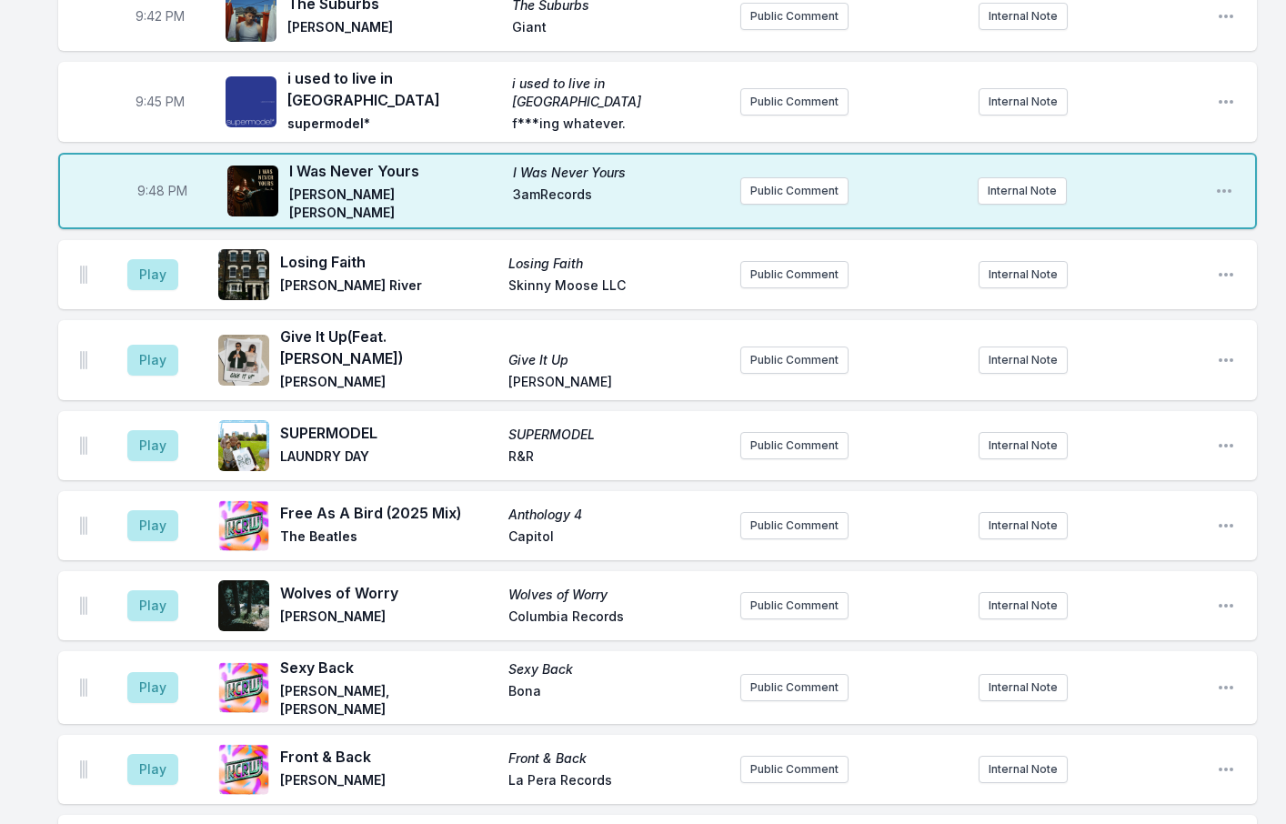
scroll to position [2855, 0]
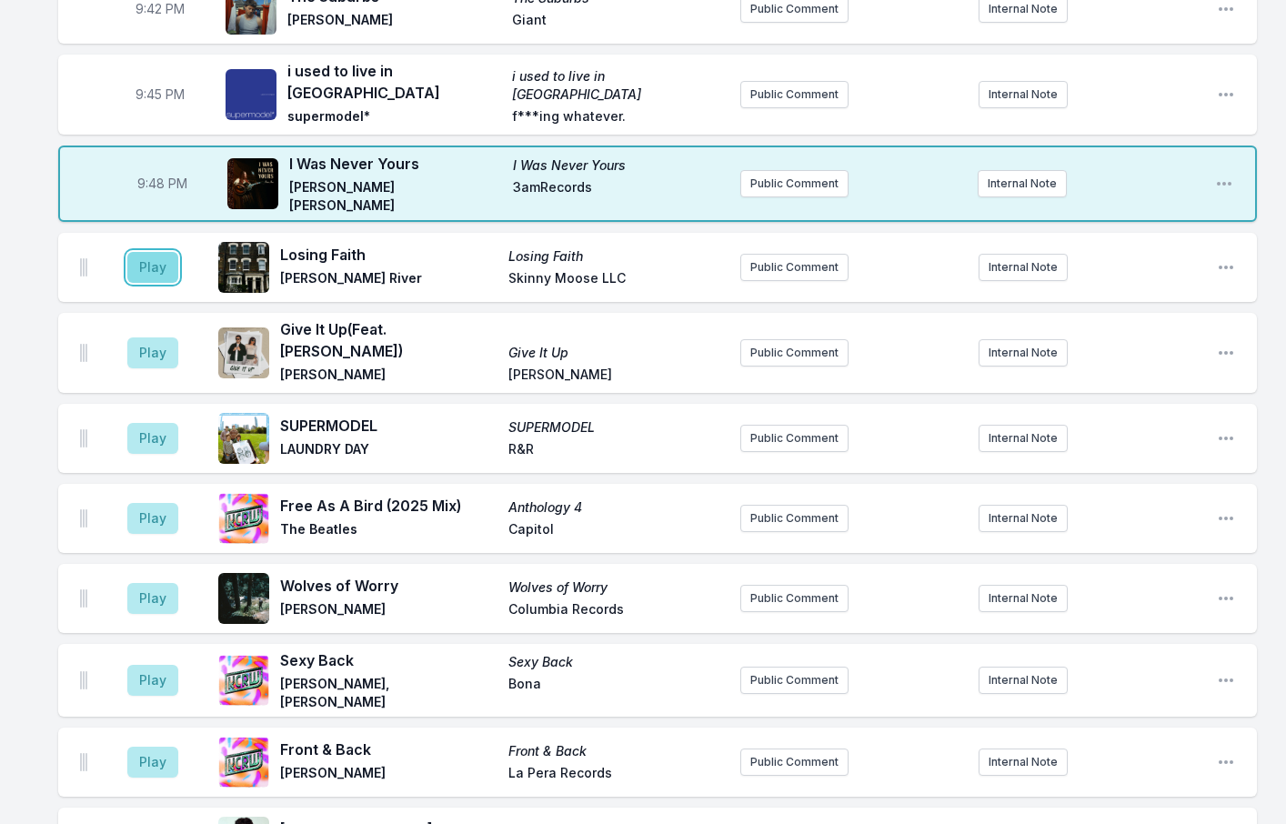
click at [160, 252] on button "Play" at bounding box center [152, 267] width 51 height 31
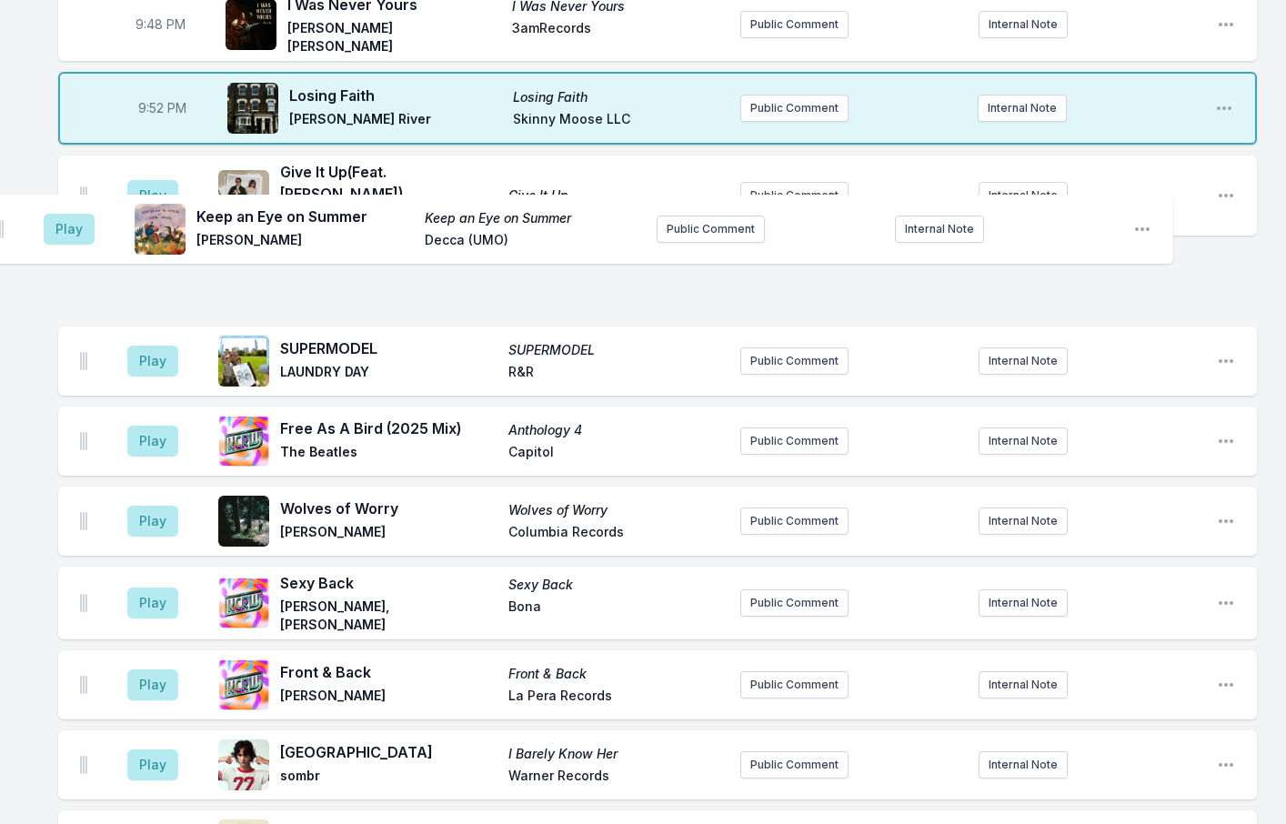
scroll to position [3006, 0]
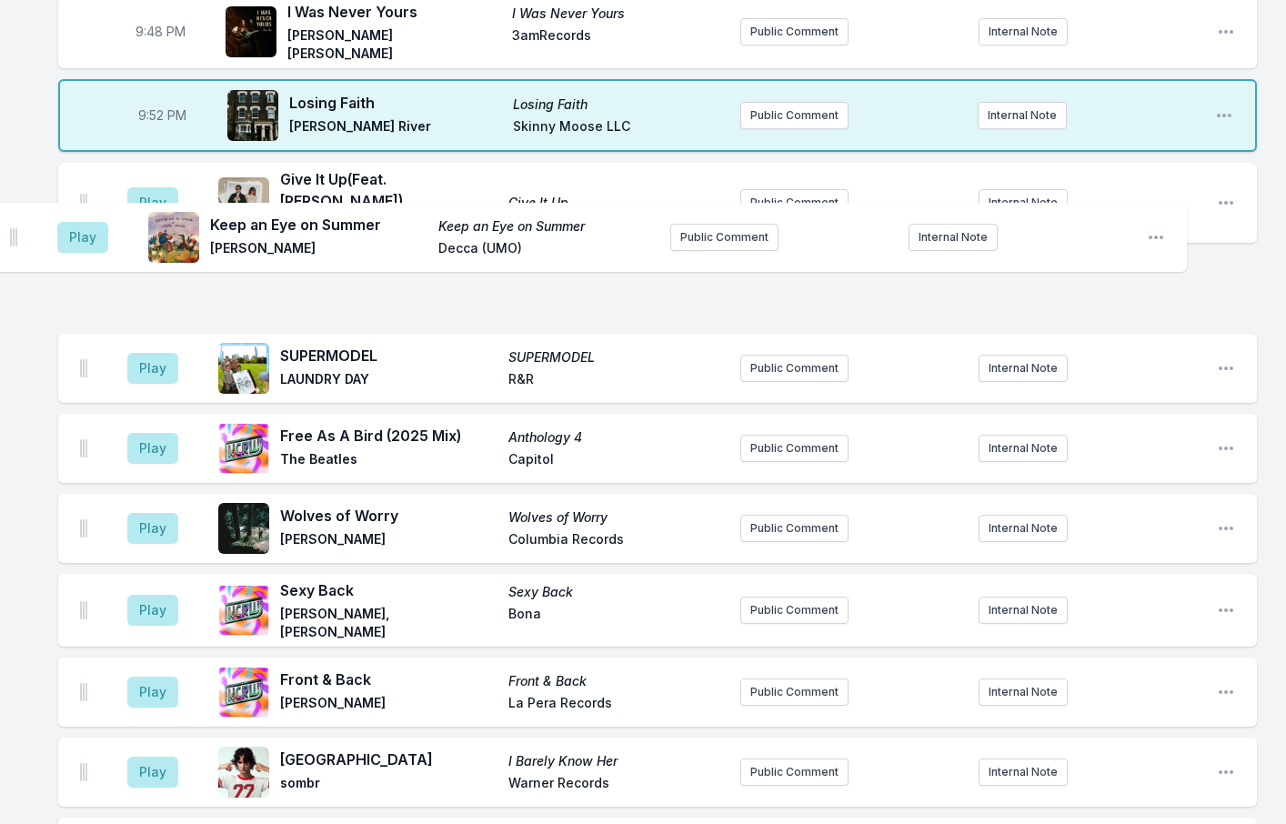
drag, startPoint x: 83, startPoint y: 754, endPoint x: 13, endPoint y: 226, distance: 532.1
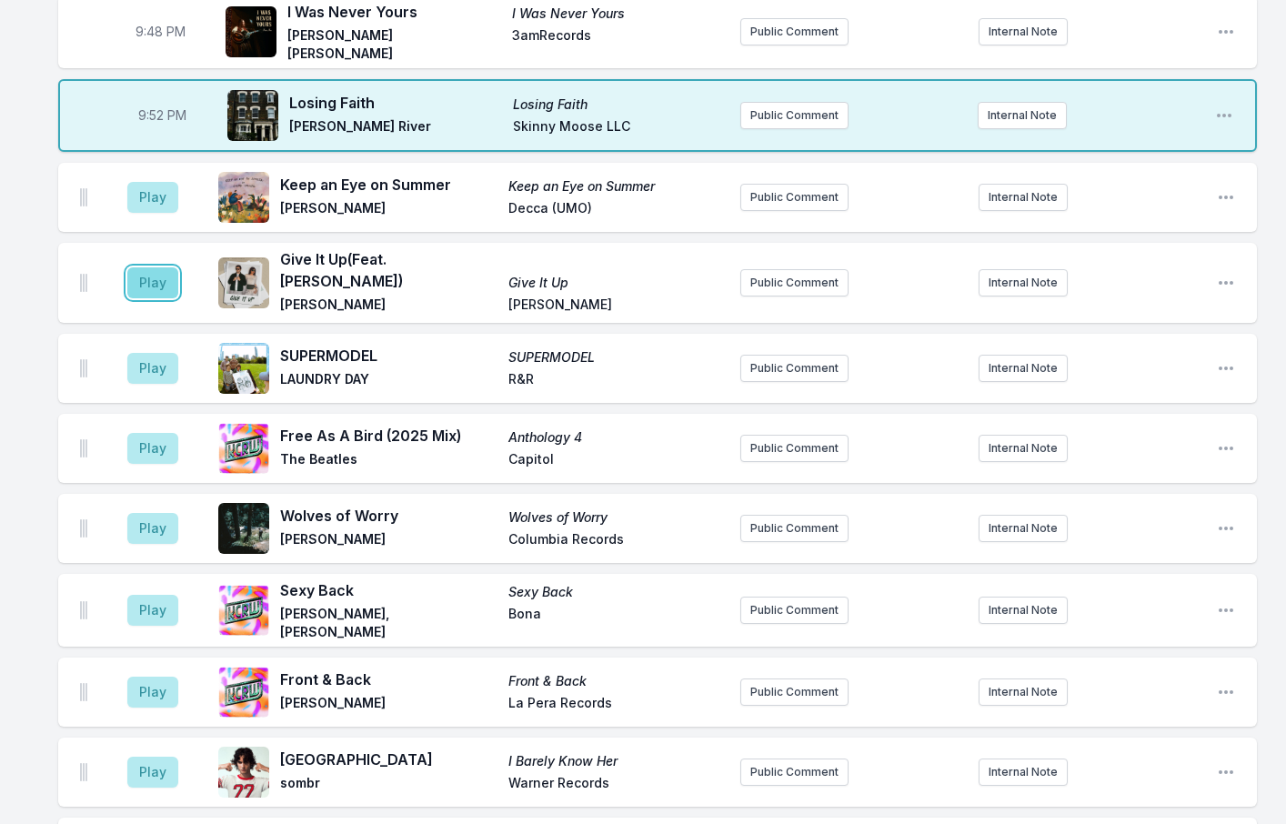
click at [151, 267] on button "Play" at bounding box center [152, 282] width 51 height 31
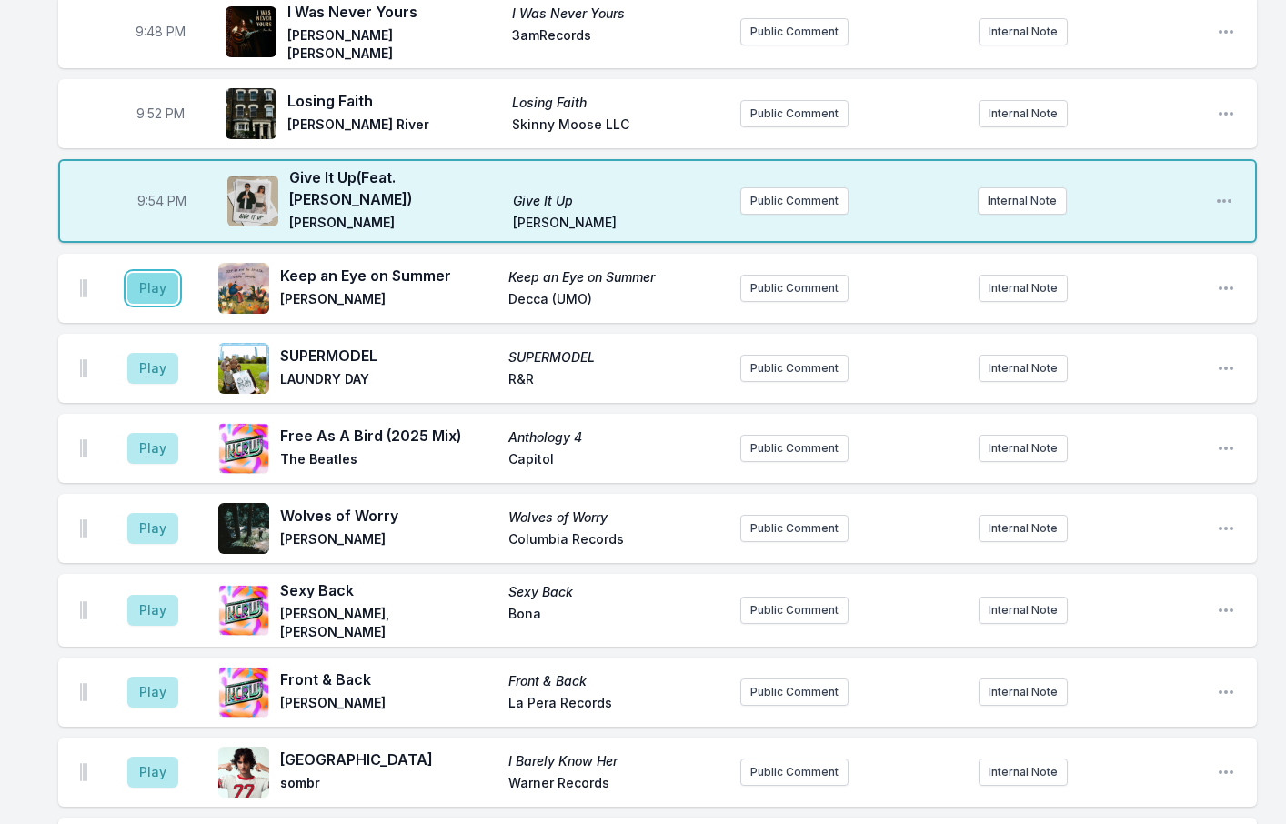
click at [169, 273] on button "Play" at bounding box center [152, 288] width 51 height 31
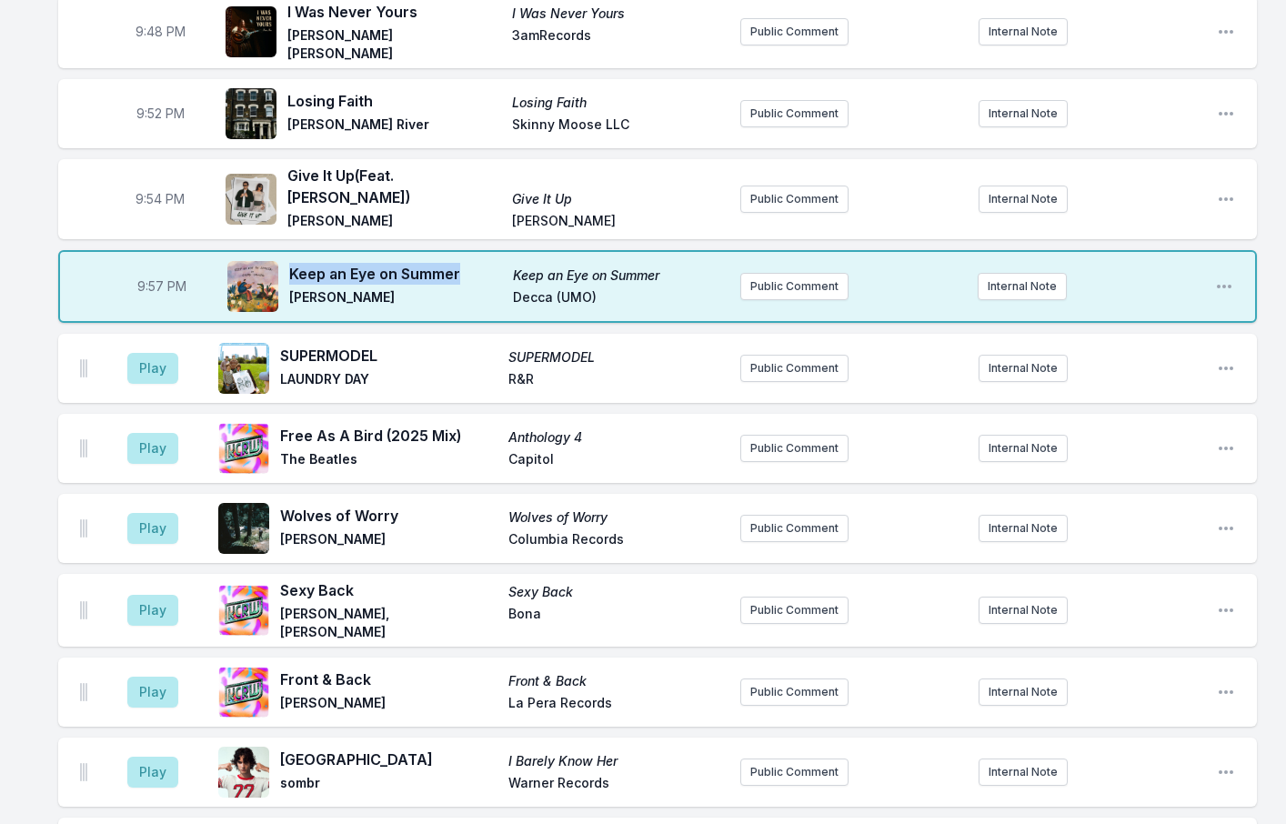
drag, startPoint x: 466, startPoint y: 206, endPoint x: 319, endPoint y: 214, distance: 146.6
click at [286, 257] on div "Keep an Eye on Summer Keep an Eye on Summer Jacob Collier Decca (UMO)" at bounding box center [476, 286] width 498 height 58
copy span "Keep an Eye on Summer"
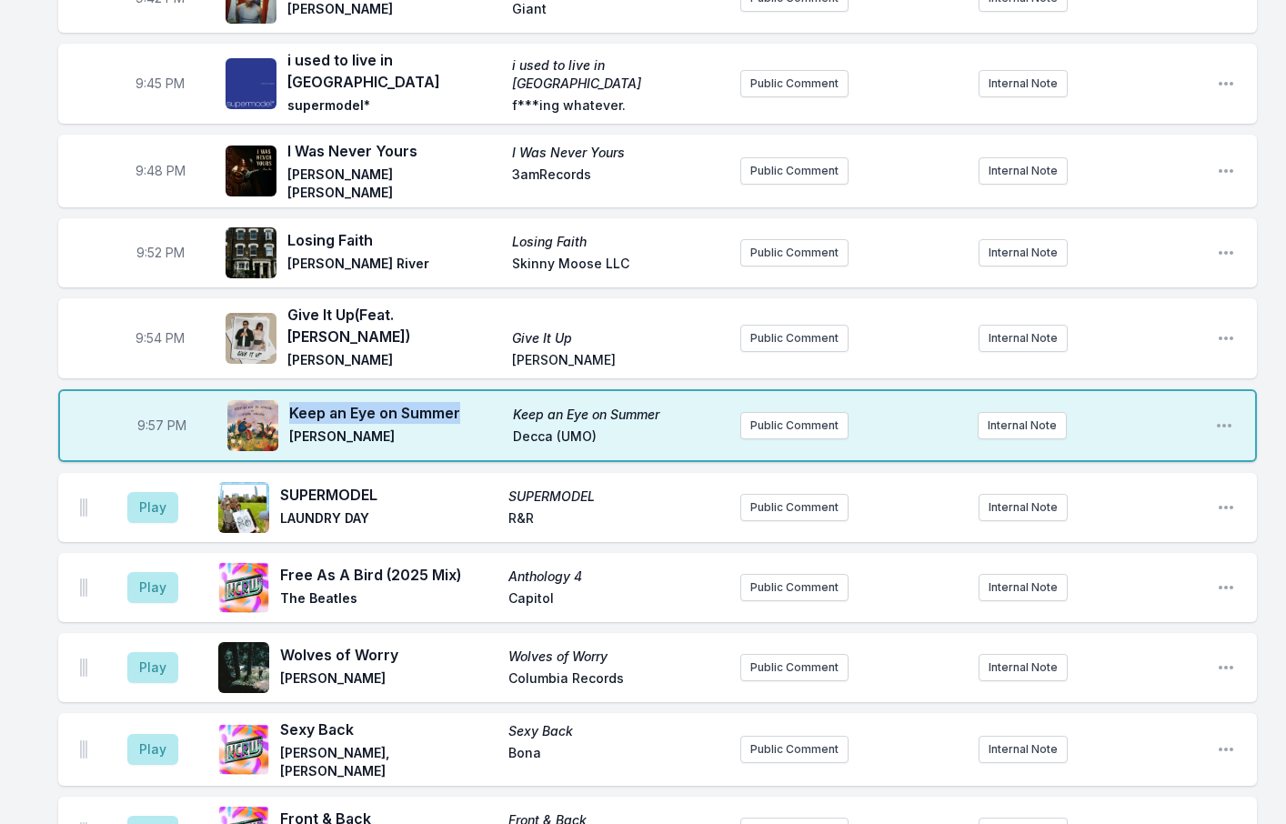
scroll to position [2824, 0]
